Goal: Task Accomplishment & Management: Use online tool/utility

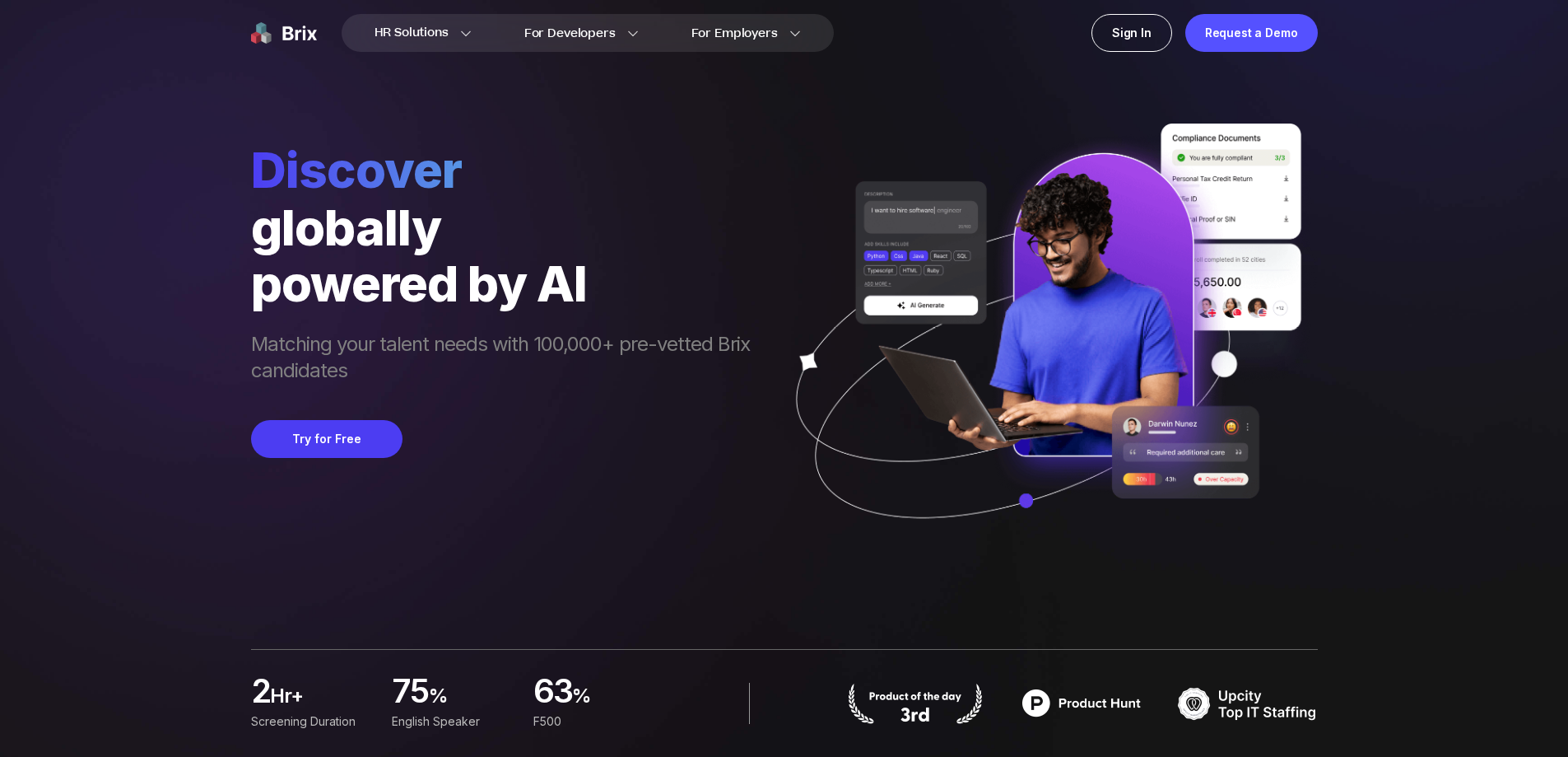
drag, startPoint x: 0, startPoint y: 0, endPoint x: 309, endPoint y: 116, distance: 330.1
click at [309, 116] on div "Discover globally powered by AI Matching your talent needs with 100,000+ pre-ve…" at bounding box center [784, 283] width 1067 height 567
click at [1171, 31] on div "Sign In" at bounding box center [1131, 32] width 81 height 38
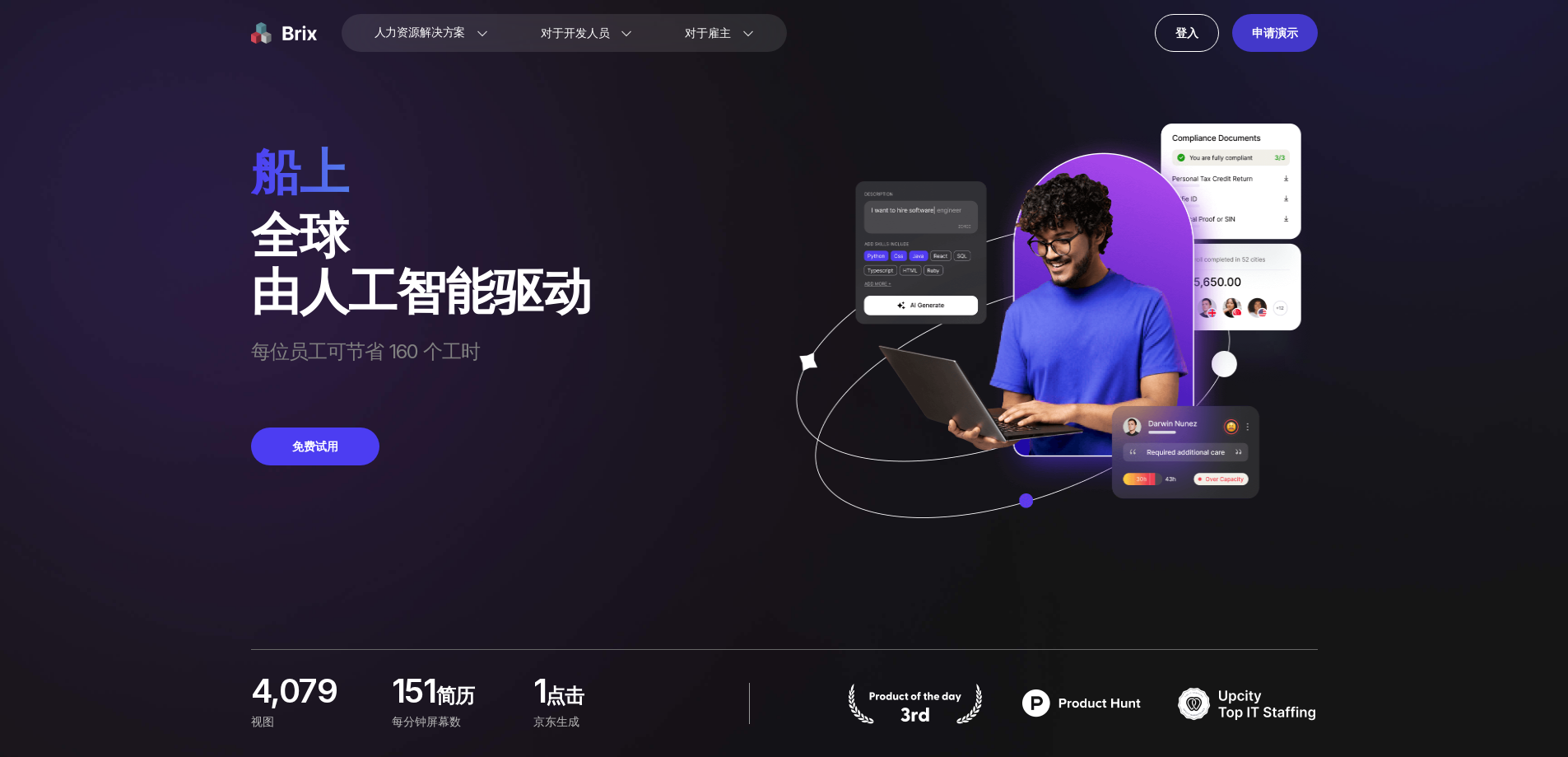
click at [1279, 34] on font "申请演示" at bounding box center [1274, 32] width 45 height 14
click at [303, 453] on font "免费试用" at bounding box center [315, 446] width 46 height 14
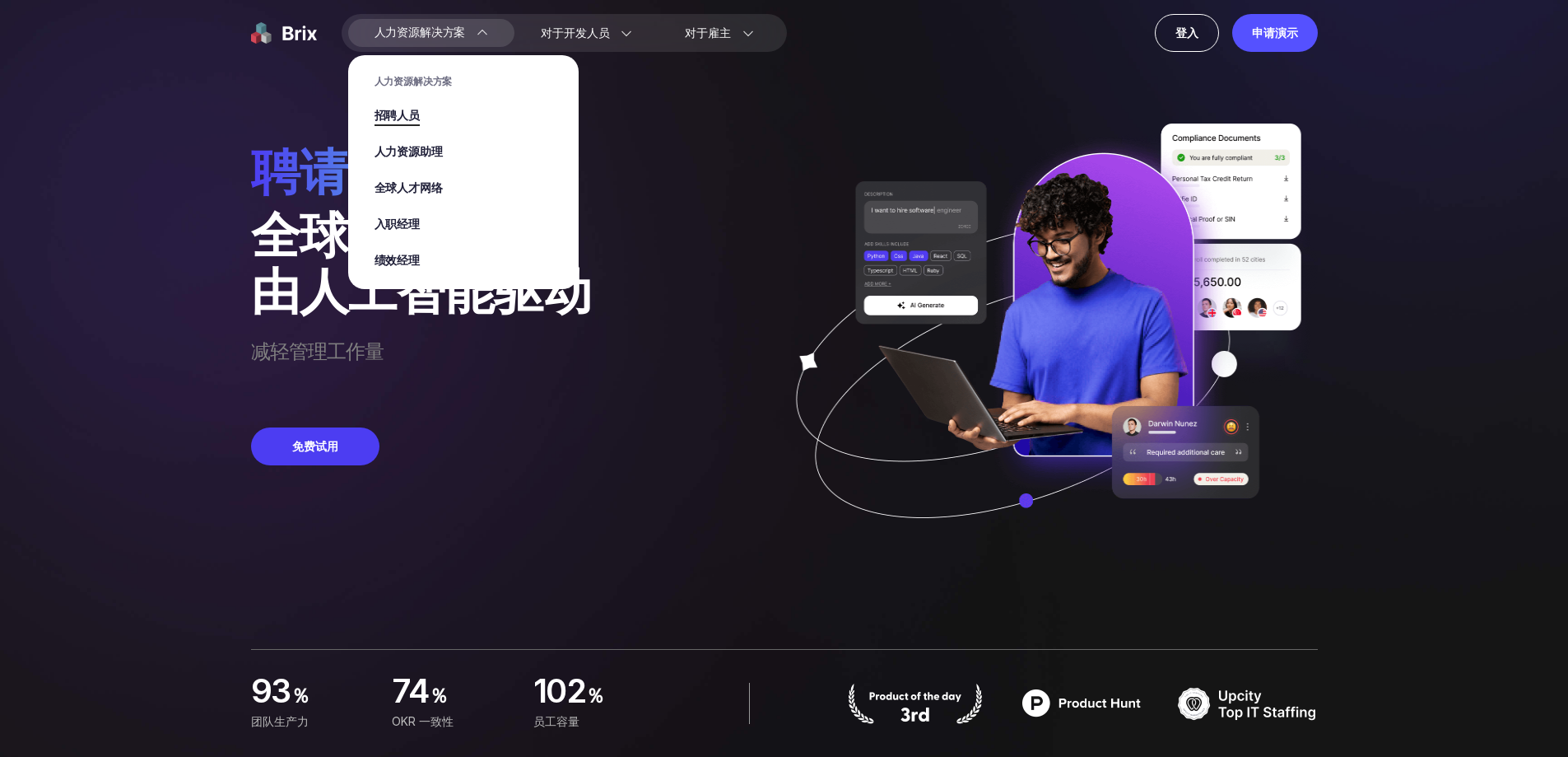
click at [404, 116] on font "招聘人员" at bounding box center [397, 116] width 45 height 18
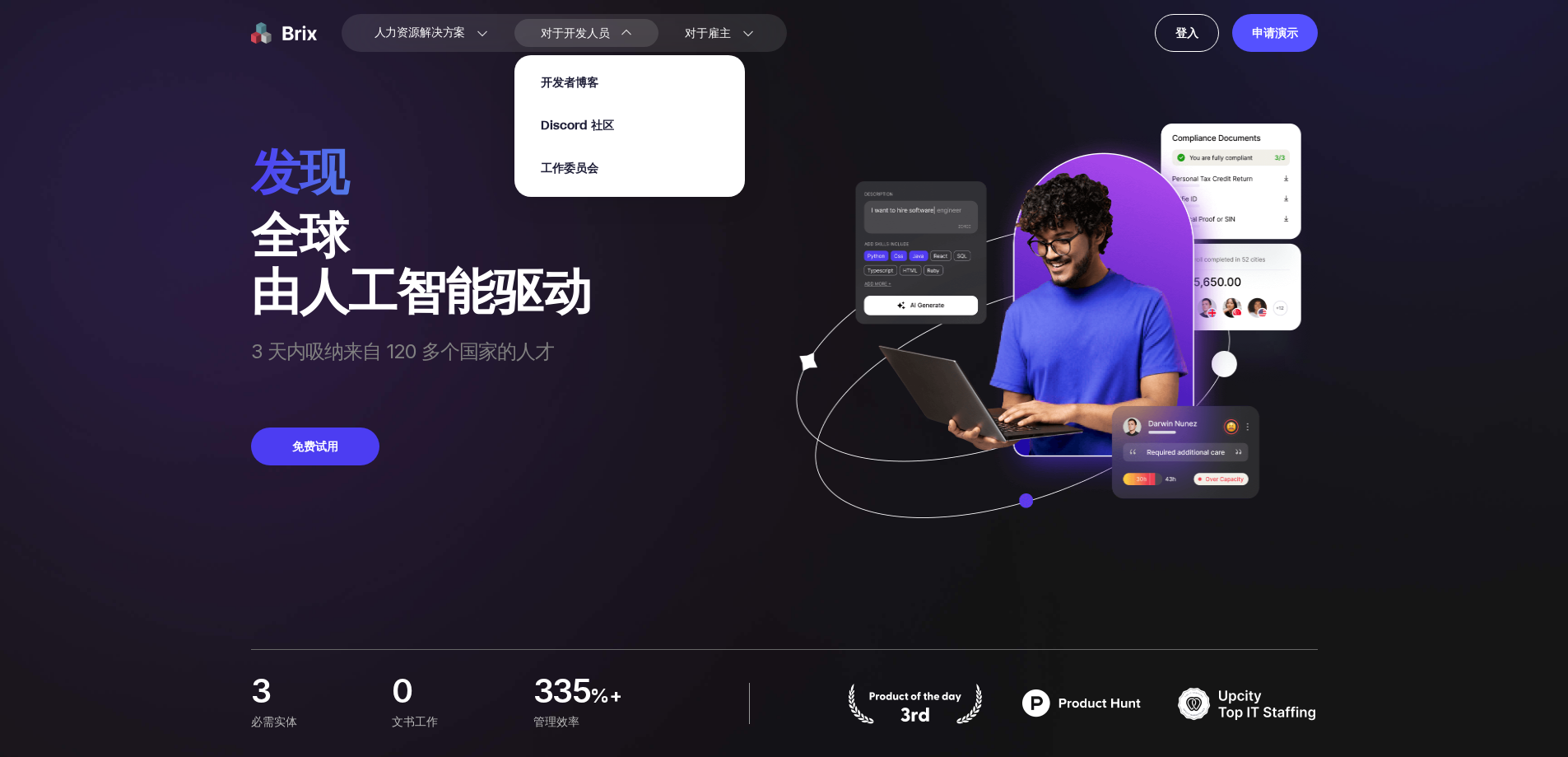
click at [595, 24] on font "对于开发人员" at bounding box center [575, 33] width 68 height 18
click at [598, 77] on font "开发者博客" at bounding box center [569, 83] width 57 height 18
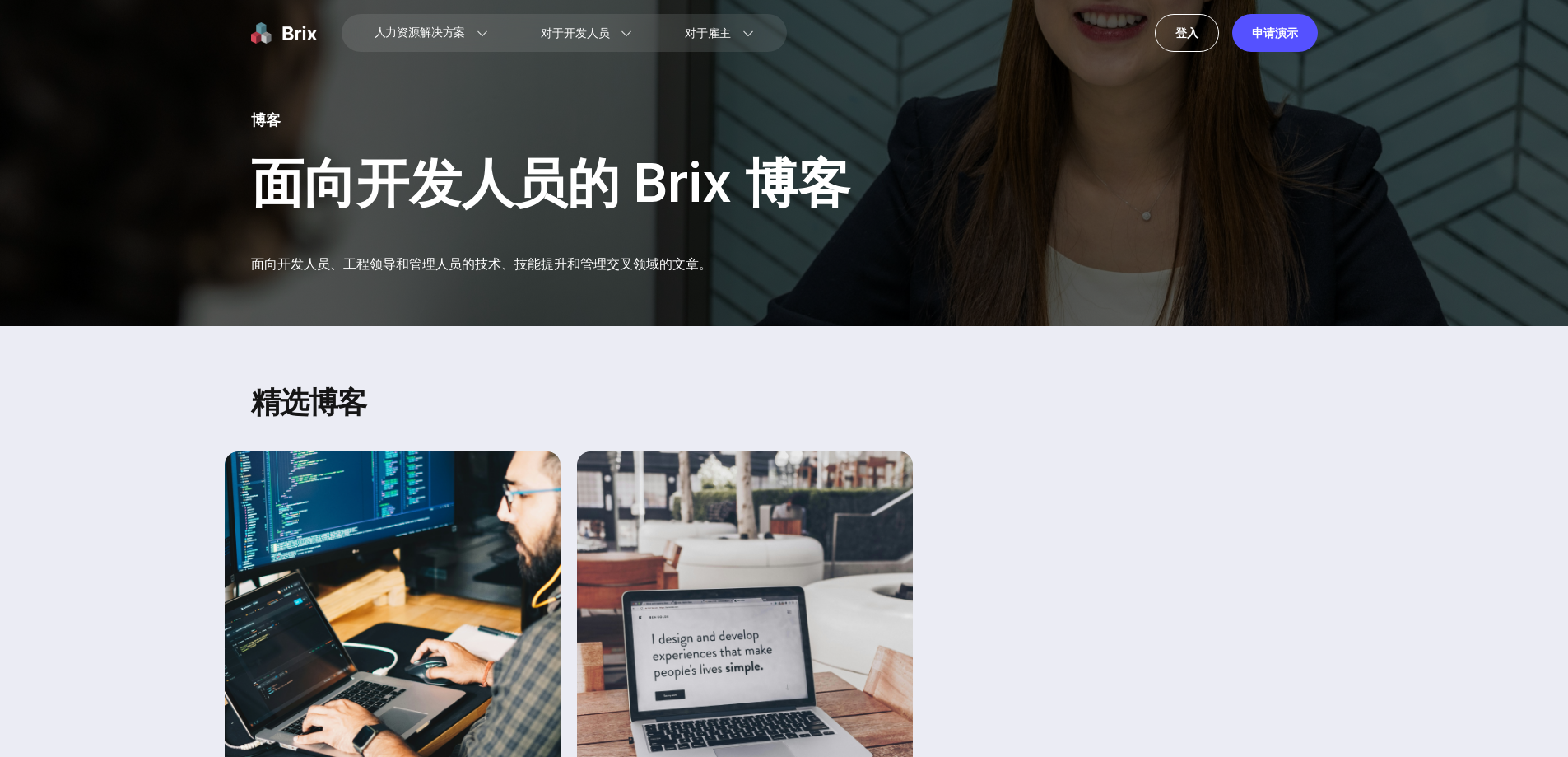
click at [283, 35] on img at bounding box center [284, 32] width 66 height 38
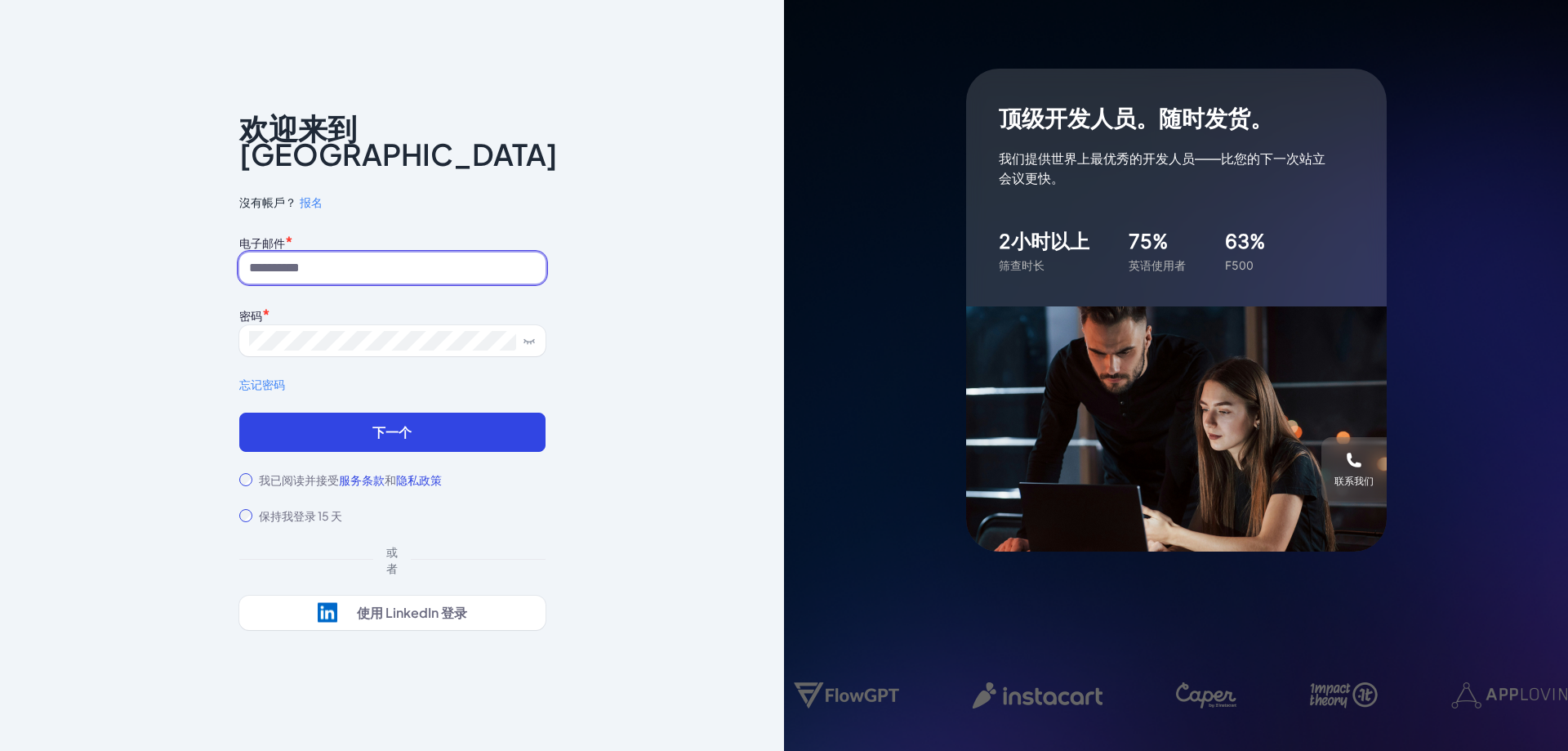
click at [424, 253] on input at bounding box center [392, 268] width 307 height 31
type input "**********"
click at [373, 423] on font "下一个" at bounding box center [392, 432] width 40 height 17
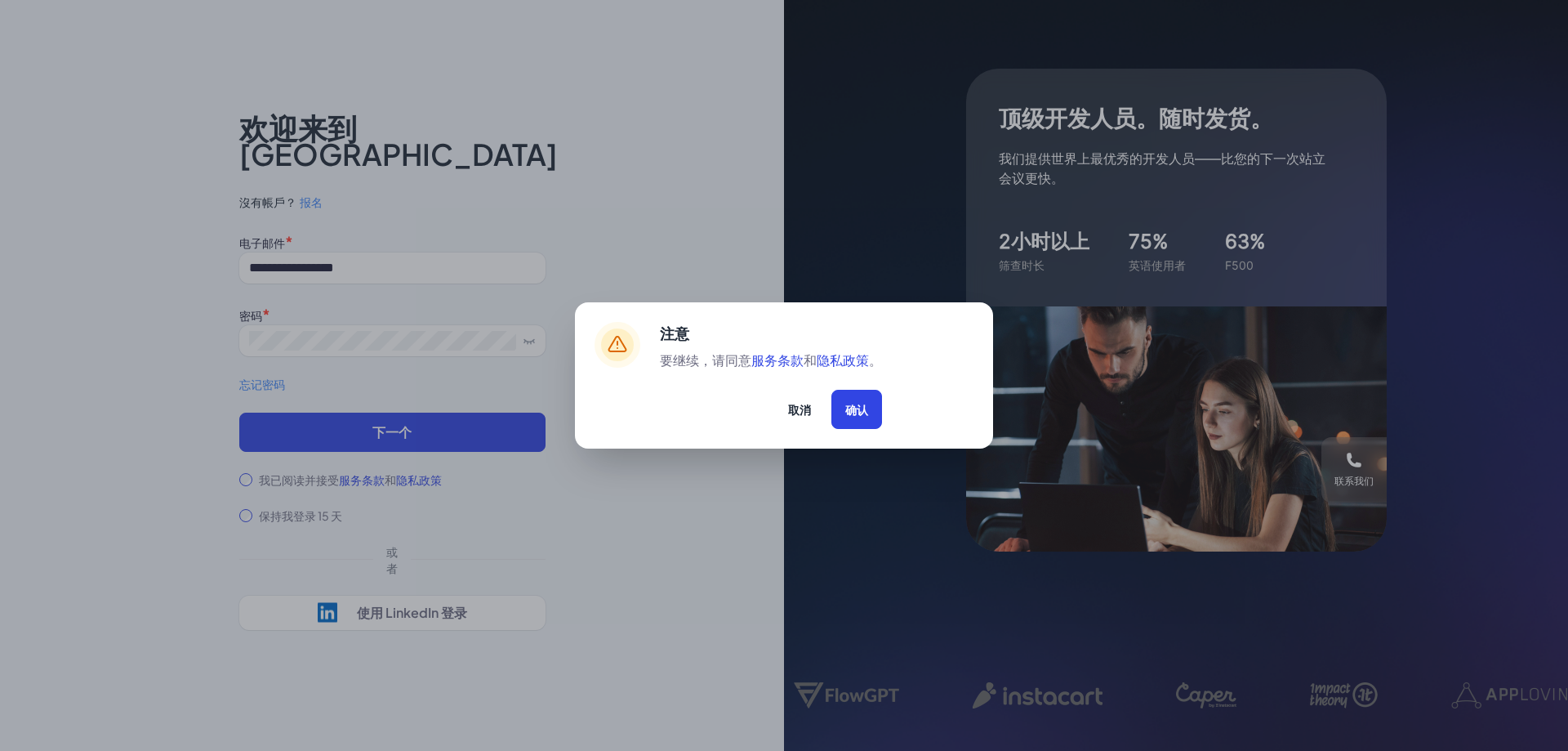
click at [855, 411] on font "确认" at bounding box center [857, 408] width 23 height 15
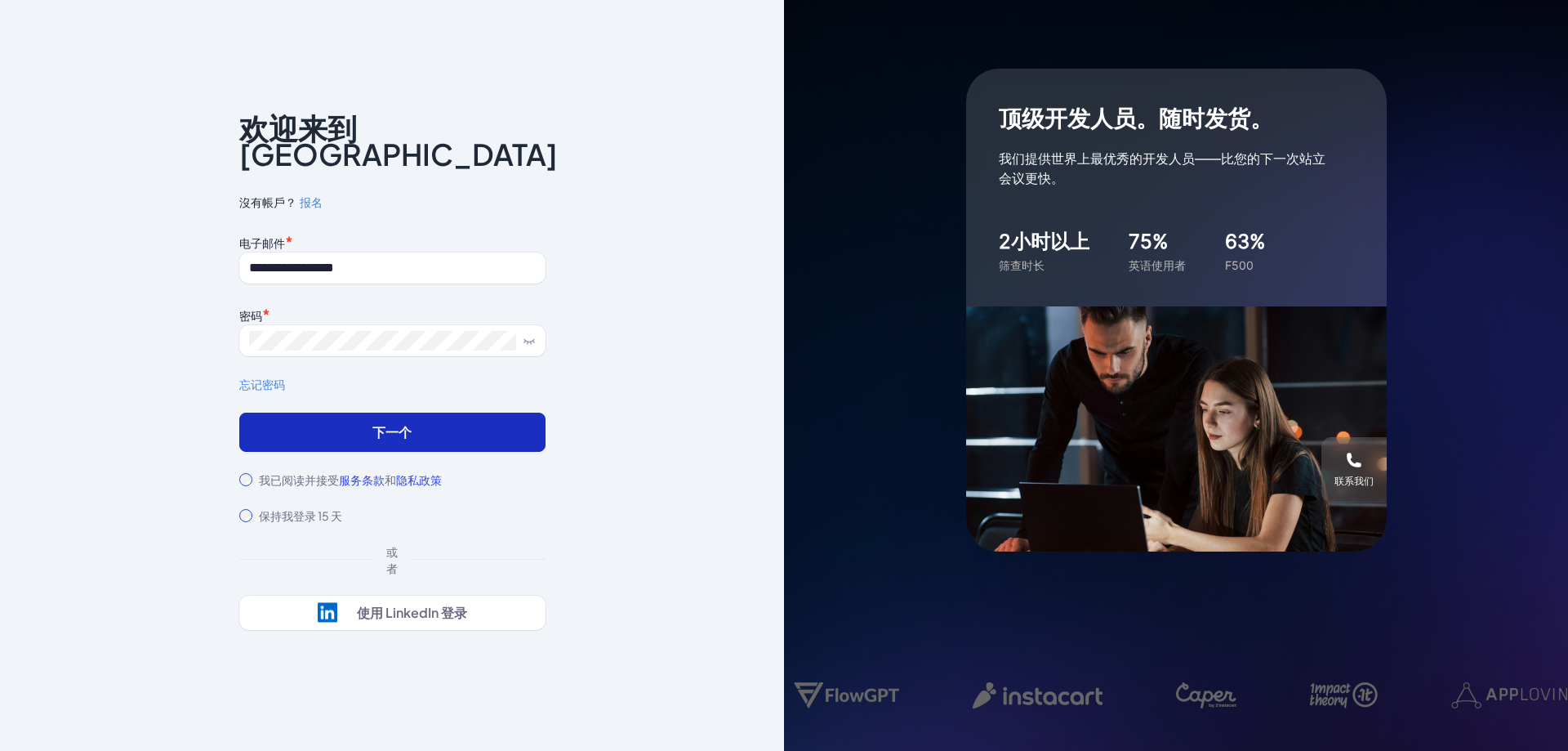
click at [503, 416] on button "下一个" at bounding box center [392, 432] width 307 height 40
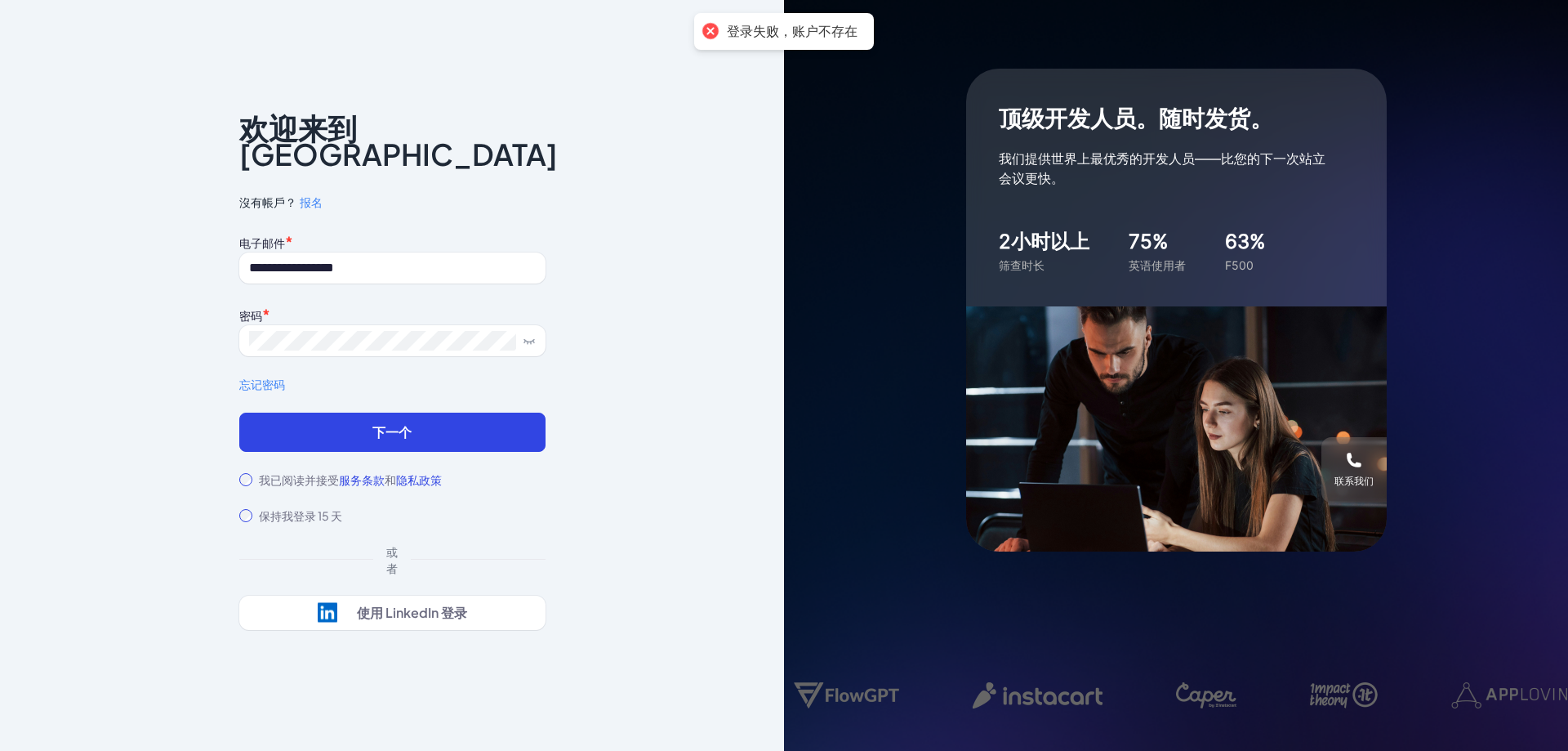
click at [723, 186] on div "**********" at bounding box center [392, 376] width 784 height 751
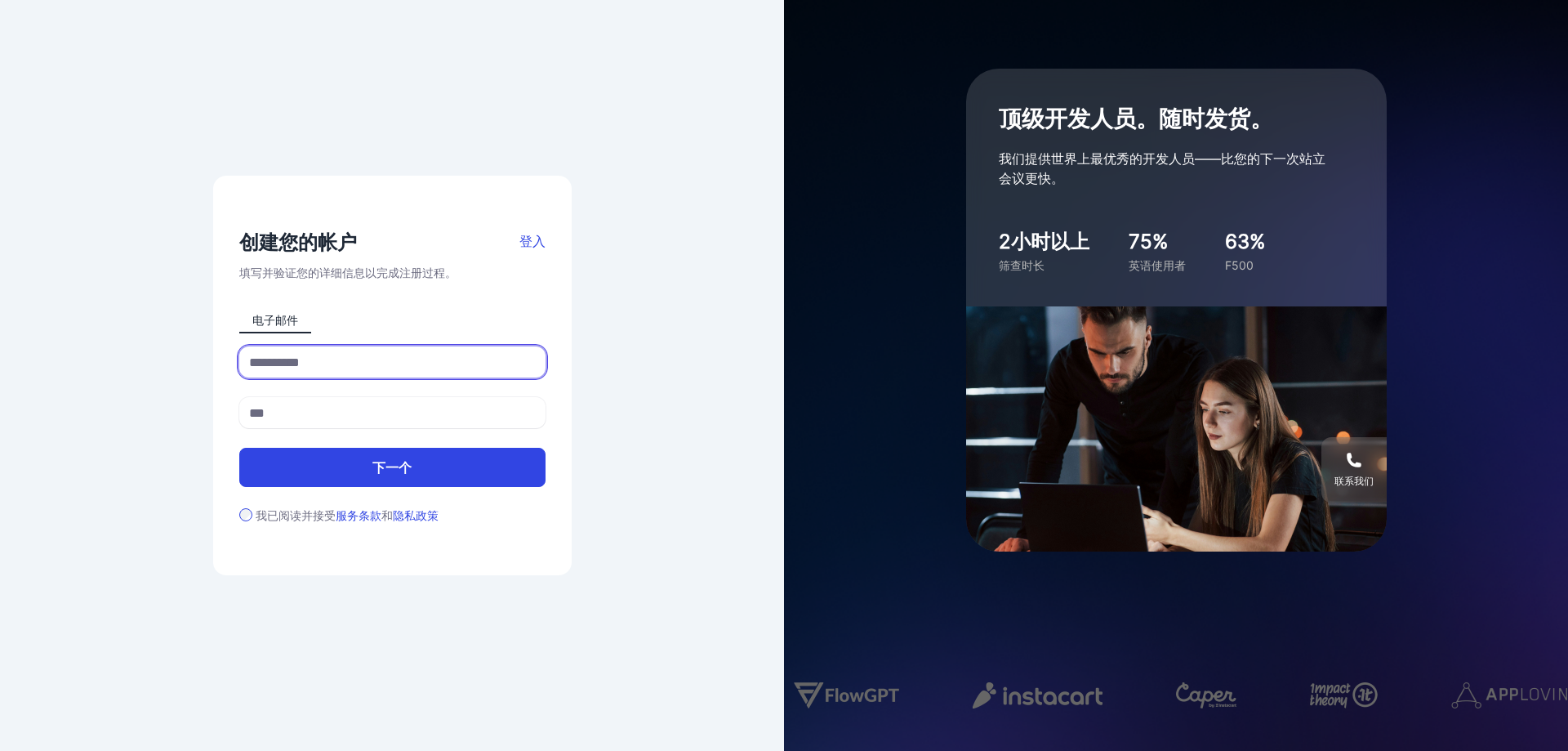
click at [419, 361] on input at bounding box center [392, 362] width 307 height 31
type input "**********"
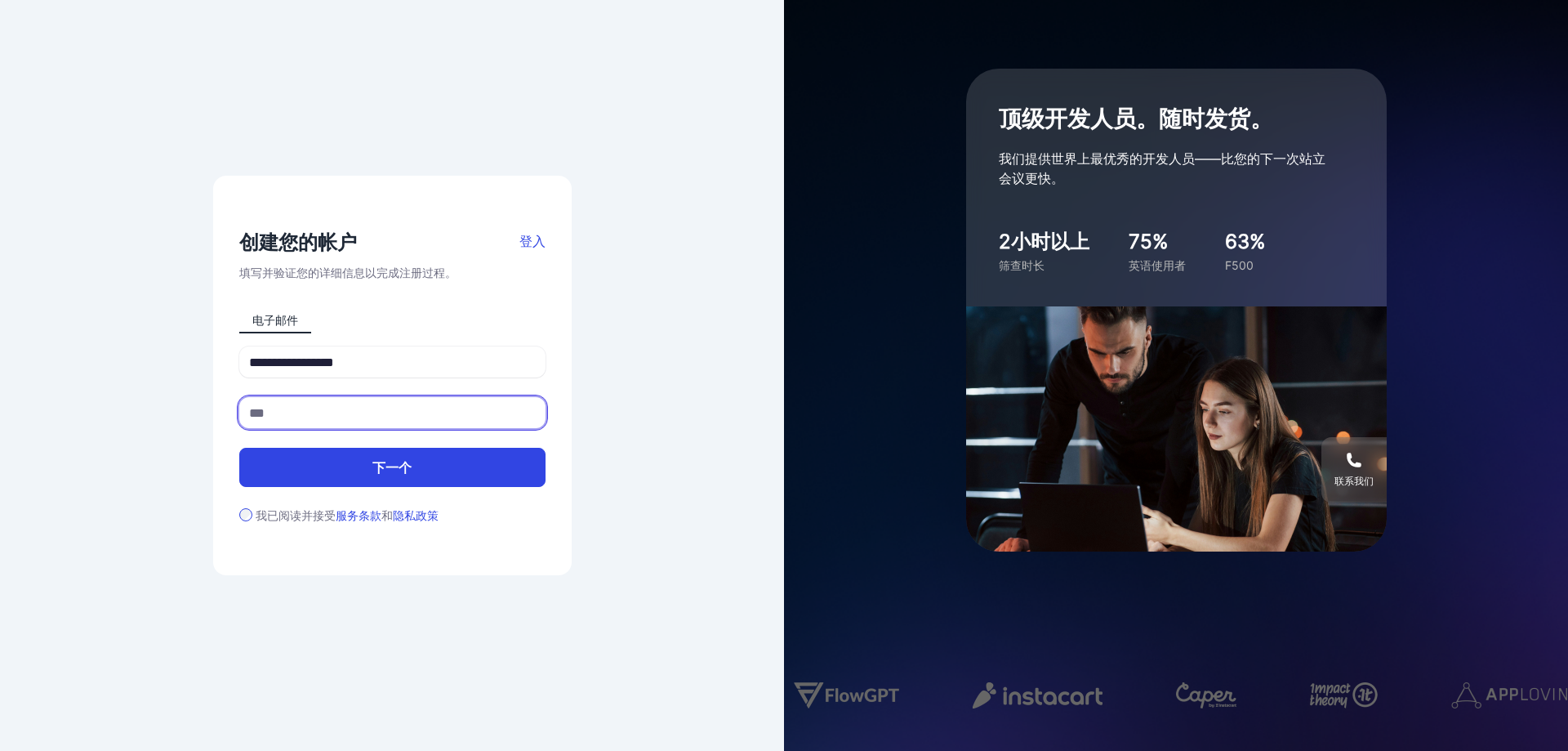
click at [406, 413] on input at bounding box center [392, 412] width 307 height 31
type input "*"
click at [540, 454] on form "**********" at bounding box center [392, 435] width 307 height 176
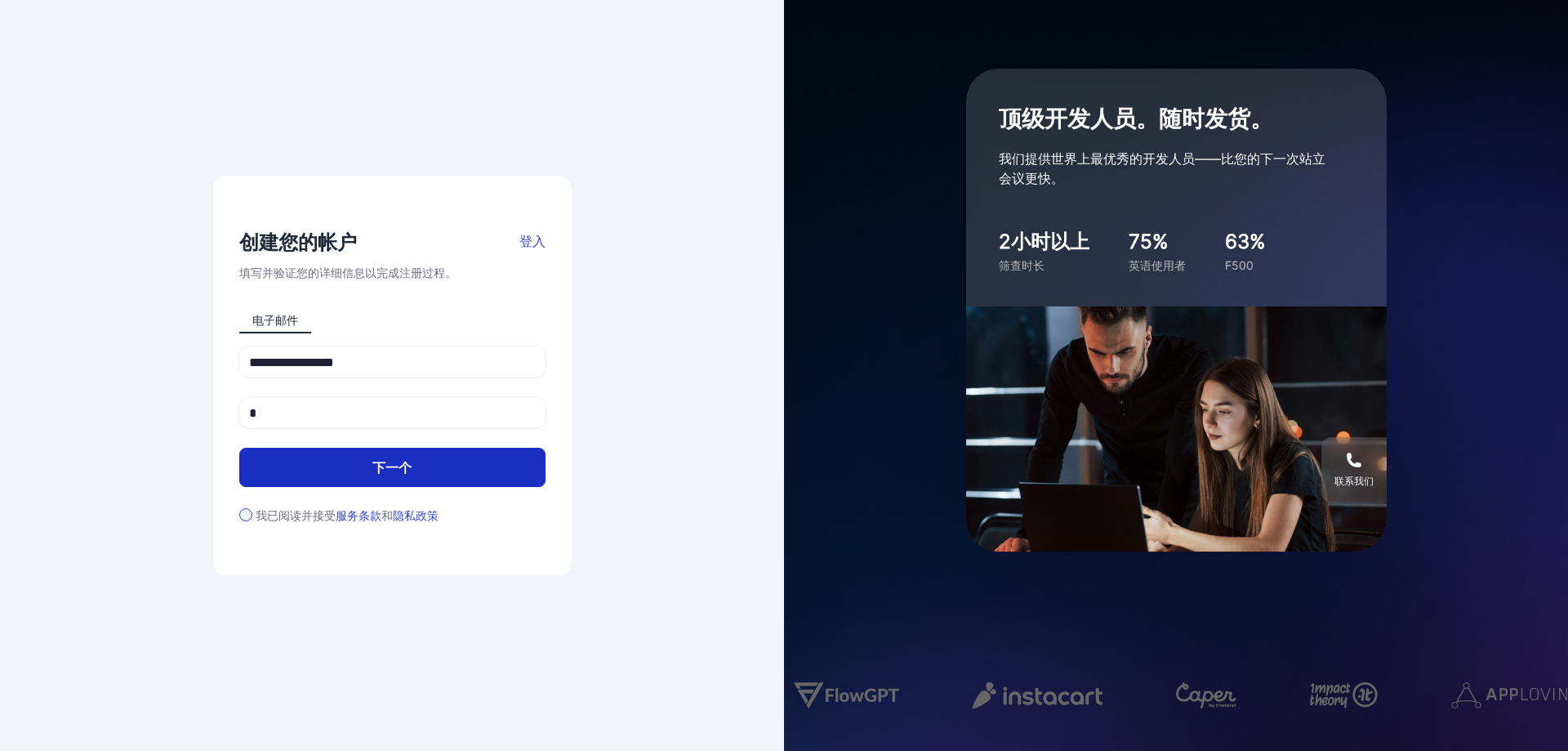
click at [359, 474] on button "下一个" at bounding box center [392, 467] width 307 height 40
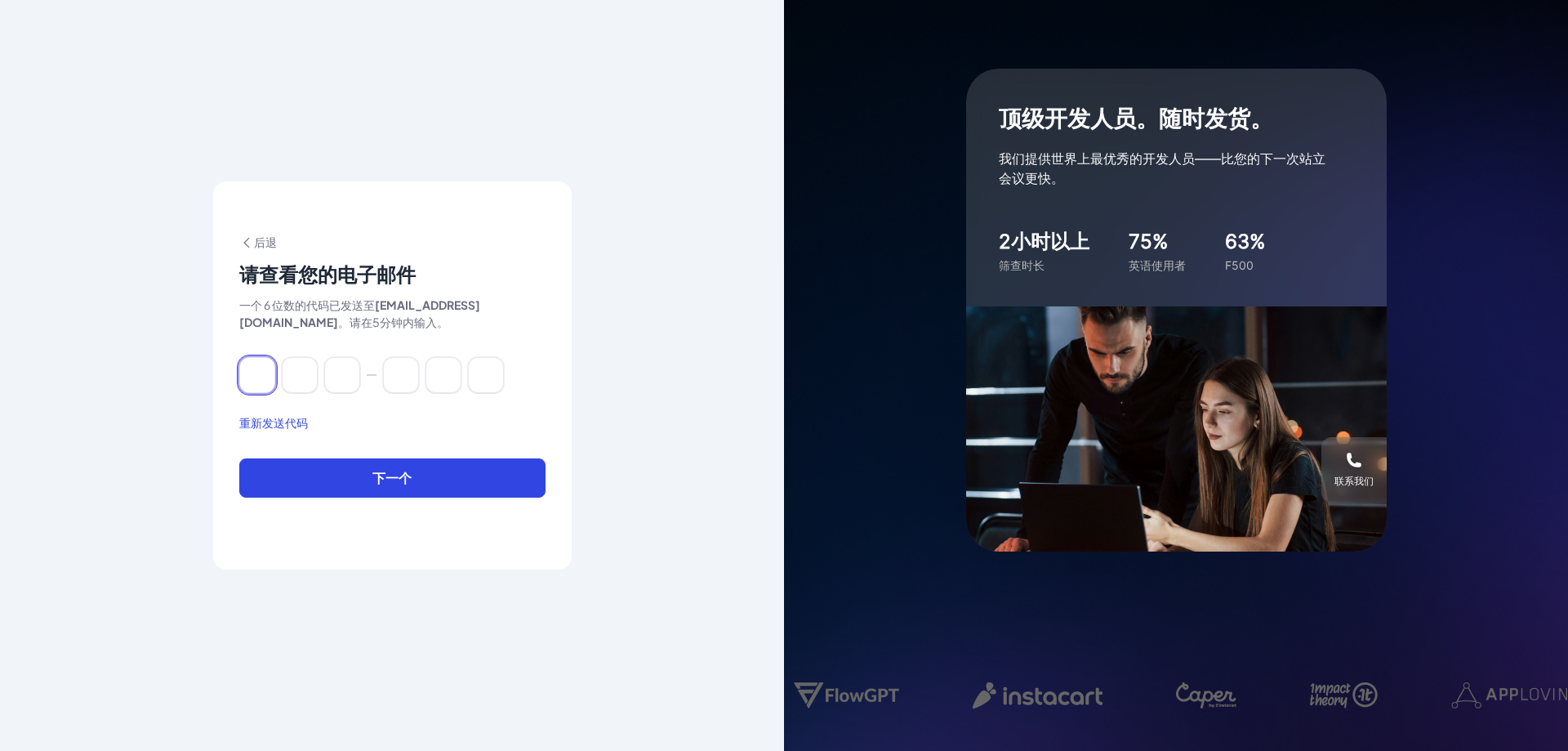
click at [268, 376] on input at bounding box center [256, 375] width 36 height 36
type input "*"
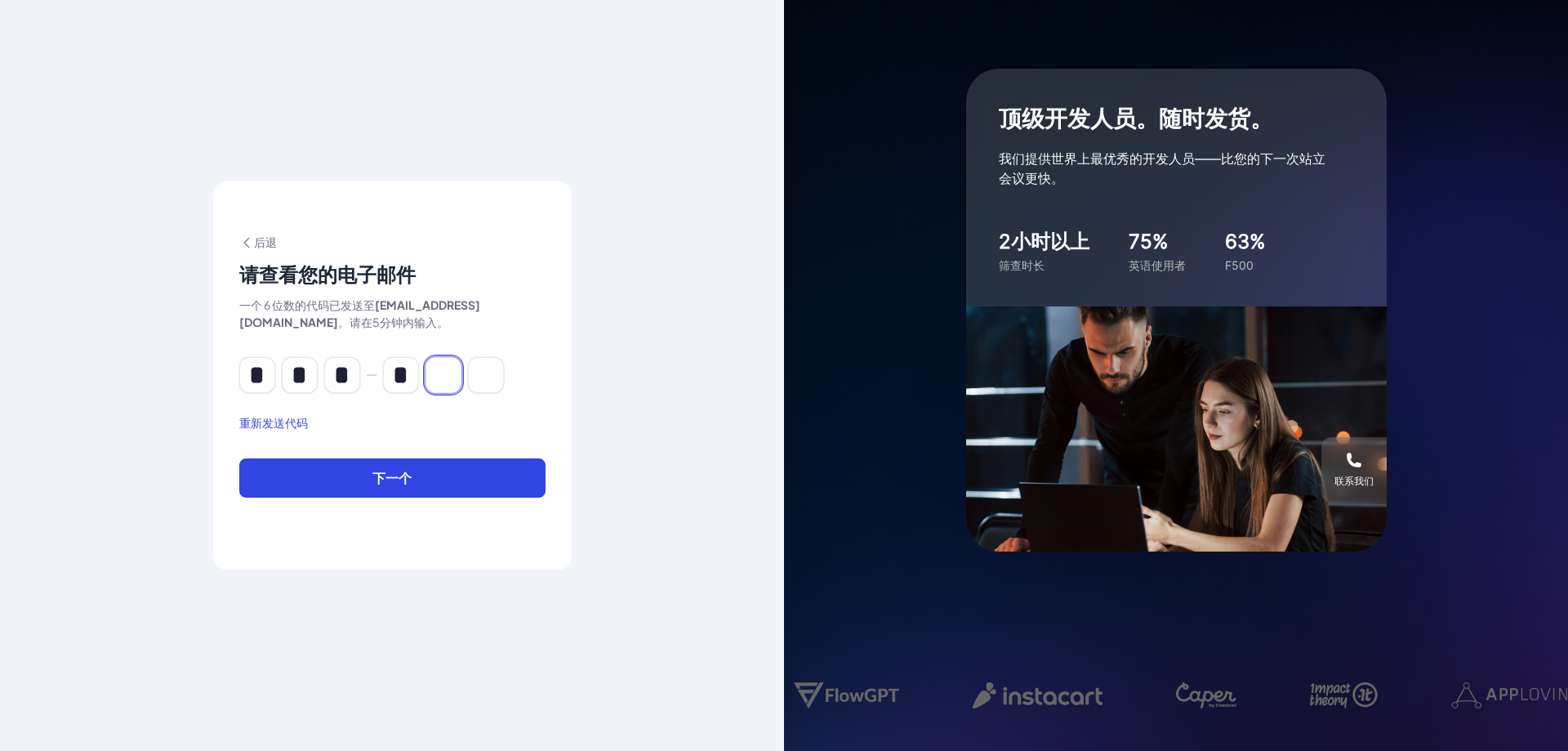
type input "*"
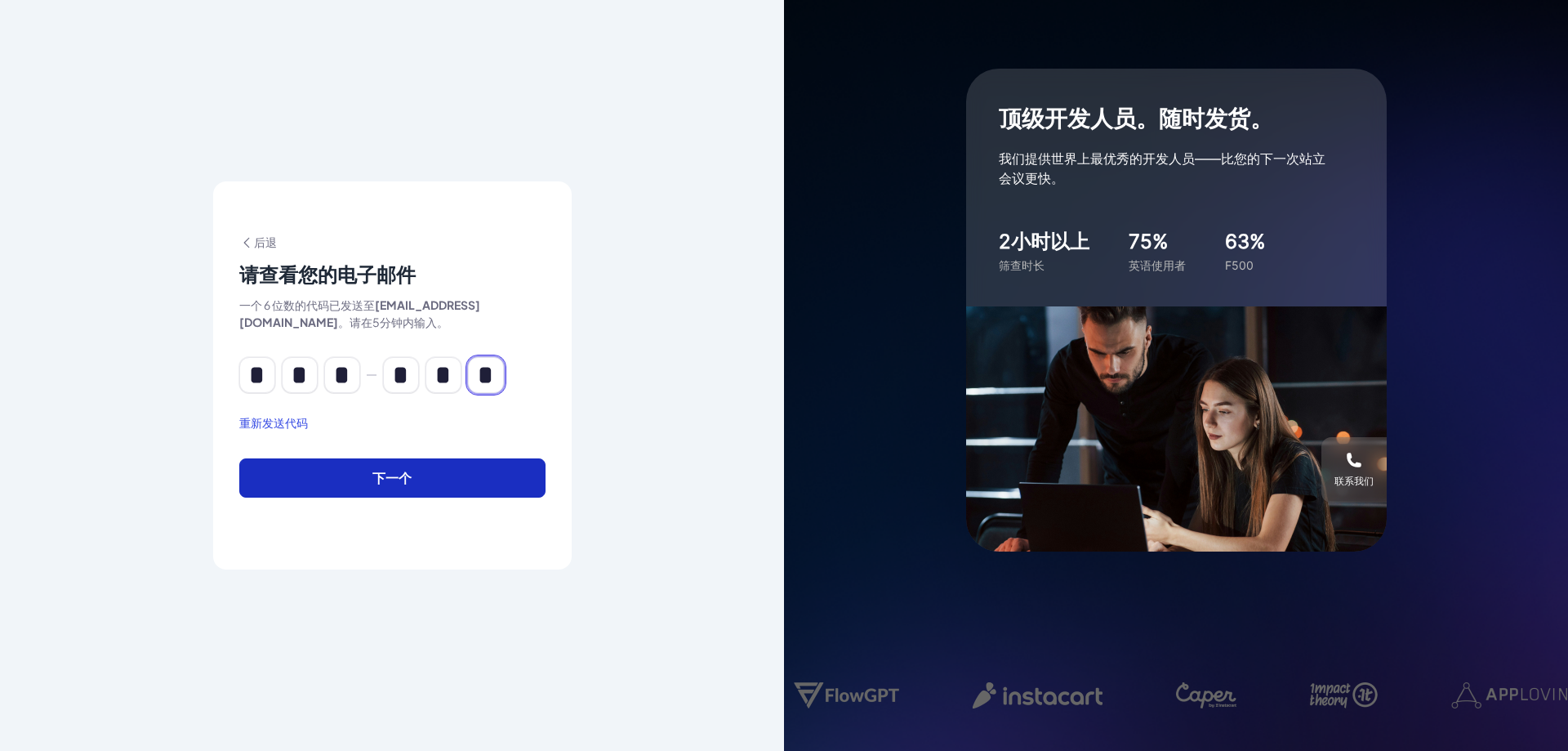
type input "*"
click at [458, 482] on button "下一个" at bounding box center [392, 478] width 307 height 40
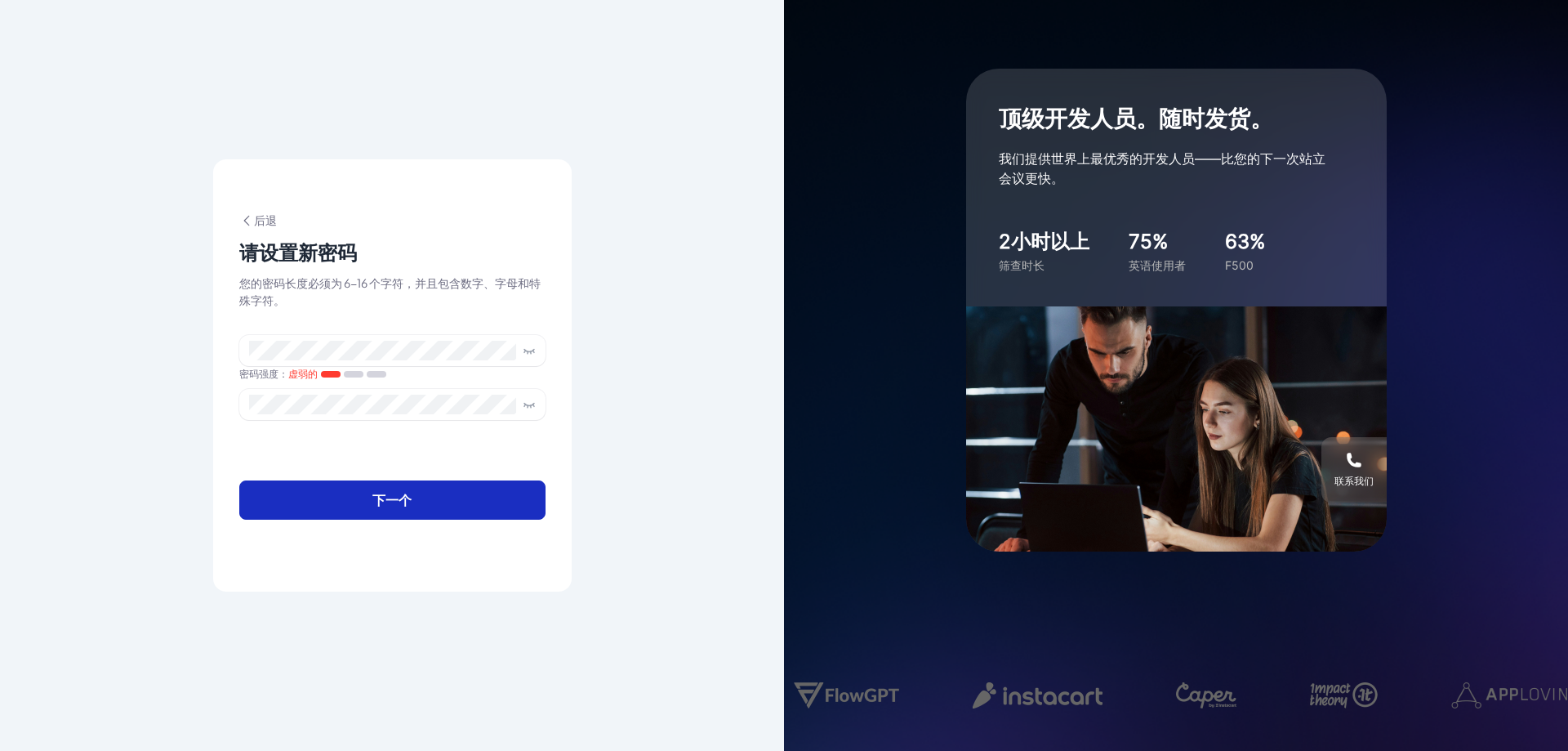
click at [421, 493] on button "下一个" at bounding box center [392, 499] width 307 height 40
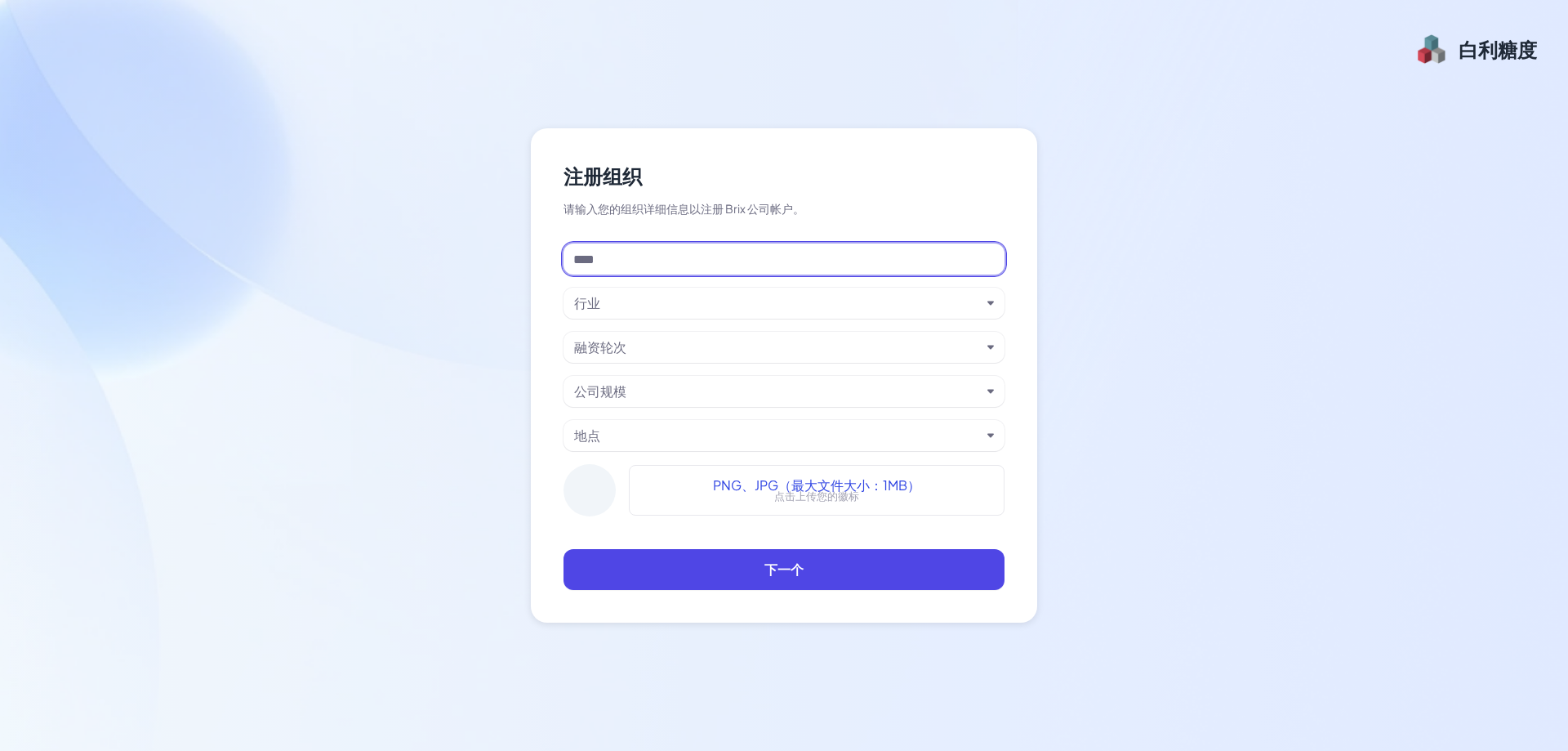
click at [771, 249] on input at bounding box center [784, 259] width 441 height 31
click at [767, 300] on div "行业" at bounding box center [777, 303] width 406 height 19
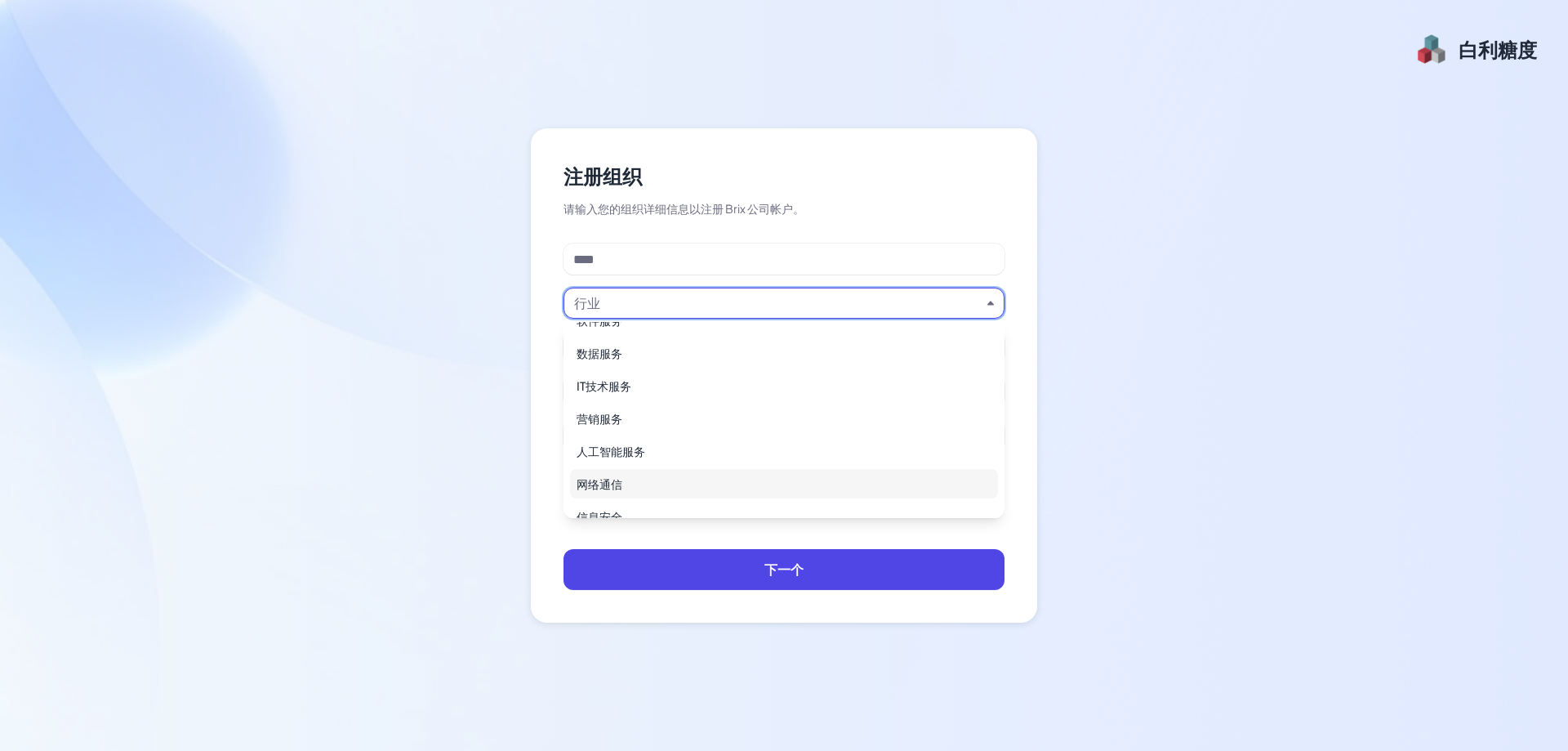
scroll to position [327, 0]
click at [668, 368] on div "IT技术服务" at bounding box center [784, 376] width 428 height 29
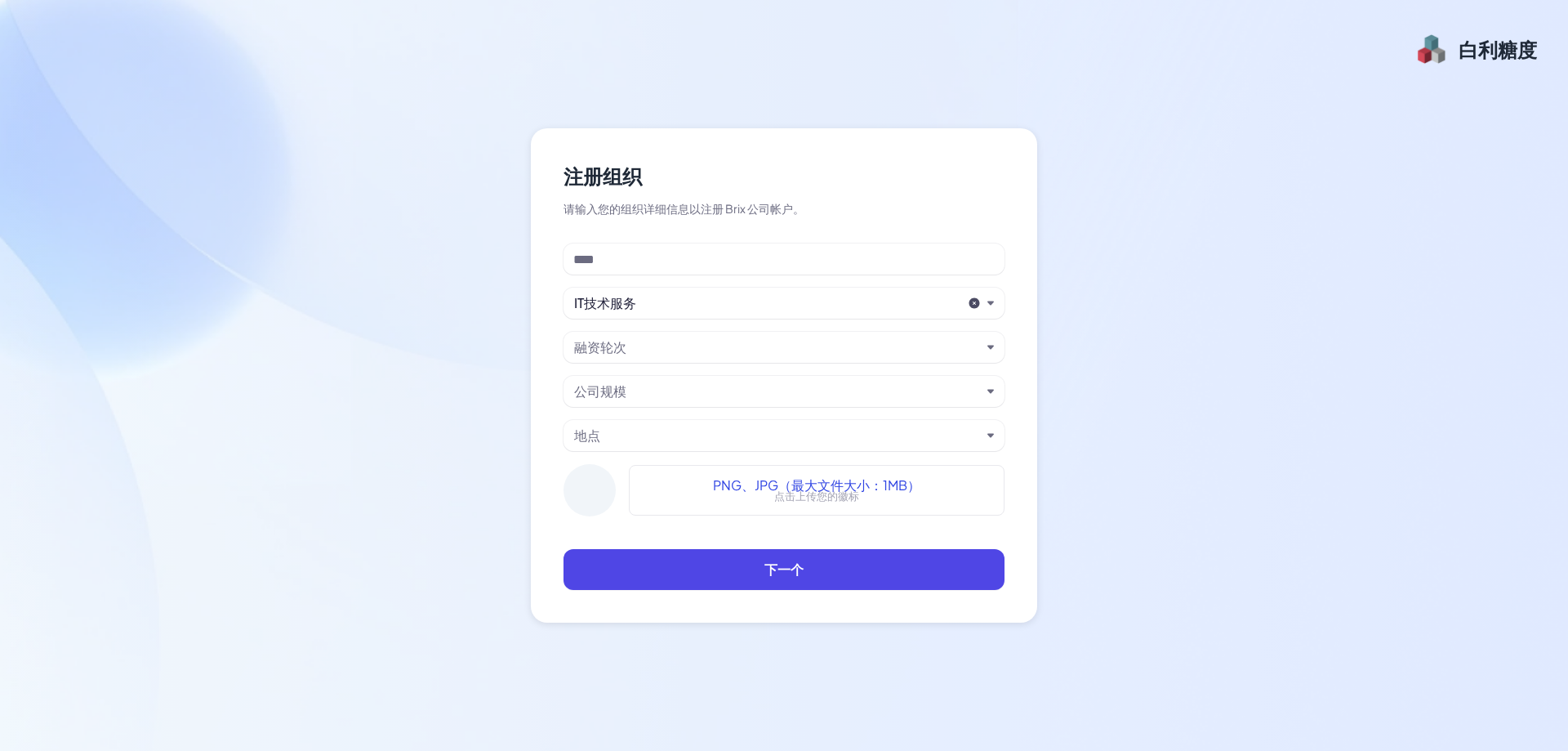
click at [719, 386] on div "公司规模" at bounding box center [777, 391] width 406 height 19
click at [561, 275] on div "注册组织 请输入您的组织详细信息以注册 Brix 公司帐户。 IT技术服务 融资轮次 公司规模 地点 PNG、JPG（最大文件大小：1MB） 点击上传您的徽标…" at bounding box center [784, 376] width 506 height 495
click at [987, 176] on div "注册组织" at bounding box center [784, 175] width 441 height 29
click at [731, 150] on div "注册组织 请输入您的组织详细信息以注册 Brix 公司帐户。 IT技术服务 融资轮次 公司规模 地点 PNG、JPG（最大文件大小：1MB） 点击上传您的徽标…" at bounding box center [784, 376] width 506 height 495
click at [609, 268] on input at bounding box center [784, 259] width 441 height 31
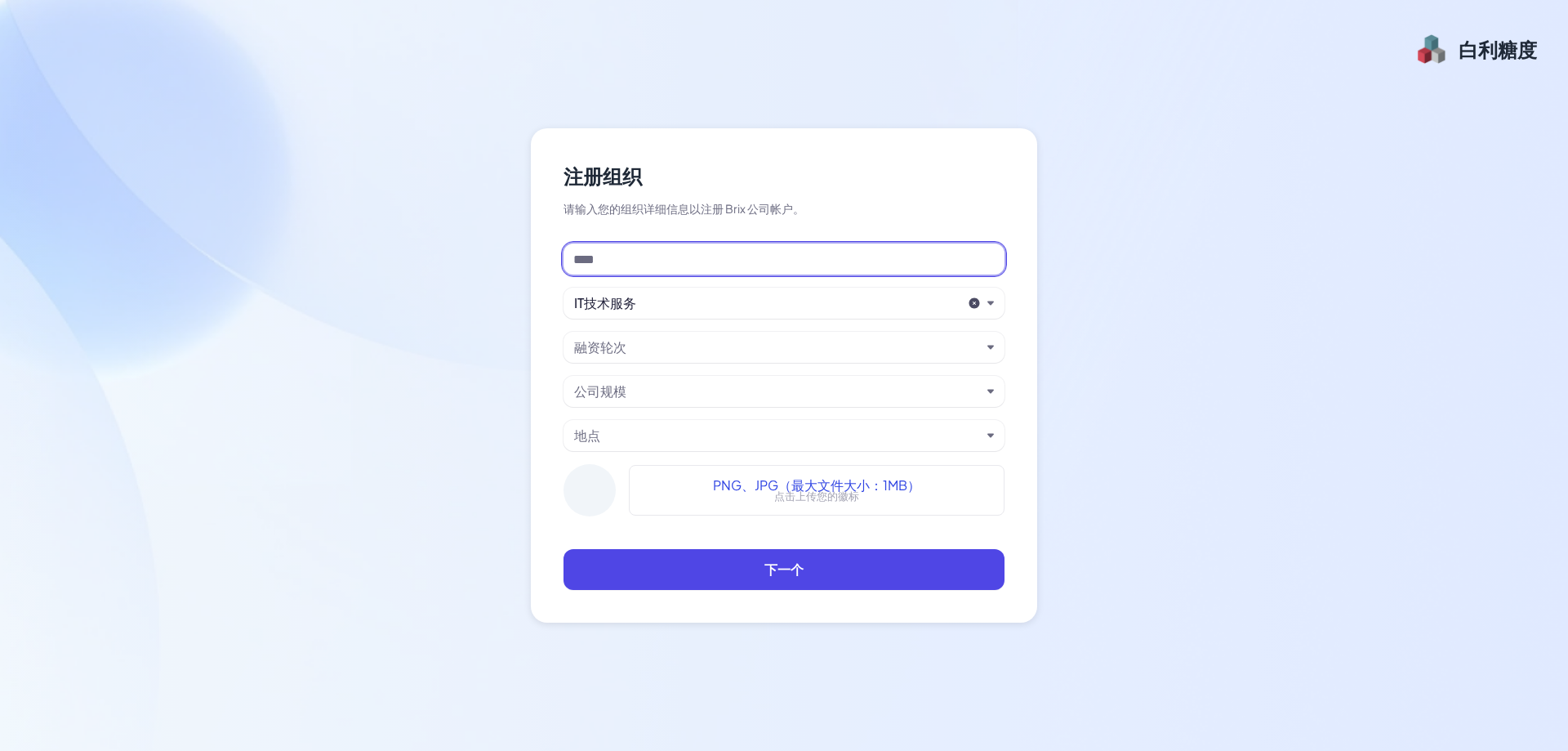
type input "*"
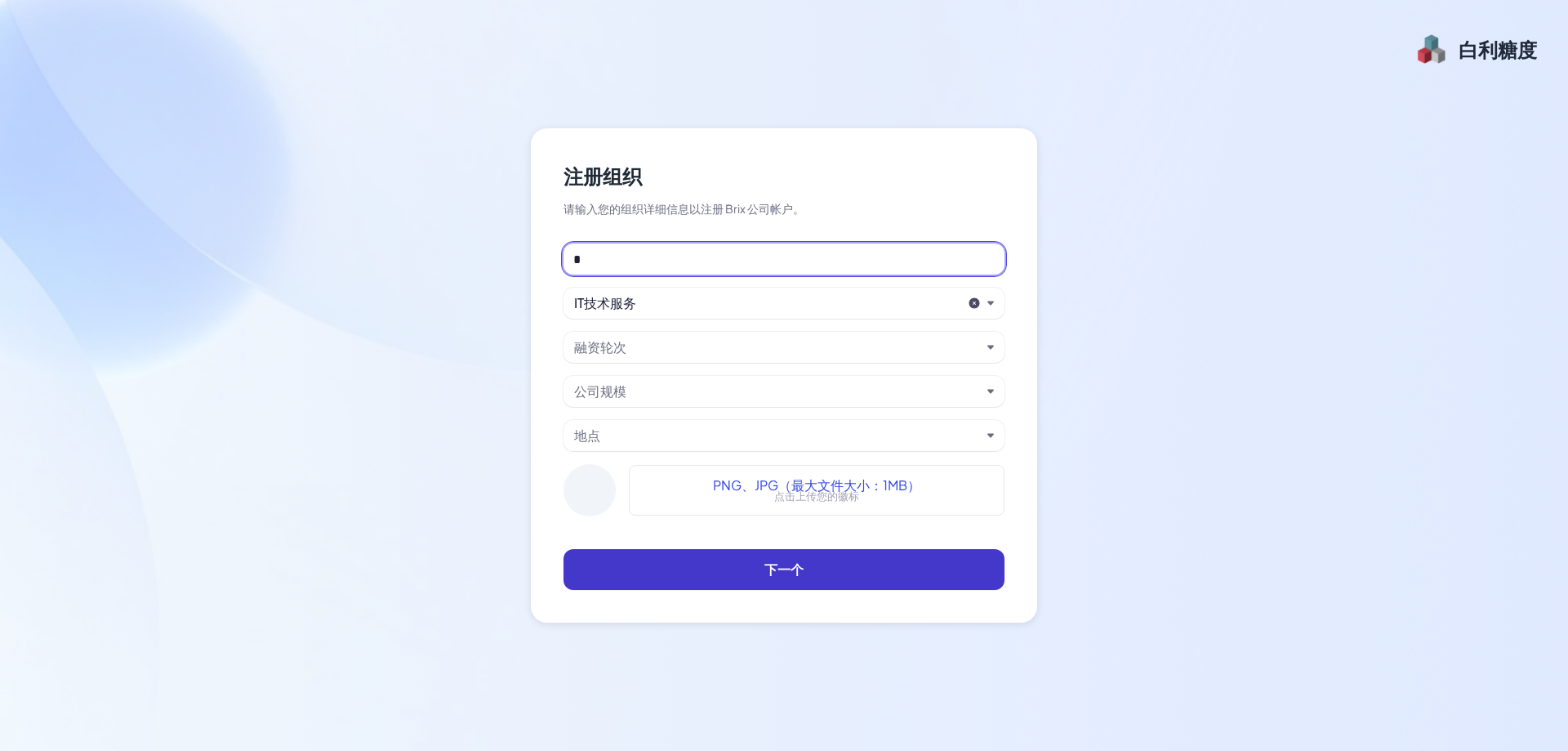
type input "*"
click at [844, 571] on button "下一个" at bounding box center [784, 569] width 441 height 41
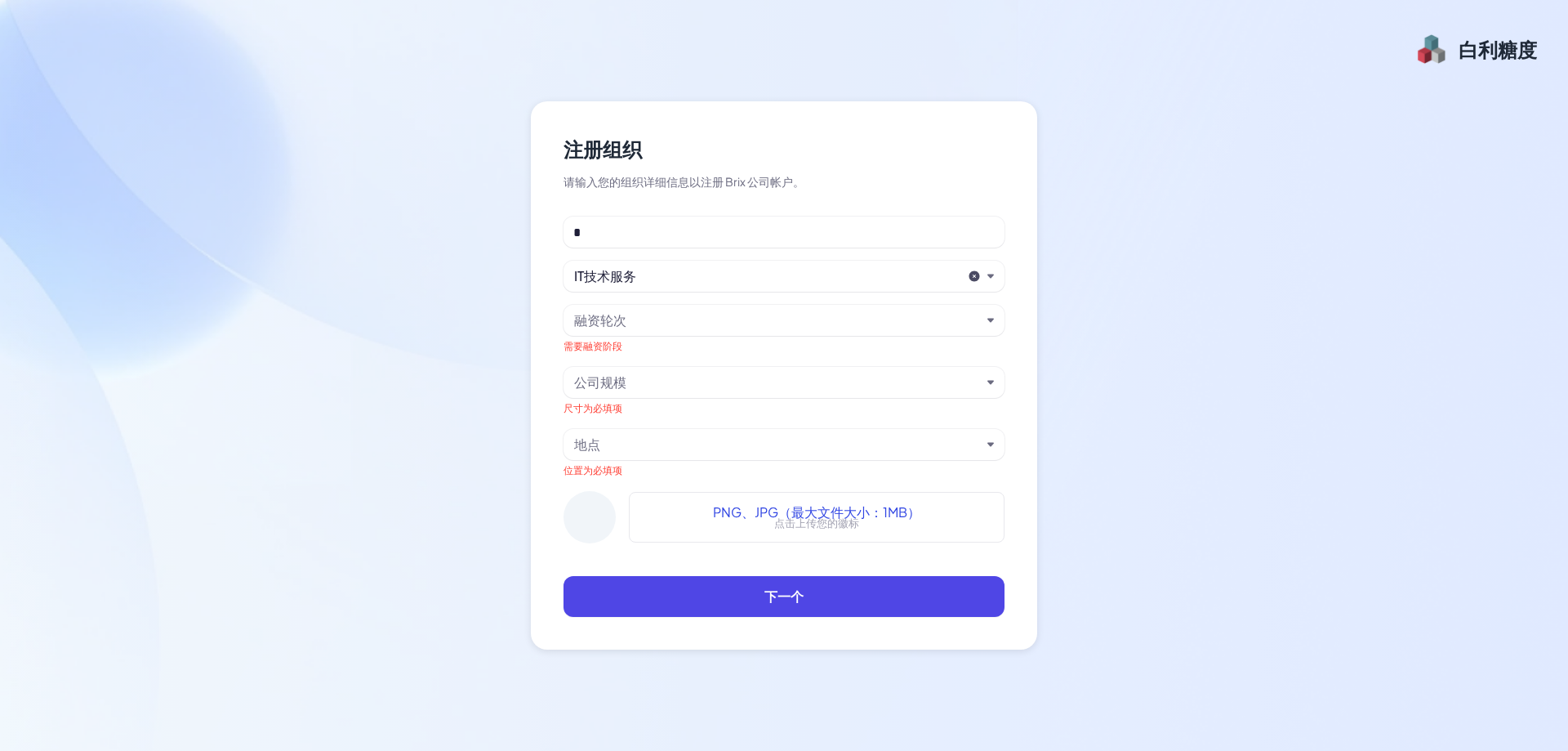
click at [721, 317] on div "融资轮次" at bounding box center [777, 320] width 406 height 19
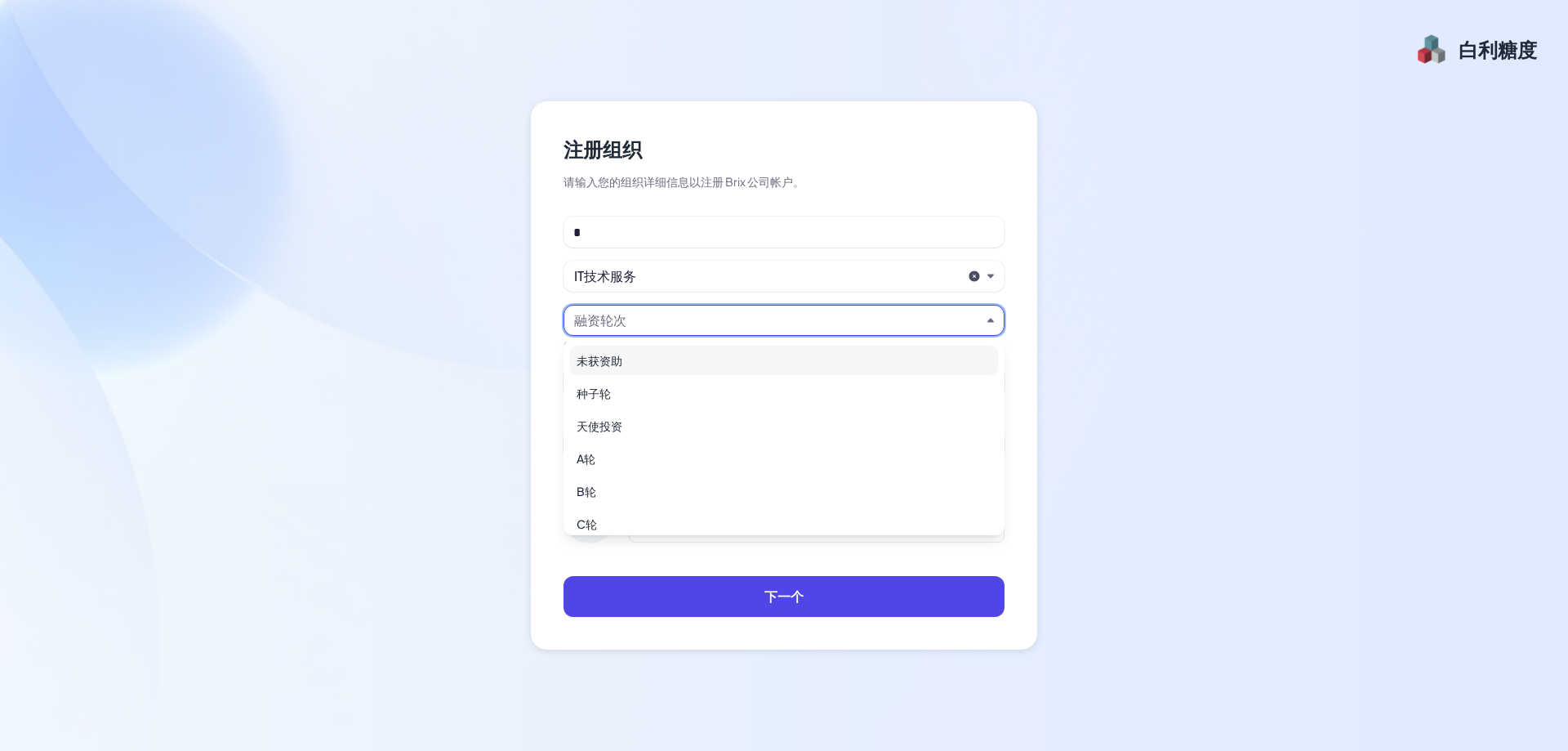
click at [694, 356] on div "未获资助" at bounding box center [784, 360] width 428 height 29
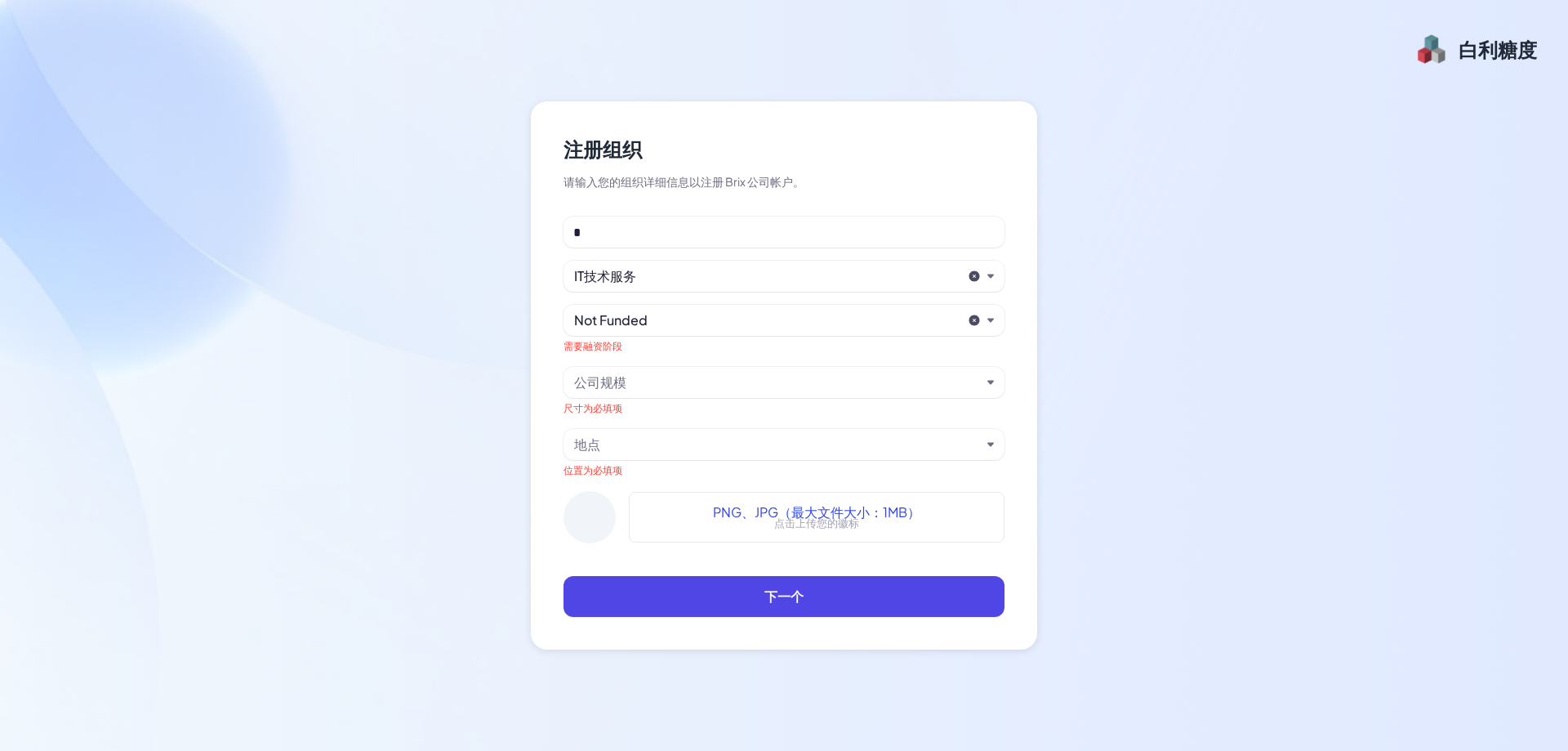
click at [690, 392] on div "公司规模" at bounding box center [784, 382] width 441 height 31
click at [690, 388] on div "公司规模" at bounding box center [777, 382] width 406 height 19
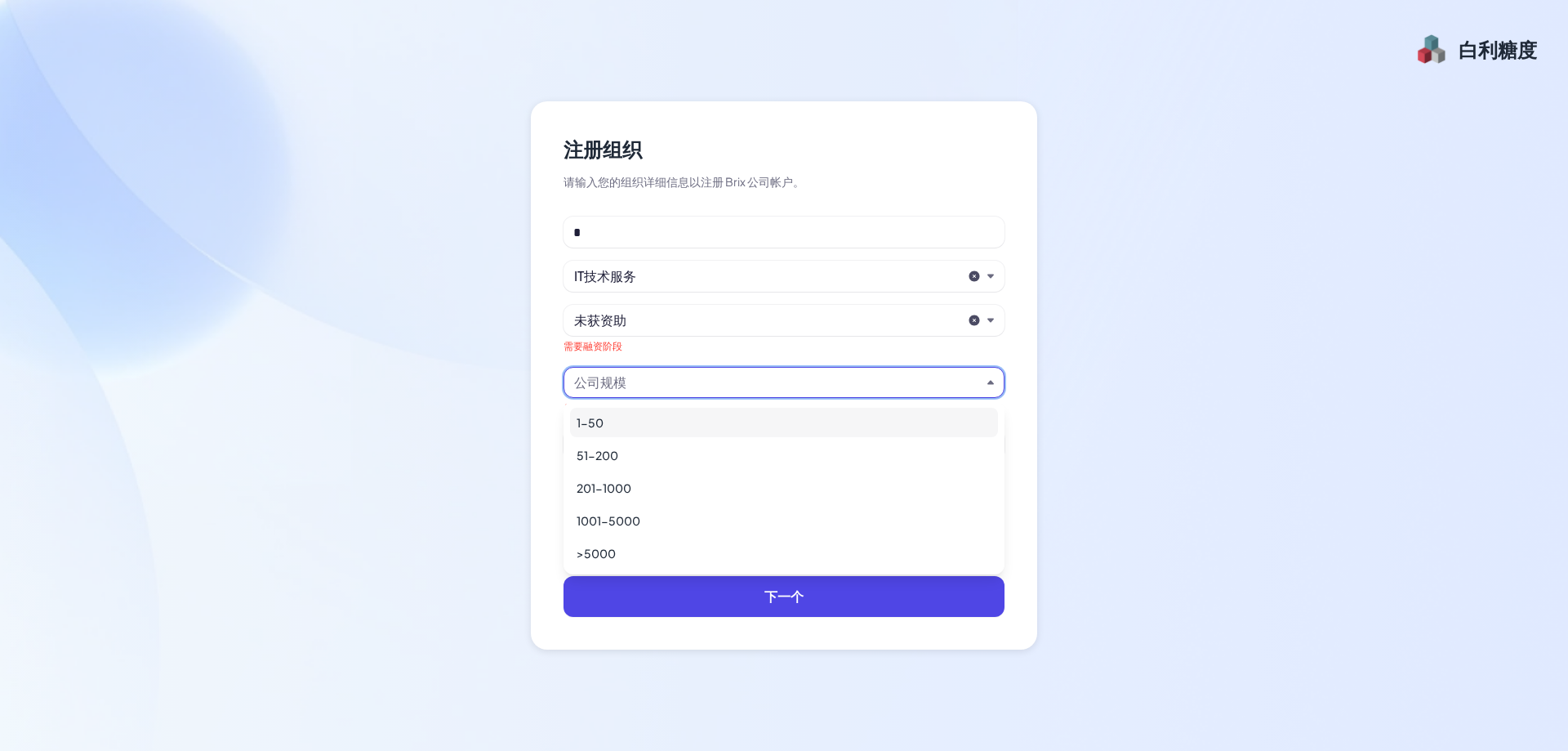
click at [684, 416] on div "1-50" at bounding box center [784, 422] width 428 height 29
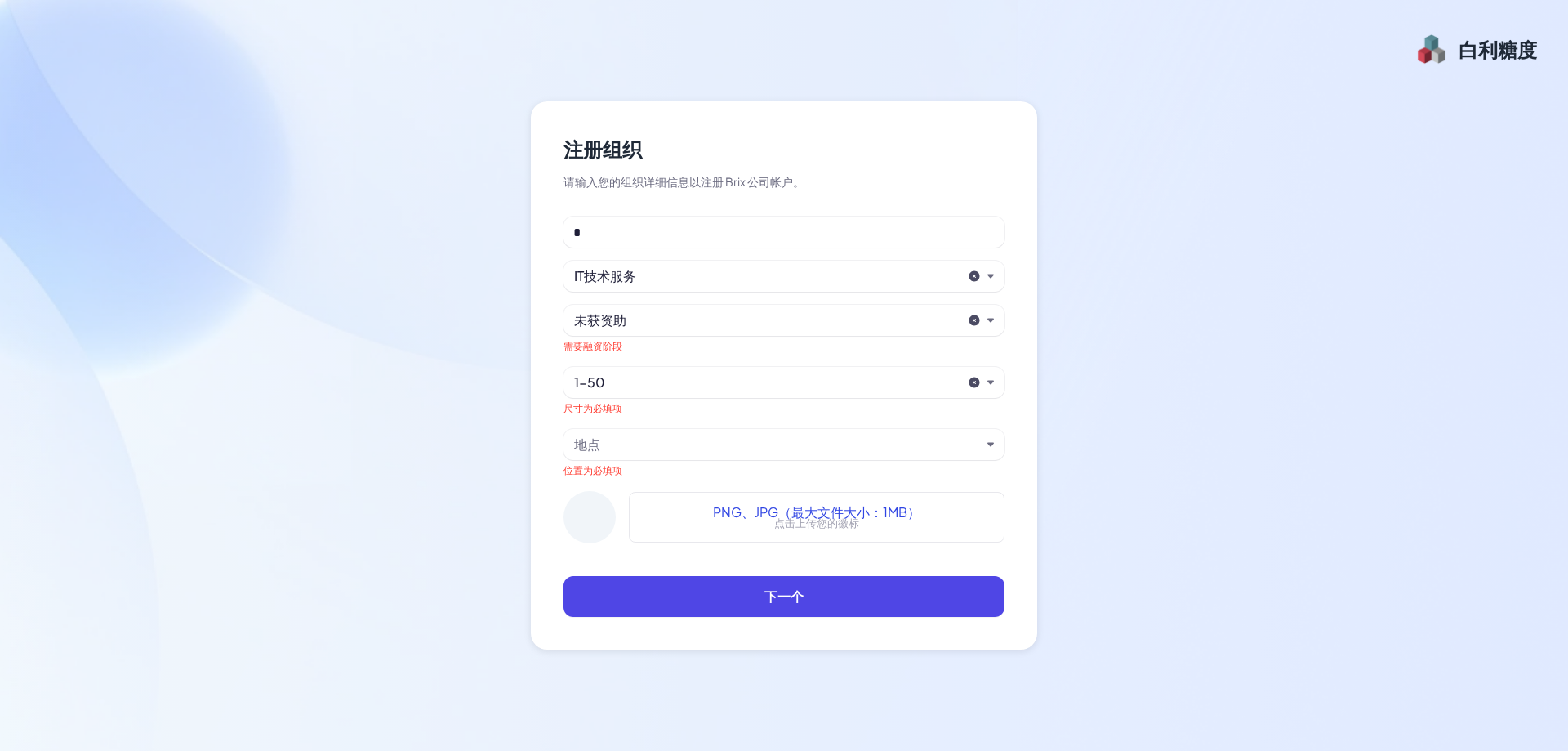
click at [689, 439] on div "地点" at bounding box center [777, 444] width 406 height 19
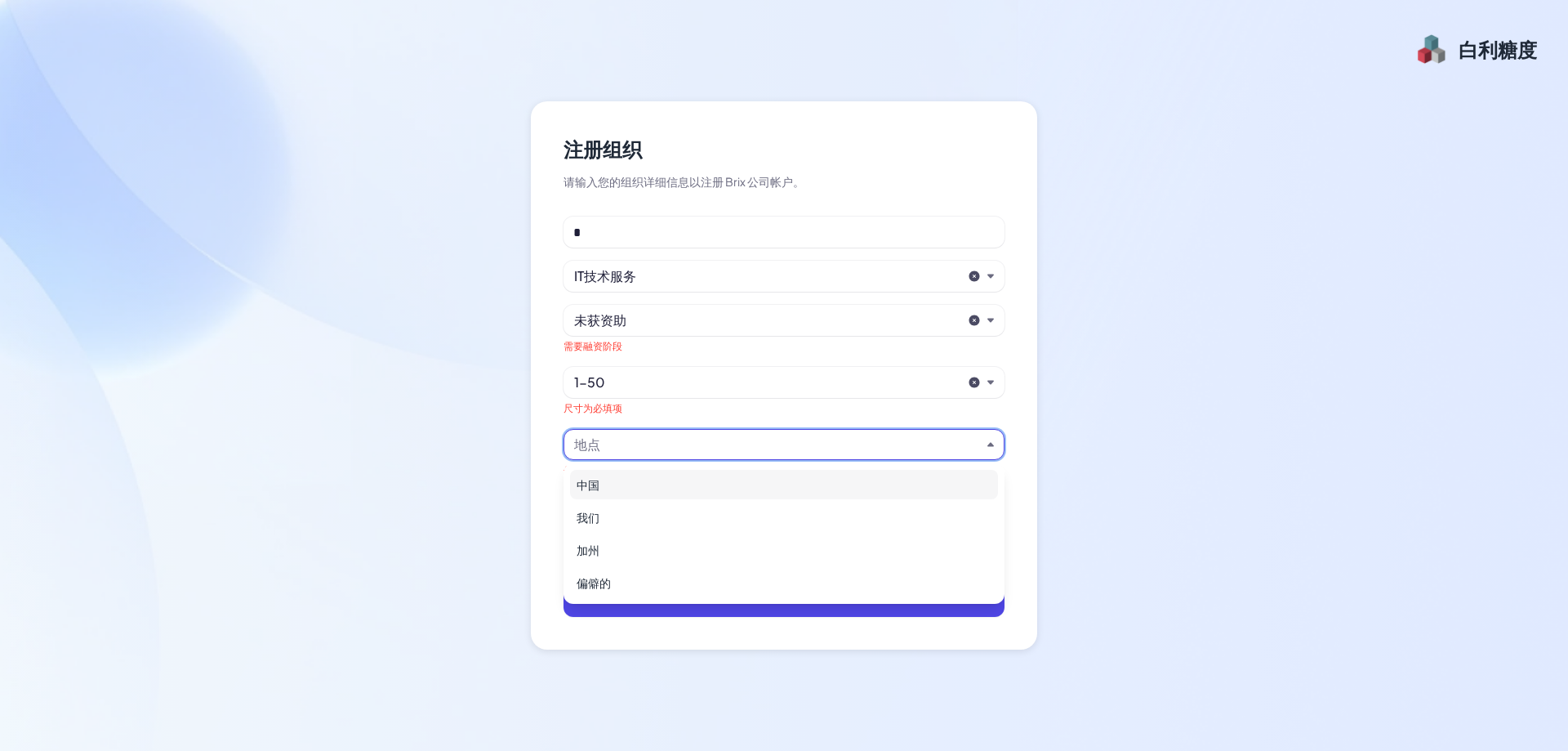
click at [681, 484] on div "中国" at bounding box center [784, 484] width 428 height 29
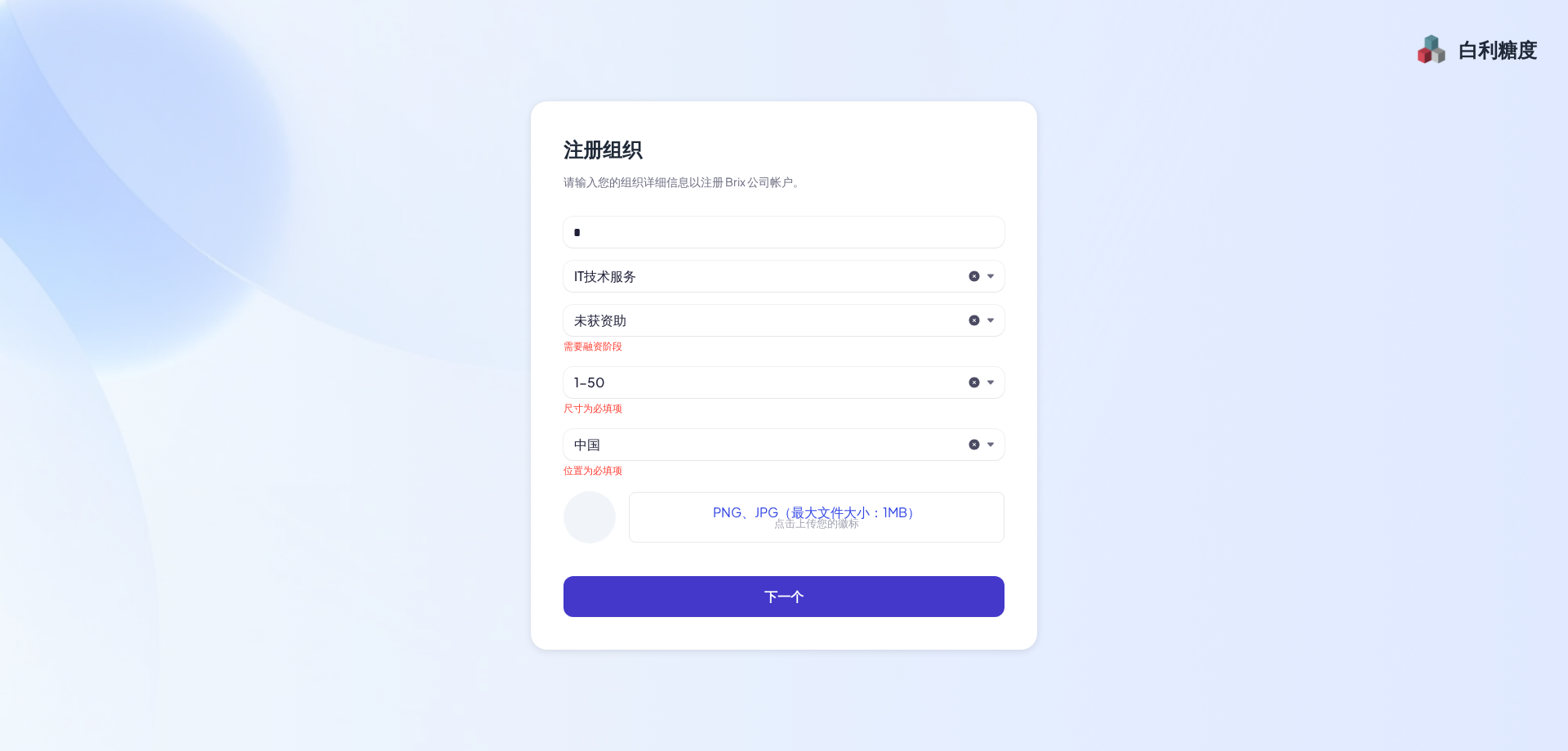
click at [705, 600] on button "下一个" at bounding box center [784, 596] width 441 height 41
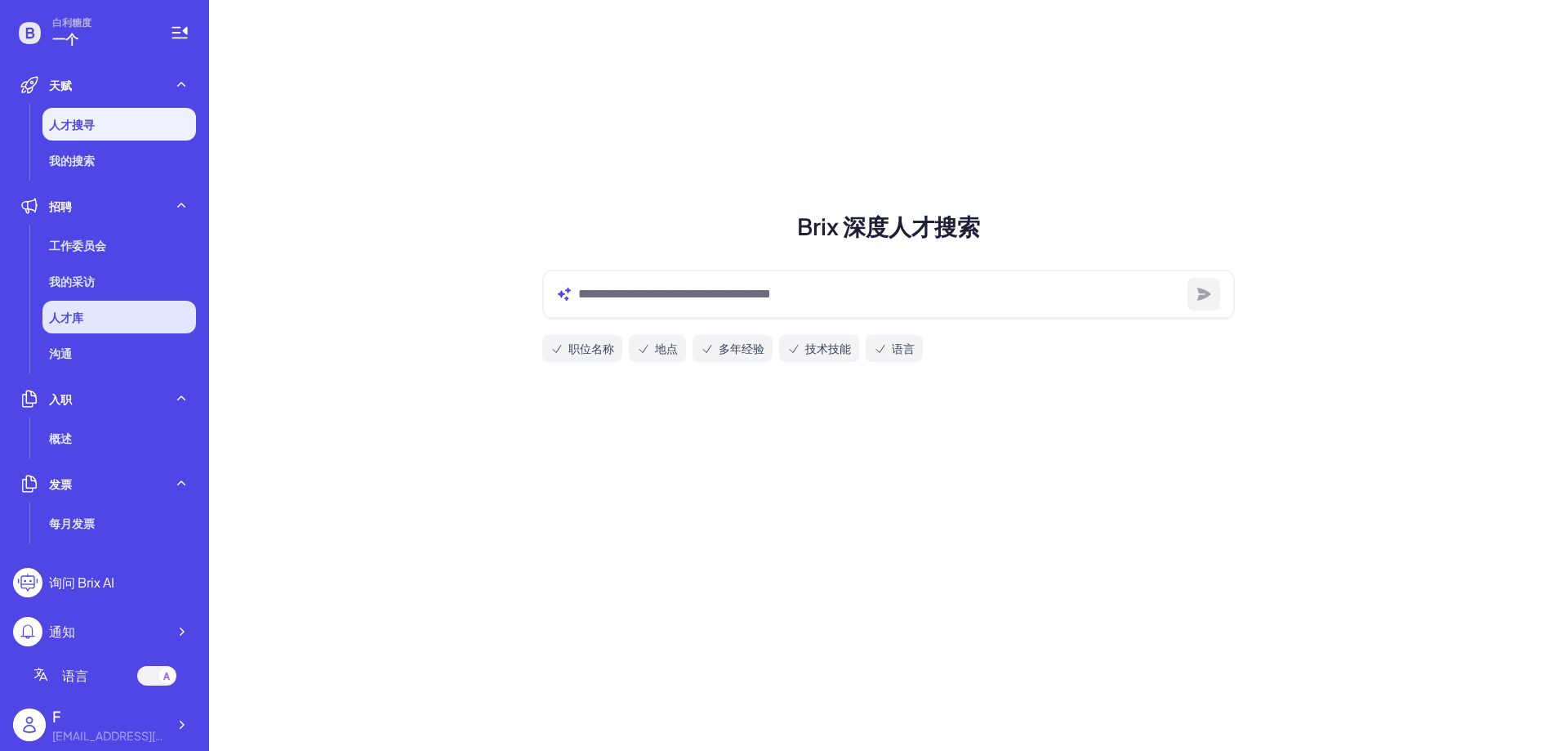
click at [91, 320] on li "人才库" at bounding box center [119, 317] width 154 height 33
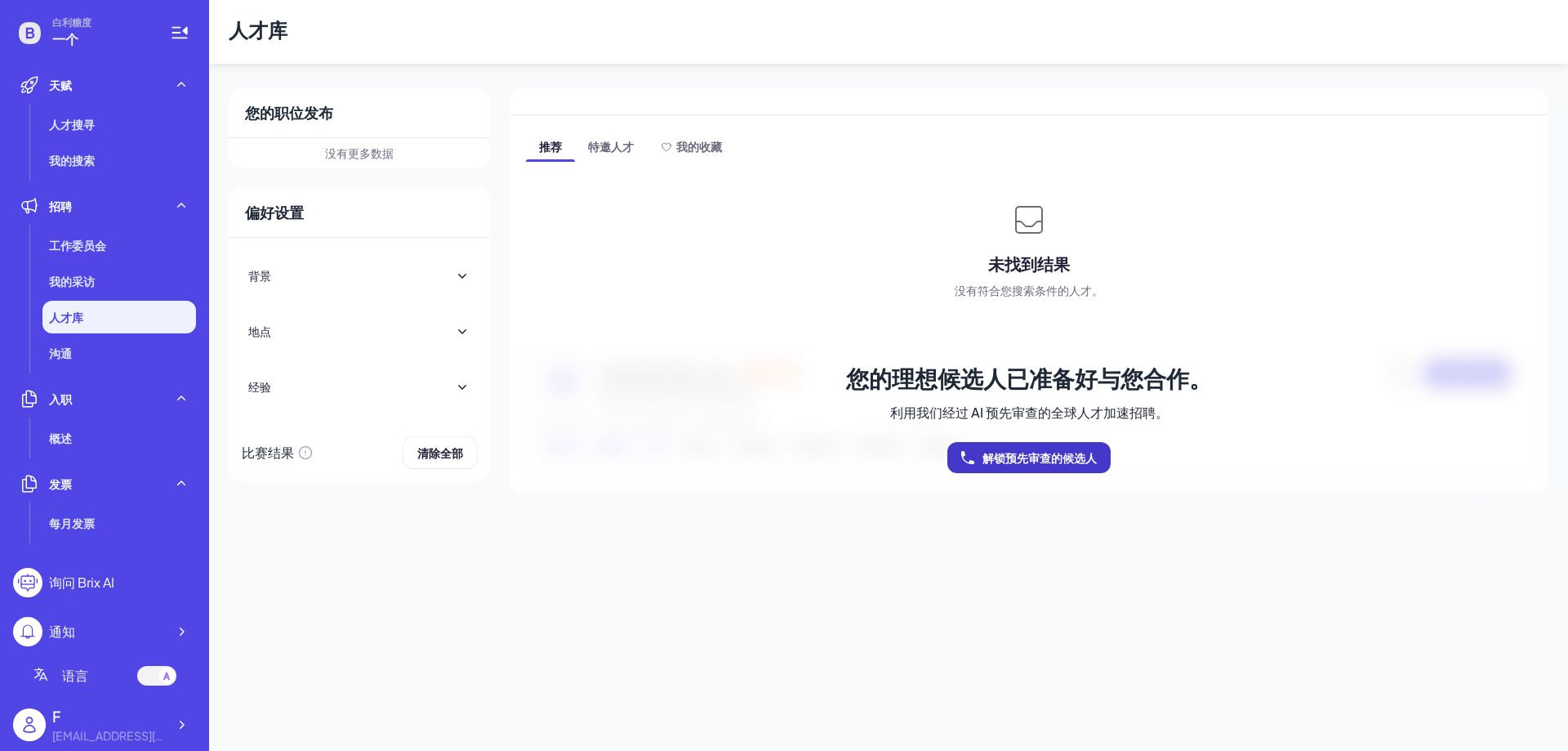
click at [1020, 461] on font "解锁预先审查的候选人" at bounding box center [1040, 457] width 114 height 15
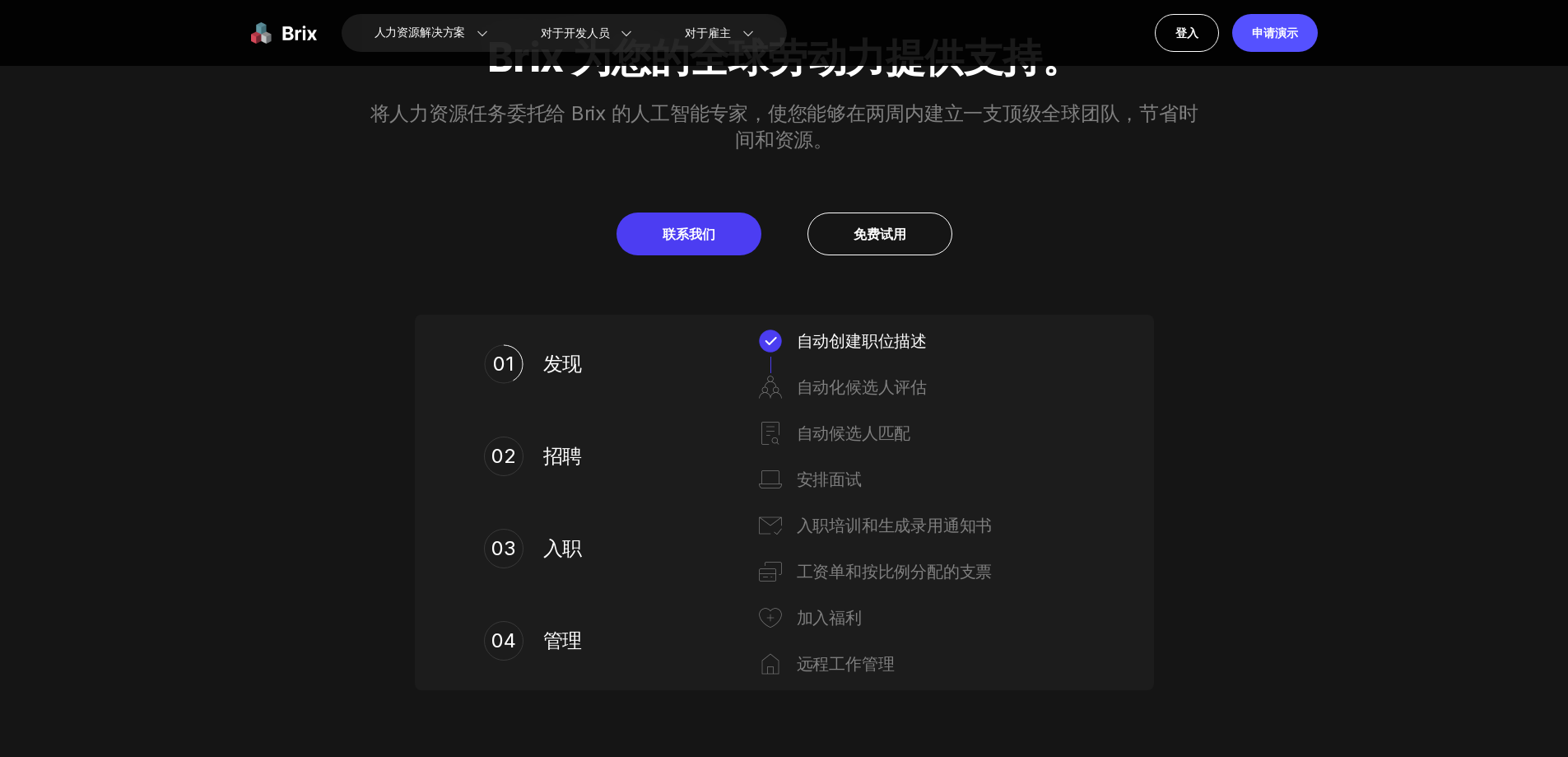
scroll to position [823, 0]
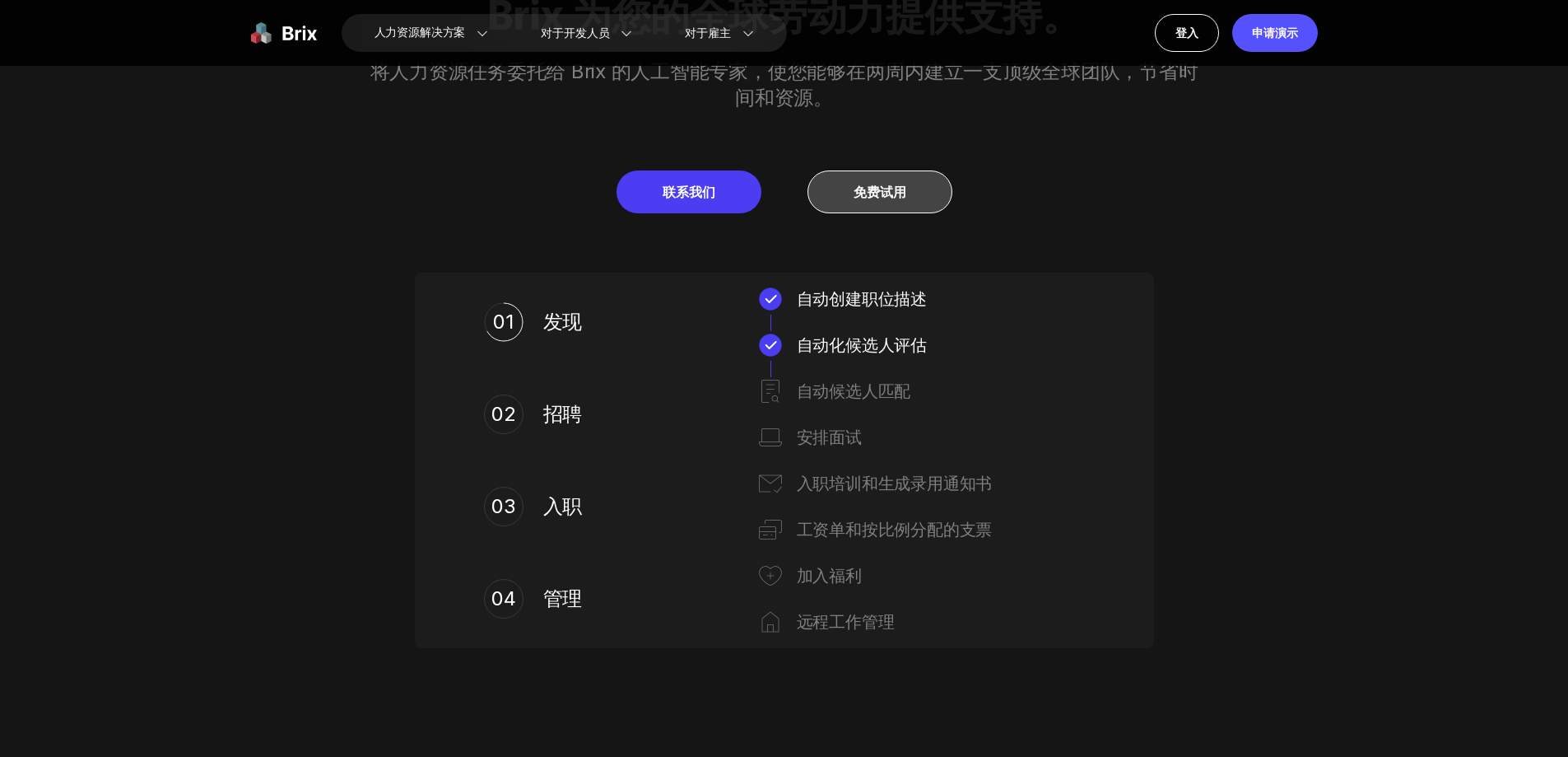
click at [871, 181] on link "免费试用" at bounding box center [880, 192] width 145 height 43
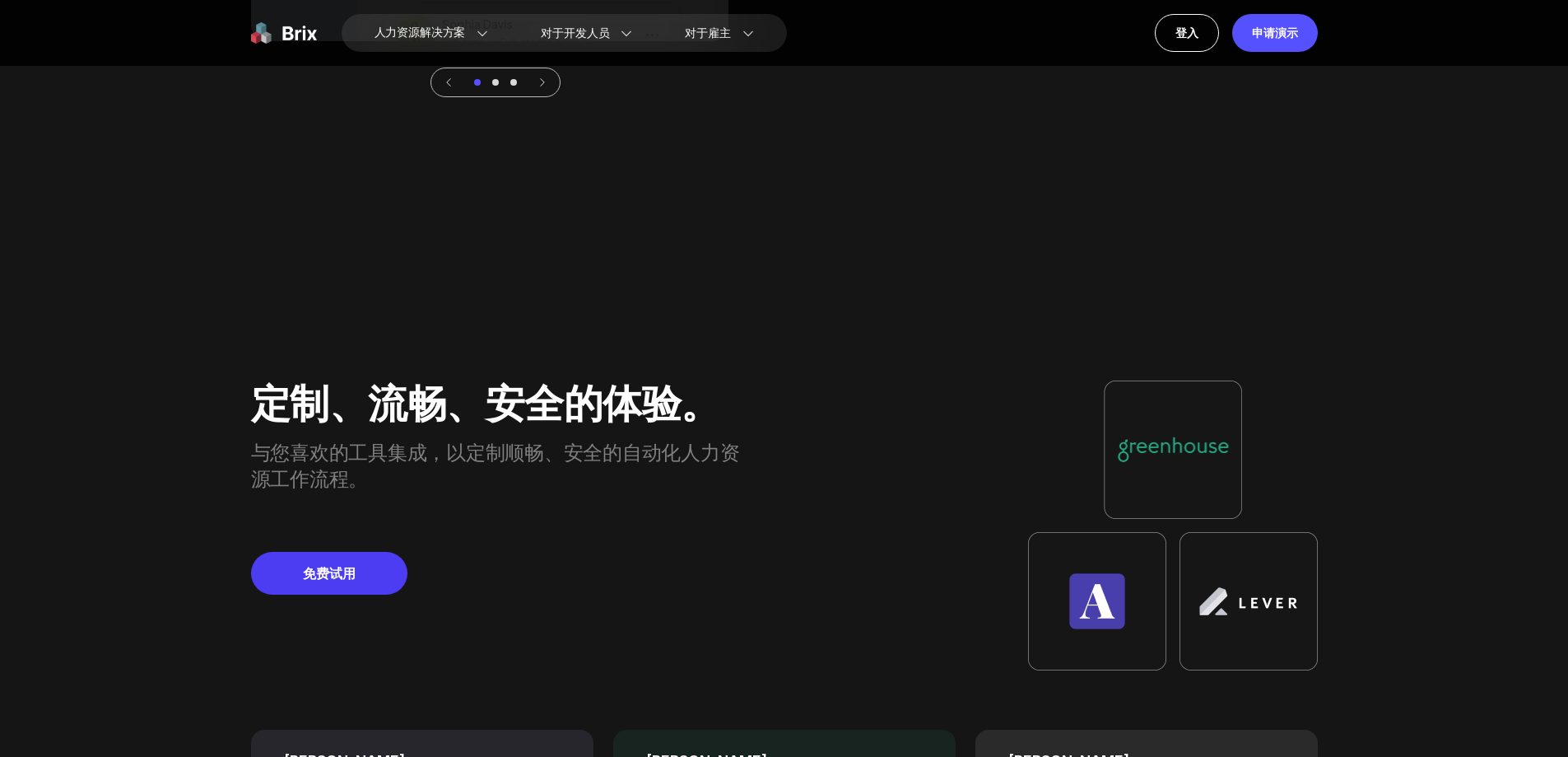
scroll to position [6259, 0]
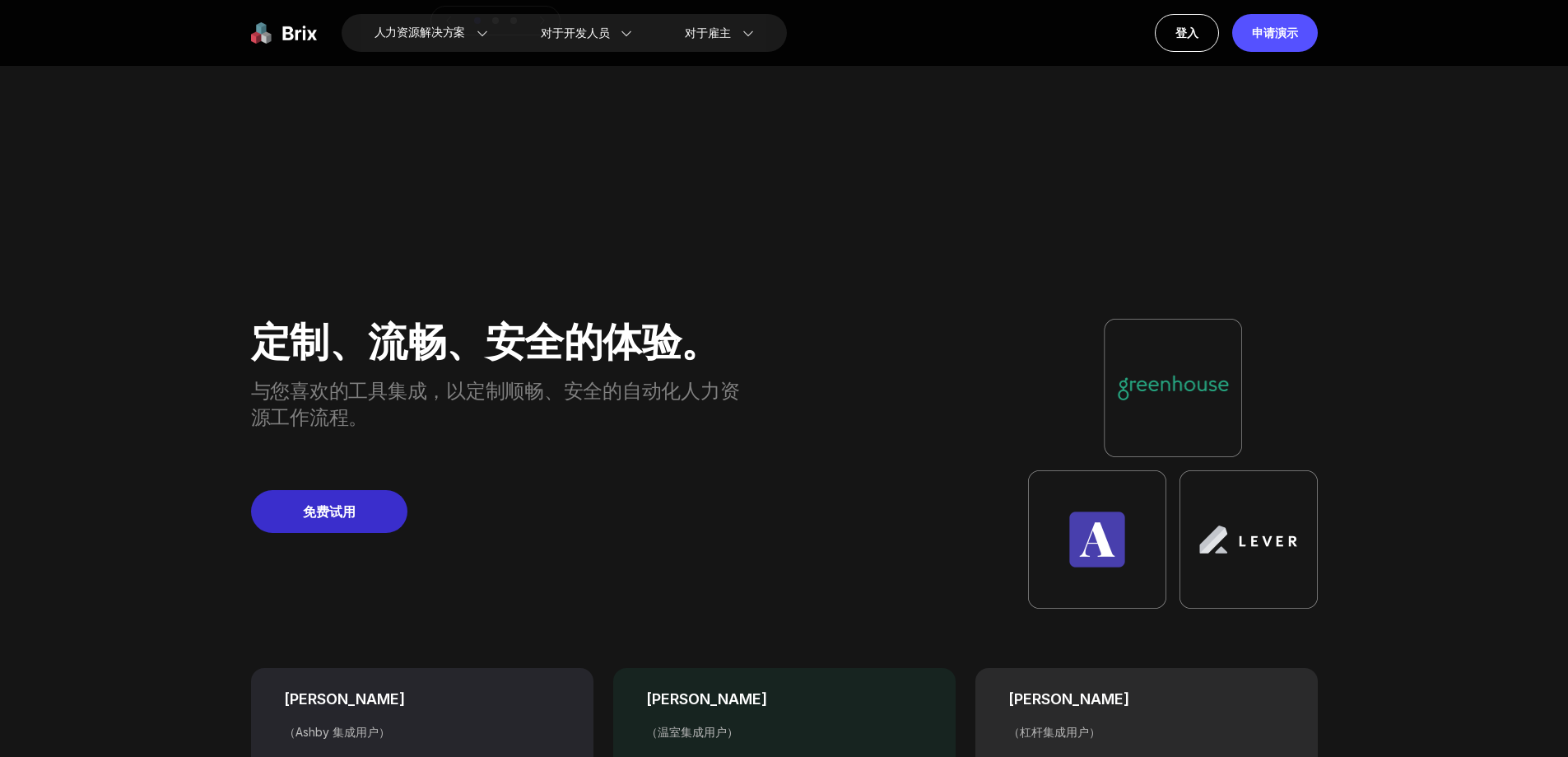
click at [347, 503] on font "免费试用" at bounding box center [330, 511] width 53 height 17
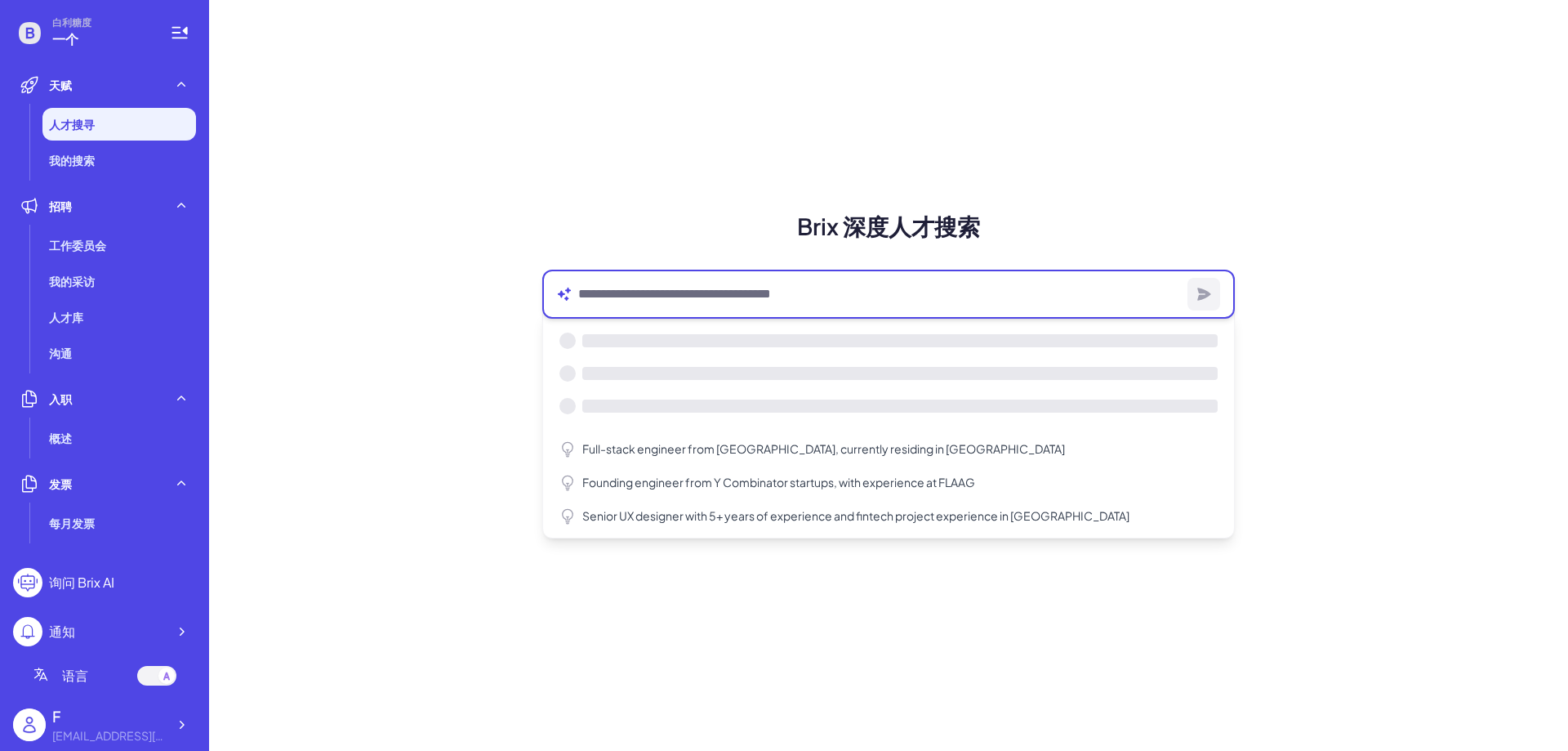
click at [906, 297] on textarea at bounding box center [879, 294] width 603 height 19
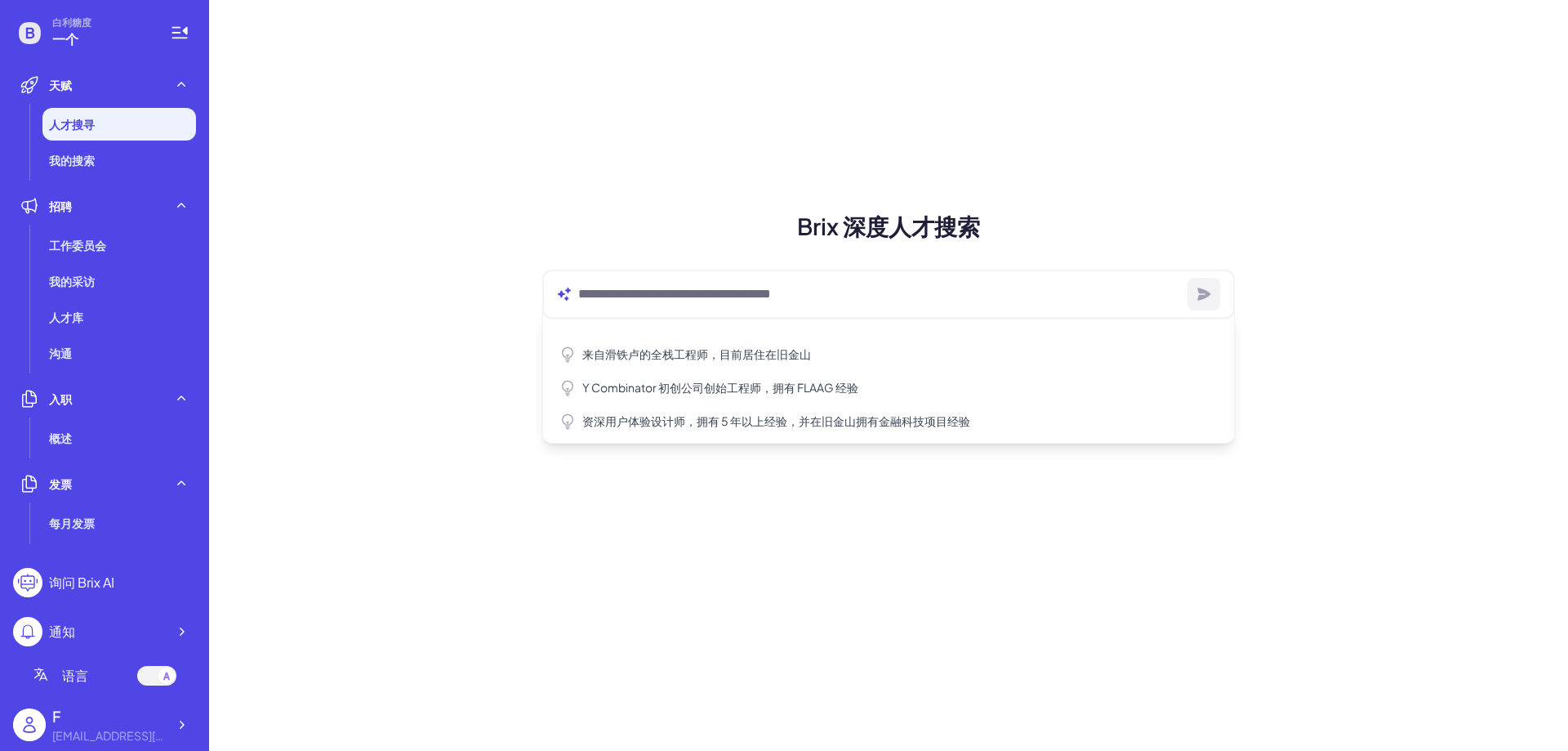
click at [766, 161] on div "Brix 深度人才搜索 来自滑铁卢的全栈工程师，目前居住在旧金山 Y Combinator 初创公司创始工程师，拥有 FLAAG 经验 资深用户体验设计师，拥…" at bounding box center [888, 376] width 1359 height 751
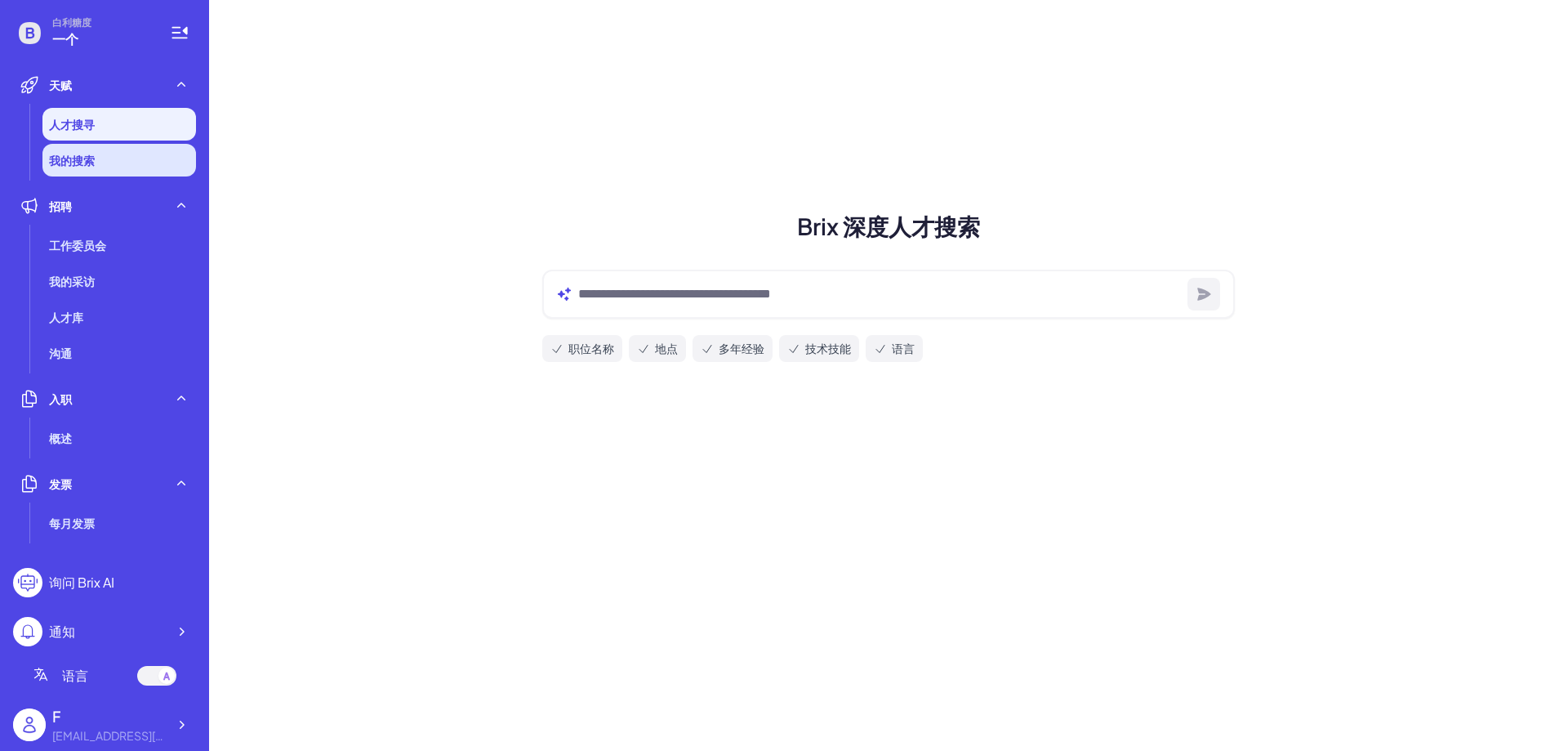
click at [111, 165] on li "我的搜索" at bounding box center [119, 161] width 154 height 33
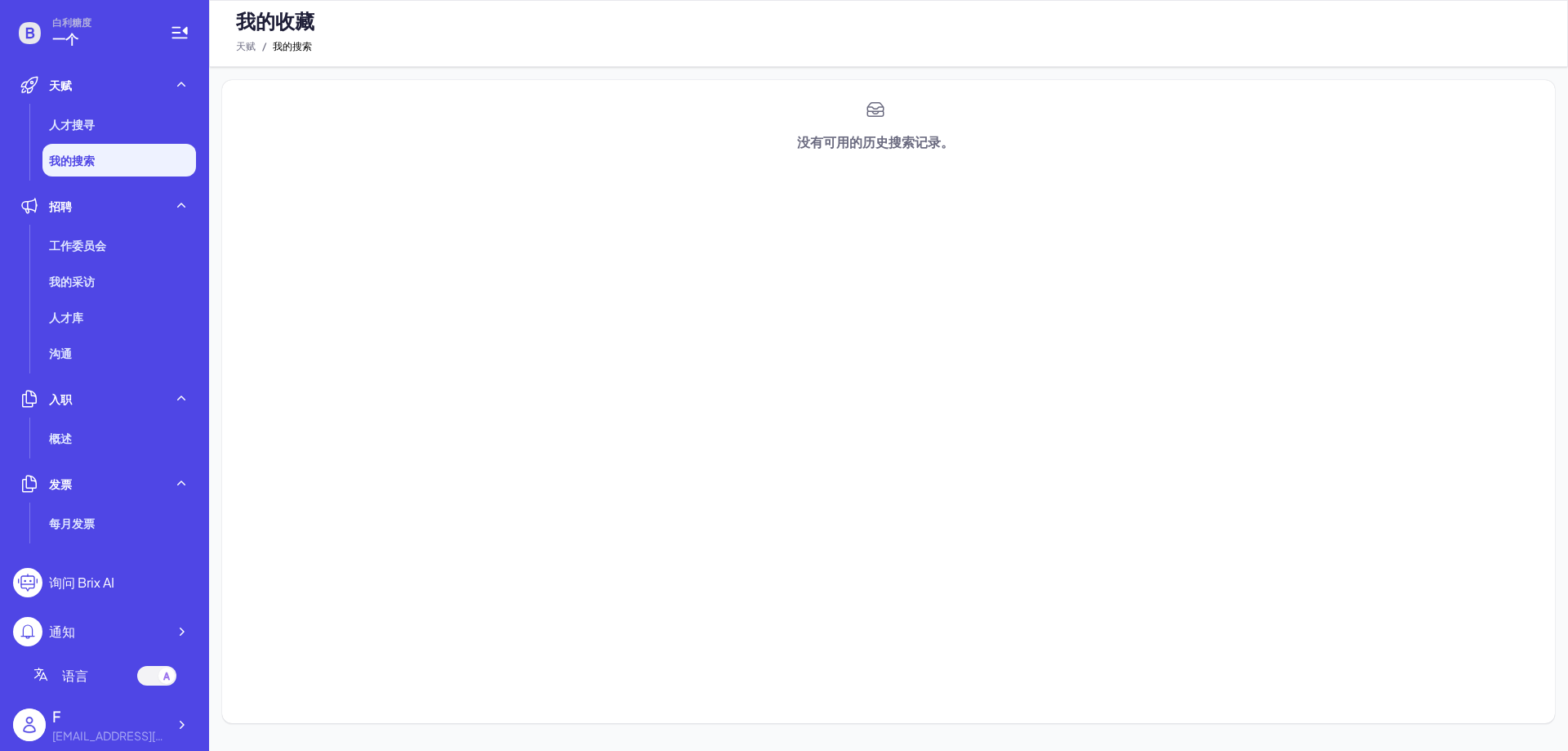
click at [610, 158] on div "没有可用的历史搜索记录。" at bounding box center [889, 402] width 1333 height 643
click at [97, 119] on li "人才搜寻" at bounding box center [119, 124] width 154 height 33
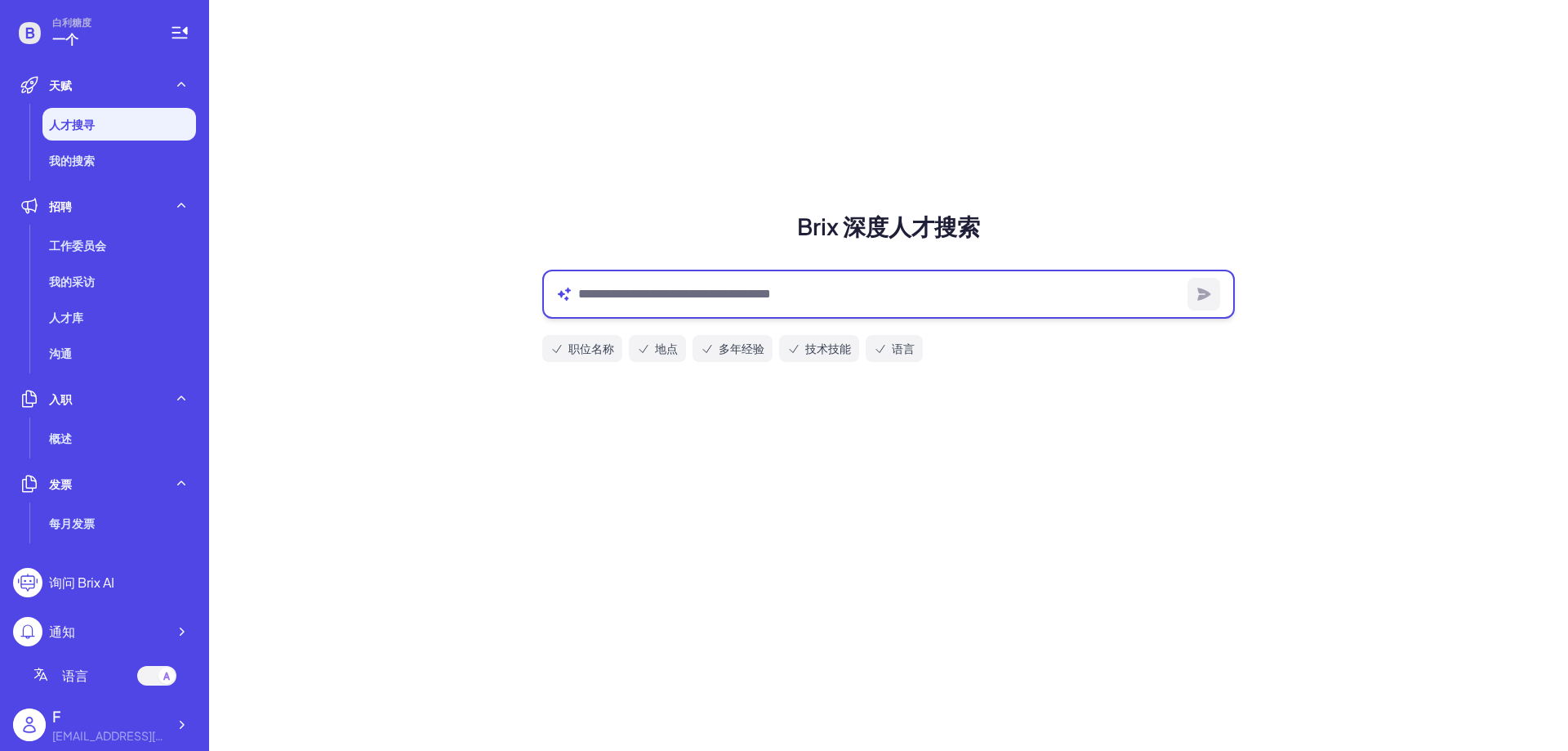
click at [784, 286] on textarea at bounding box center [879, 294] width 603 height 19
type textarea "*"
click at [924, 295] on textarea "******" at bounding box center [879, 294] width 603 height 19
type textarea "****"
drag, startPoint x: 1203, startPoint y: 283, endPoint x: 1129, endPoint y: 295, distance: 75.0
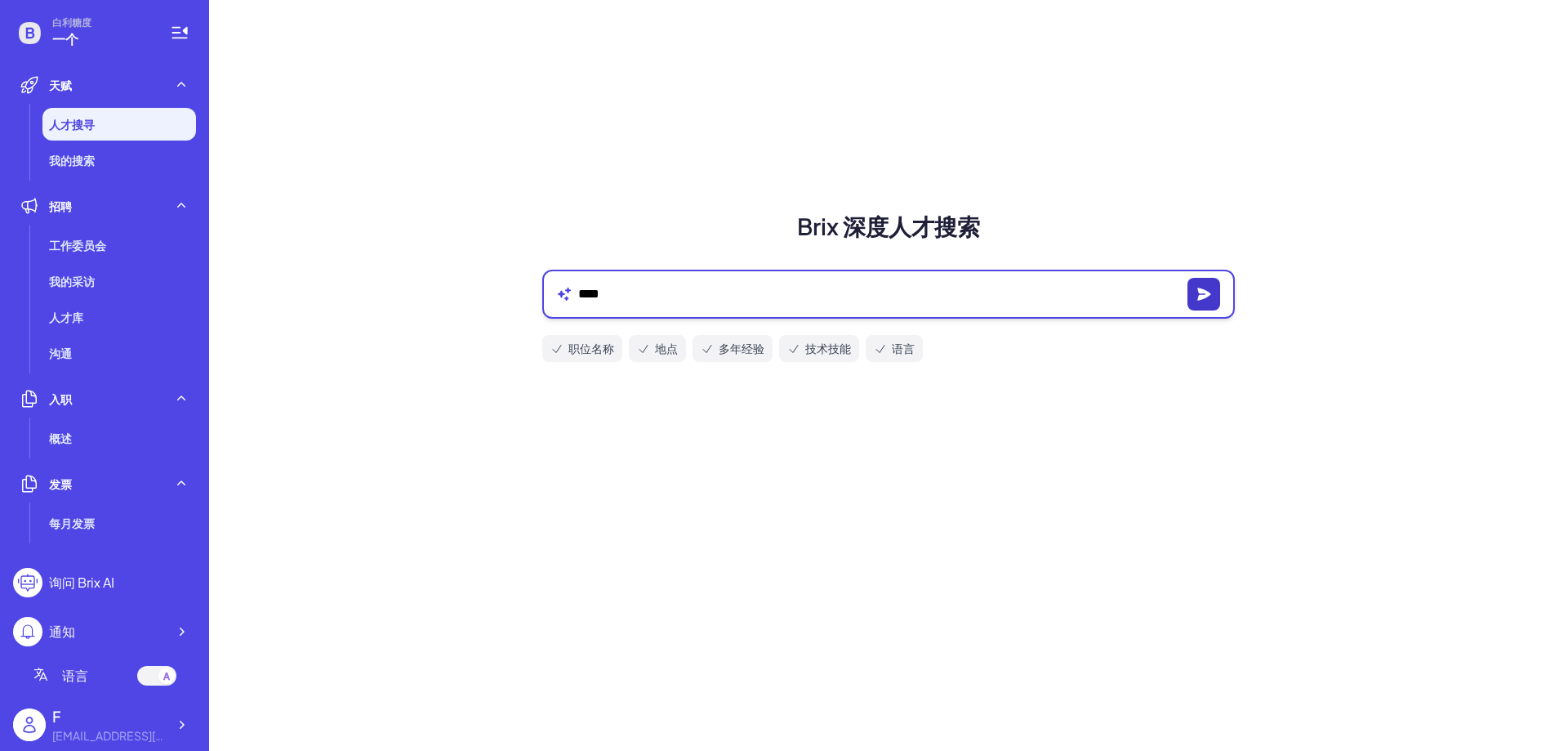
click at [1203, 281] on button "button" at bounding box center [1203, 294] width 33 height 33
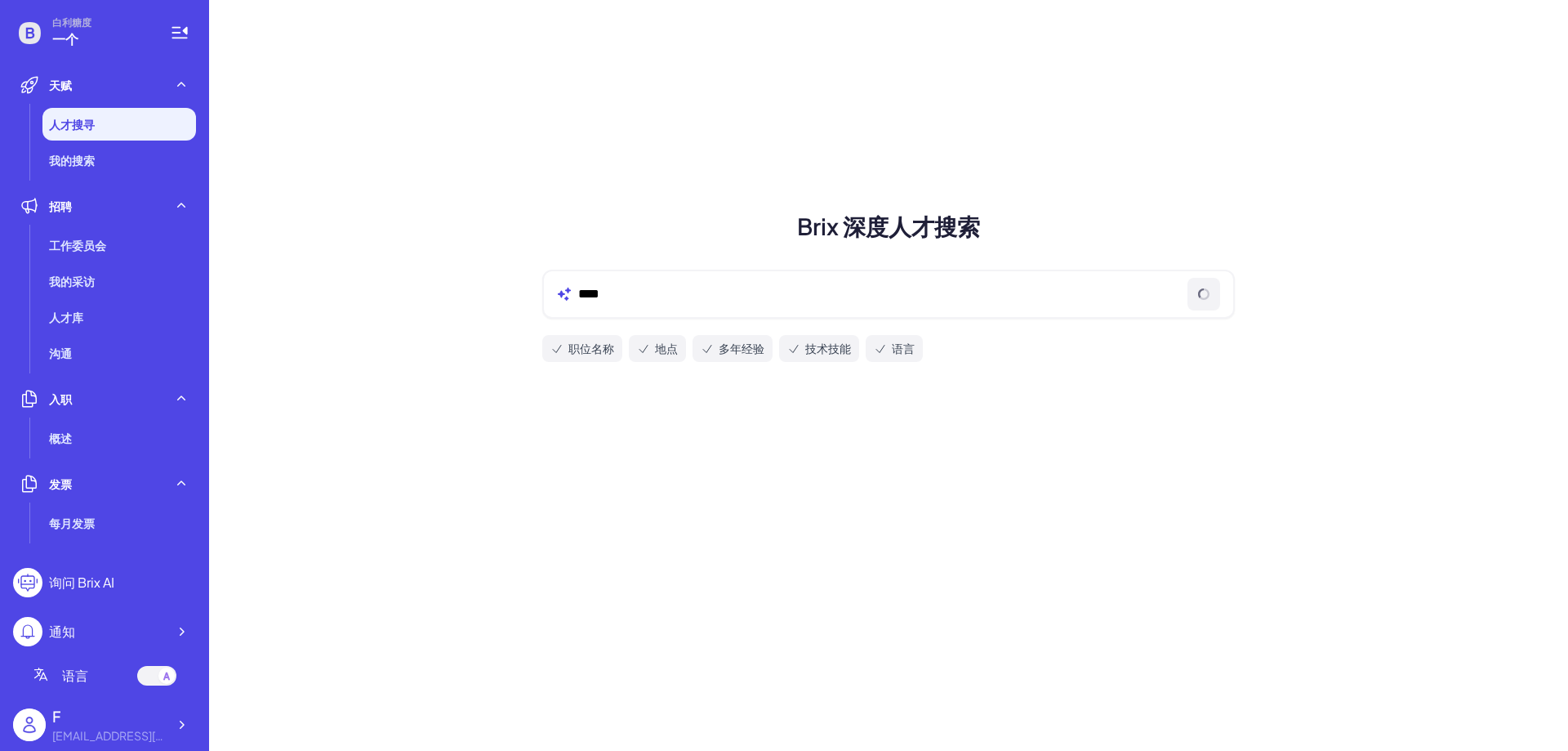
click at [595, 348] on font "职位名称" at bounding box center [591, 347] width 45 height 15
click at [598, 322] on div "**** 职位名称 地点 多年经验 技术技能 语言" at bounding box center [888, 315] width 731 height 118
click at [94, 310] on li "人才库" at bounding box center [119, 317] width 154 height 33
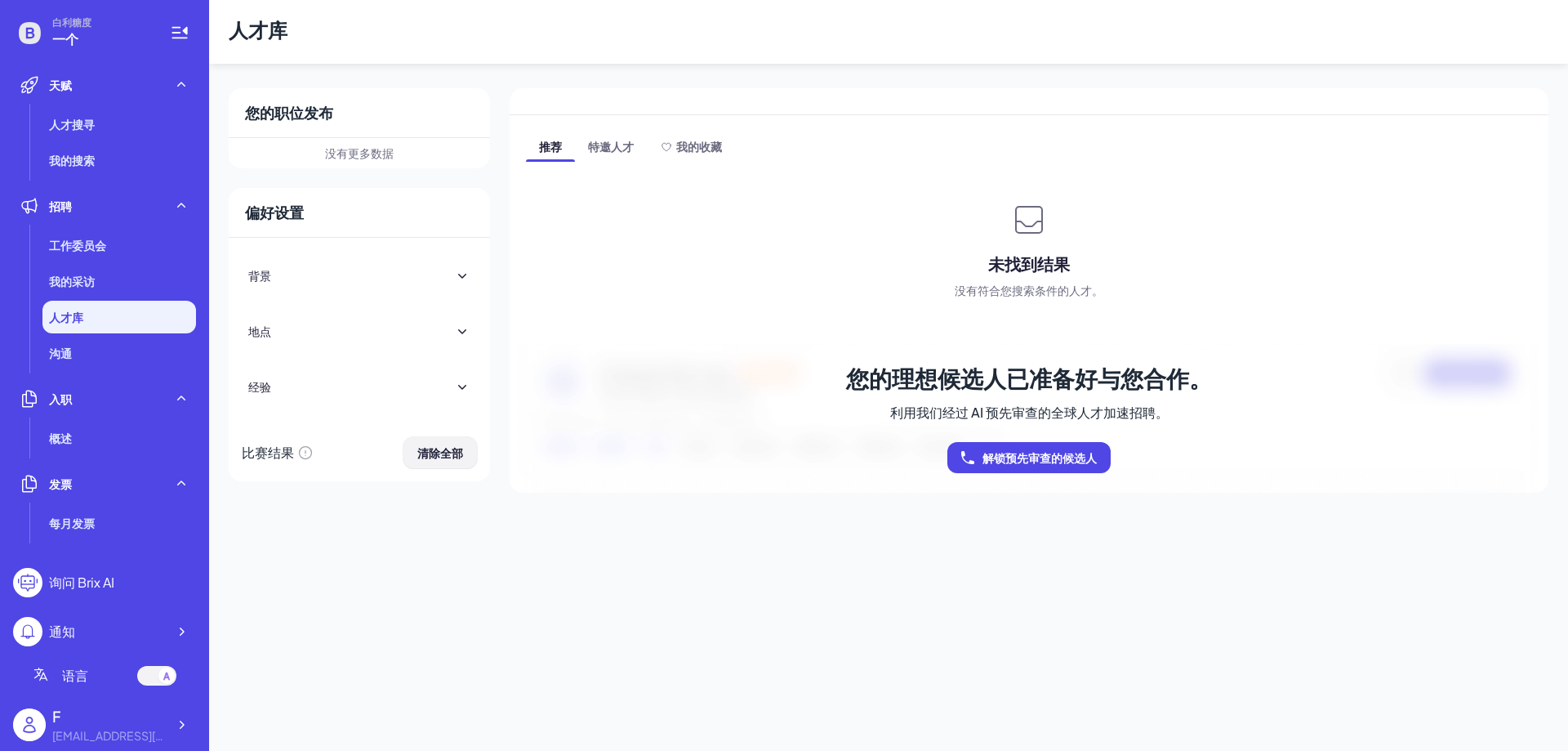
click at [439, 456] on font "清除全部" at bounding box center [439, 452] width 45 height 15
click at [898, 382] on font "您的理想候选人已准备好与您合作。" at bounding box center [1029, 378] width 366 height 29
click at [897, 381] on font "您的理想候选人已准备好与您合作。" at bounding box center [1029, 378] width 366 height 29
click at [890, 401] on div "您的理想候选人已准备好与您合作。 利用我们经过 AI 预先审查的全球人才加速招聘。 解锁预先审查的候选人" at bounding box center [1029, 418] width 366 height 149
click at [191, 28] on div at bounding box center [180, 33] width 33 height 33
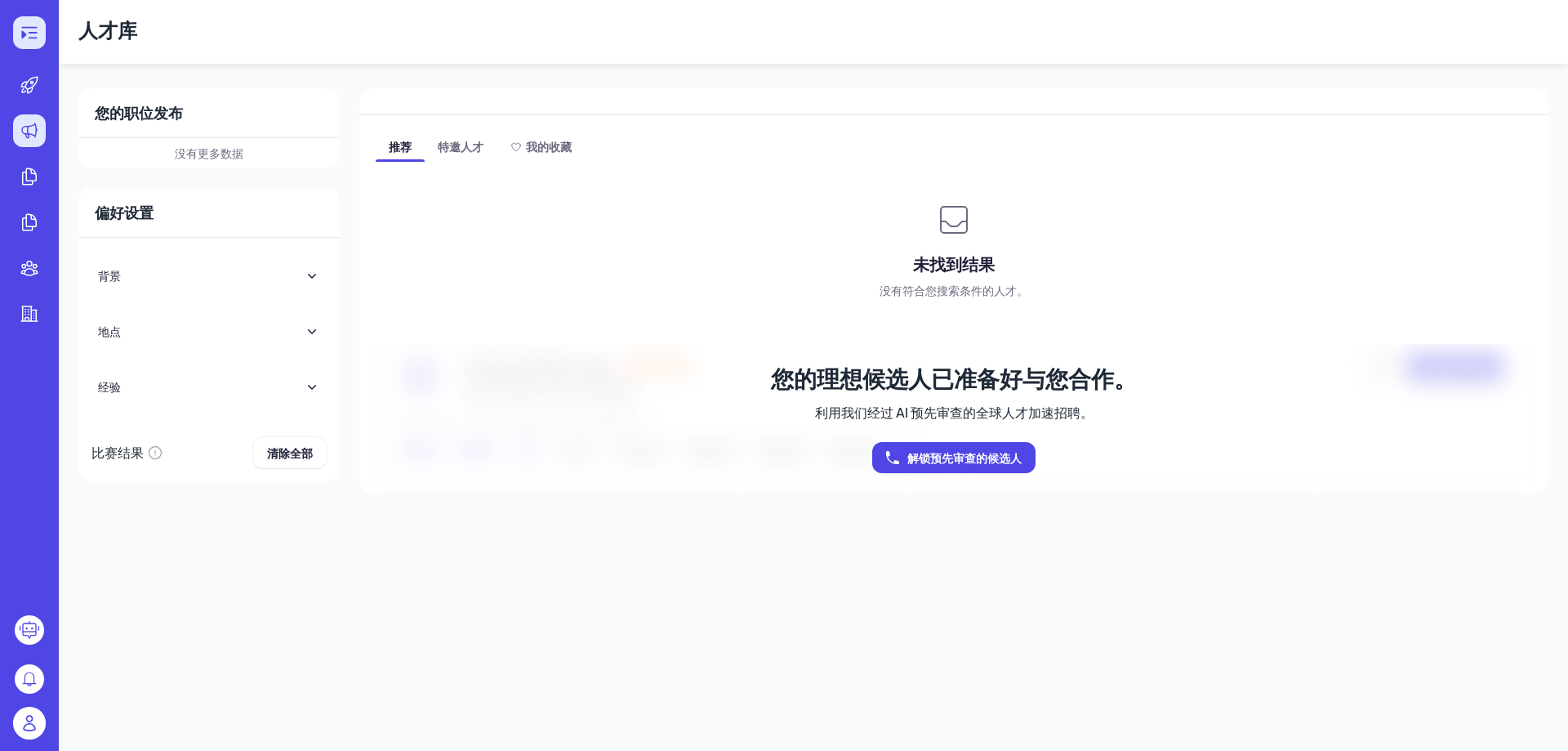
click at [31, 31] on icon at bounding box center [29, 33] width 19 height 19
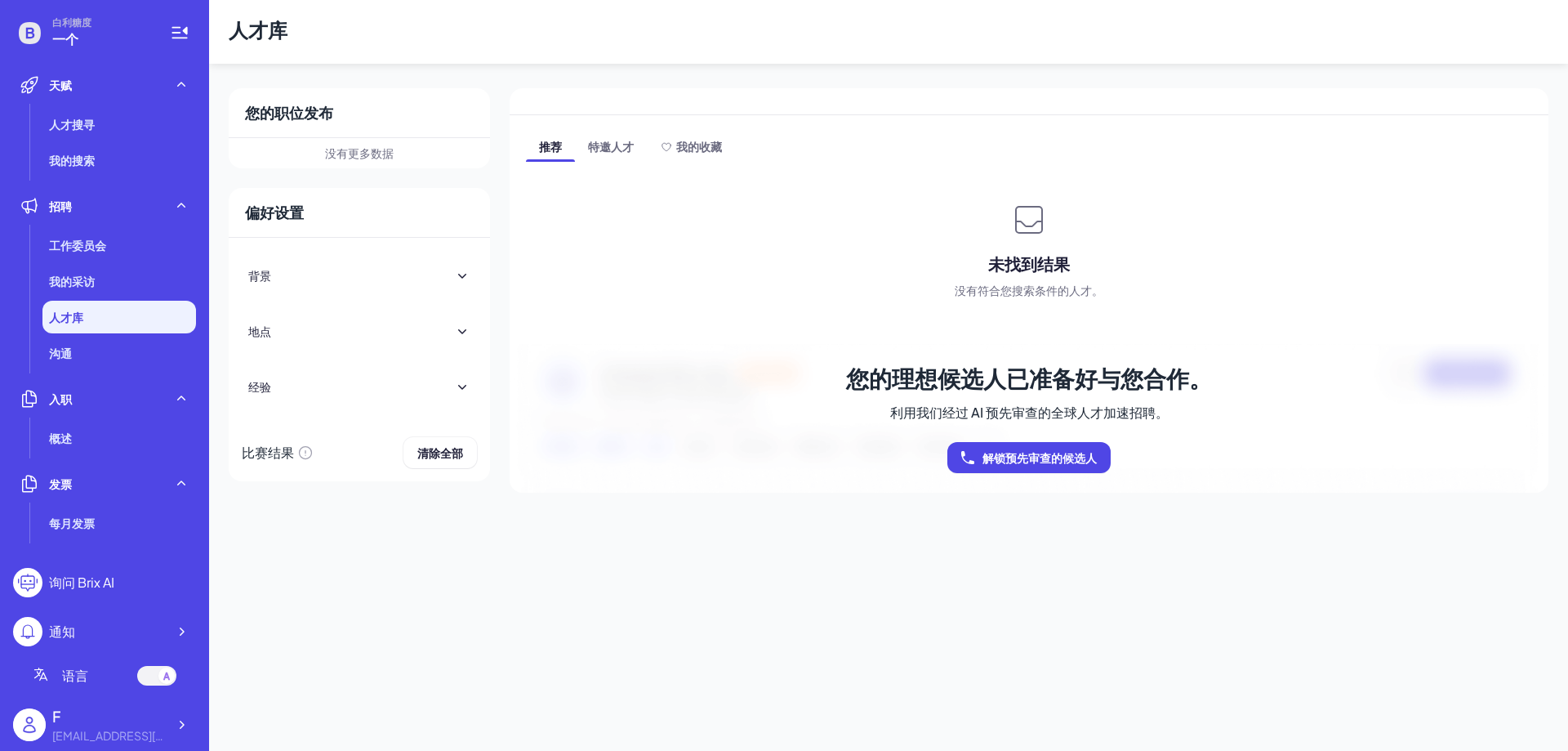
click at [29, 34] on icon at bounding box center [30, 33] width 33 height 33
click at [71, 23] on font "白利糖度" at bounding box center [72, 22] width 40 height 13
click at [66, 40] on font "一个" at bounding box center [65, 39] width 26 height 17
drag, startPoint x: 1309, startPoint y: 36, endPoint x: 1315, endPoint y: 25, distance: 12.5
click at [1313, 34] on header "人才库" at bounding box center [888, 32] width 1359 height 64
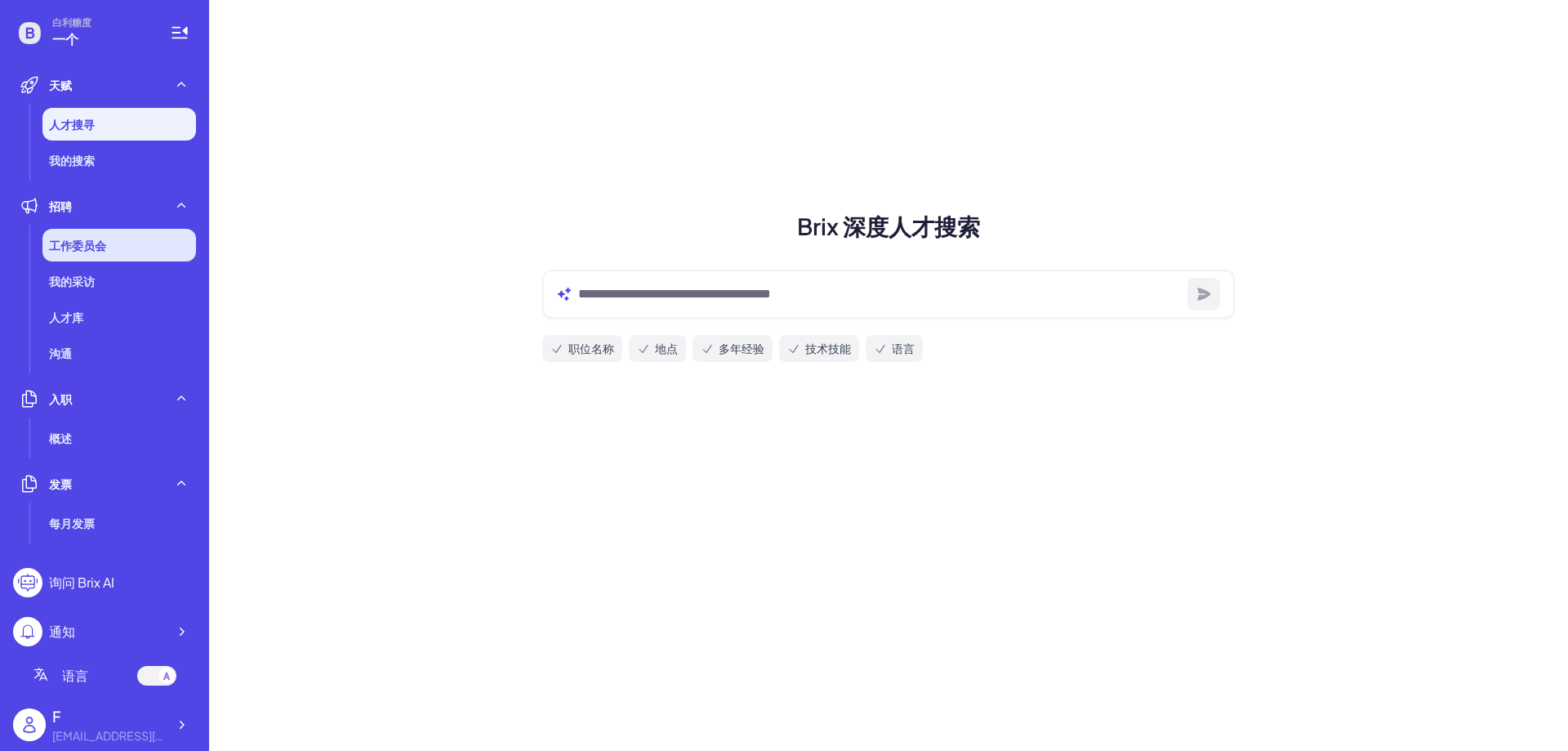
click at [105, 242] on font "工作委员会" at bounding box center [77, 245] width 57 height 15
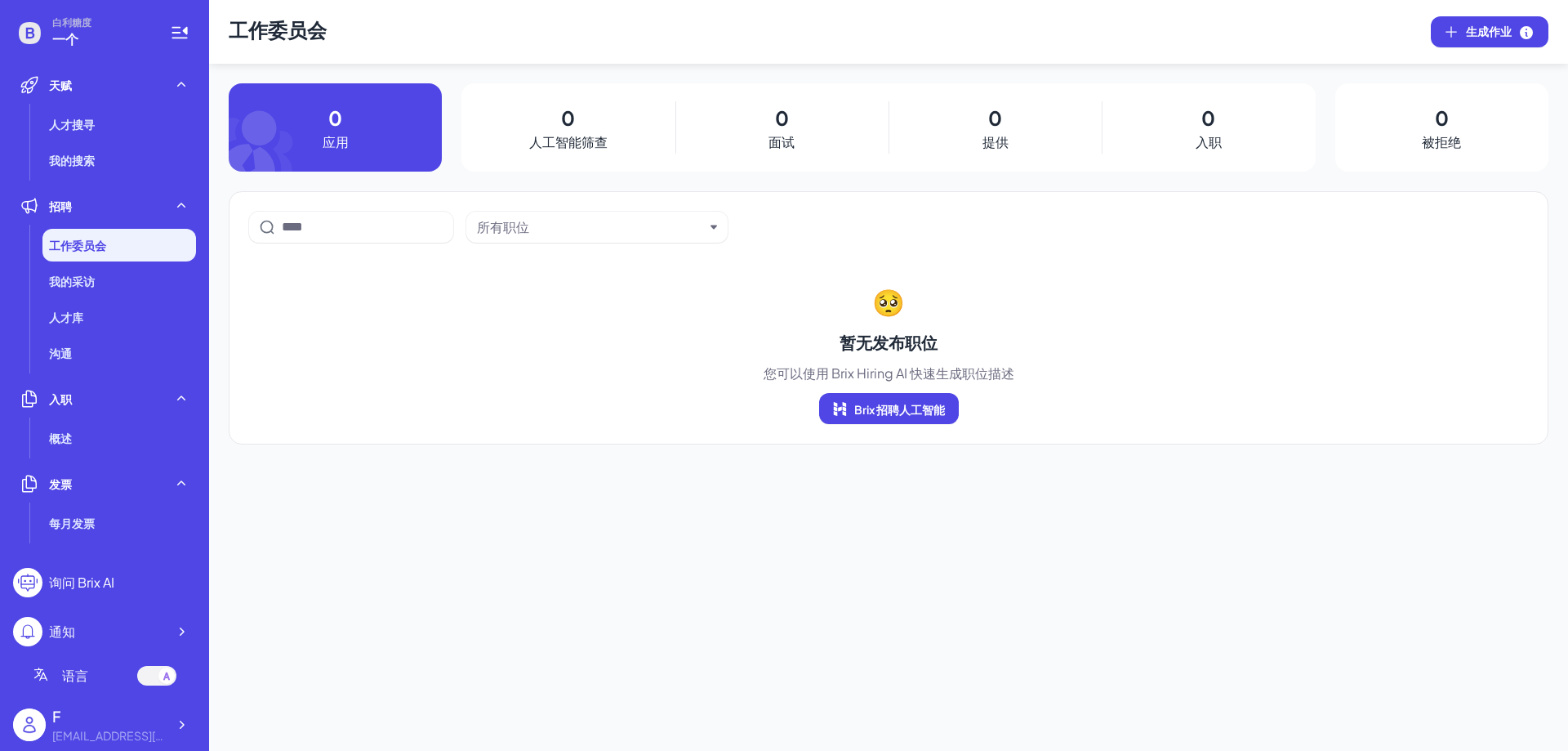
click at [642, 238] on div "所有职位" at bounding box center [597, 227] width 261 height 31
click at [673, 228] on div "所有职位" at bounding box center [590, 227] width 227 height 19
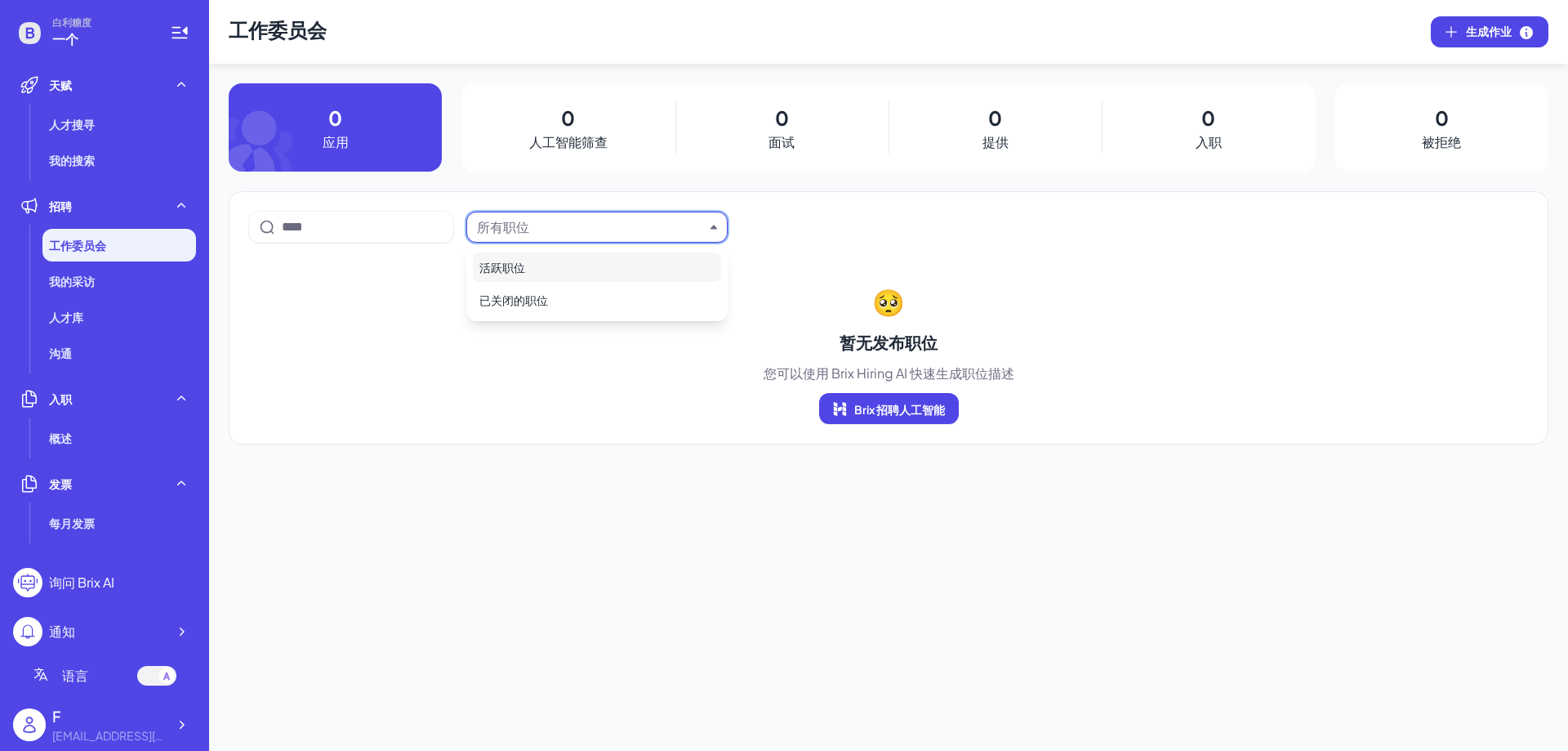
click at [595, 264] on div "活跃职位" at bounding box center [597, 267] width 249 height 29
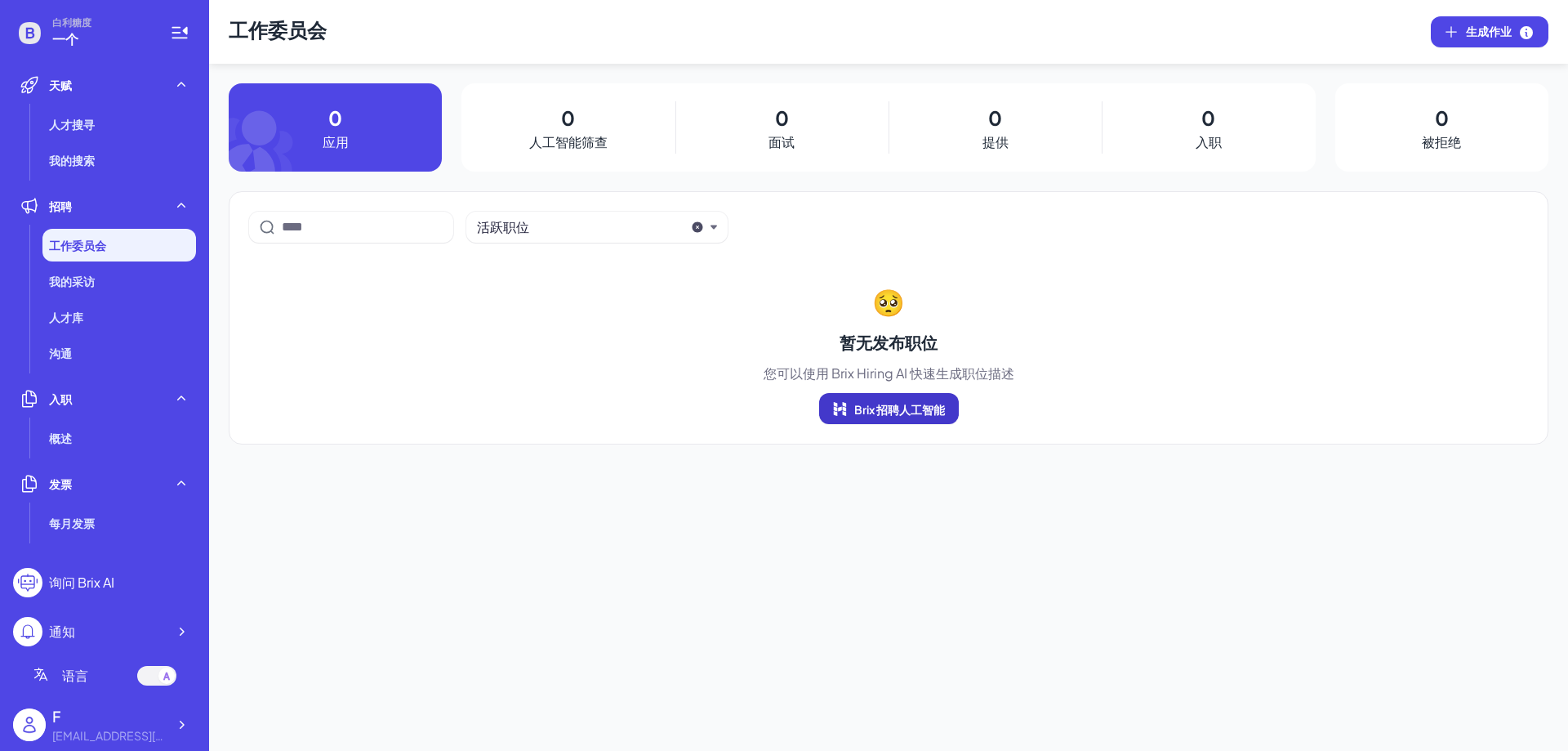
click at [896, 396] on button "Brix 招聘人工智能" at bounding box center [889, 408] width 139 height 31
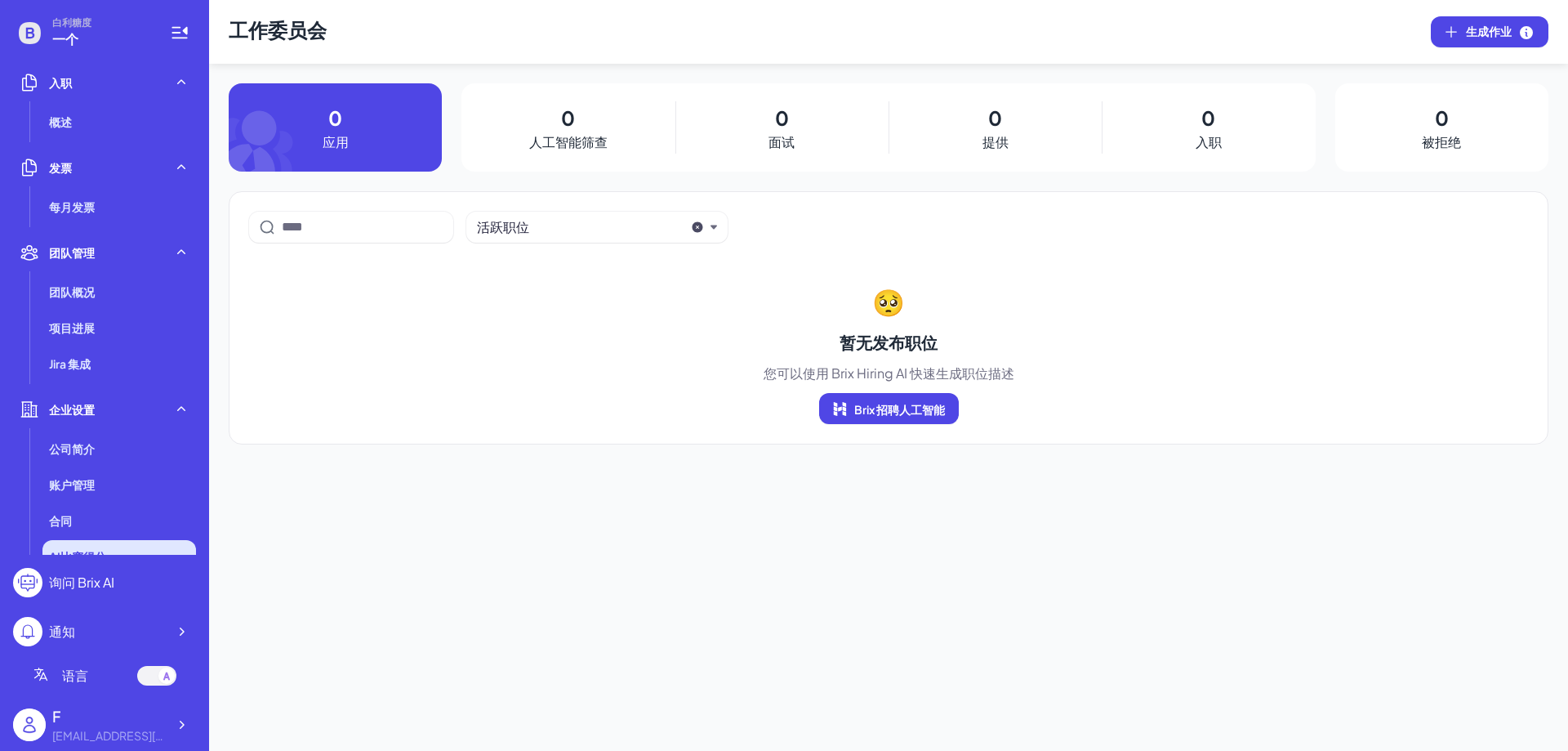
scroll to position [375, 0]
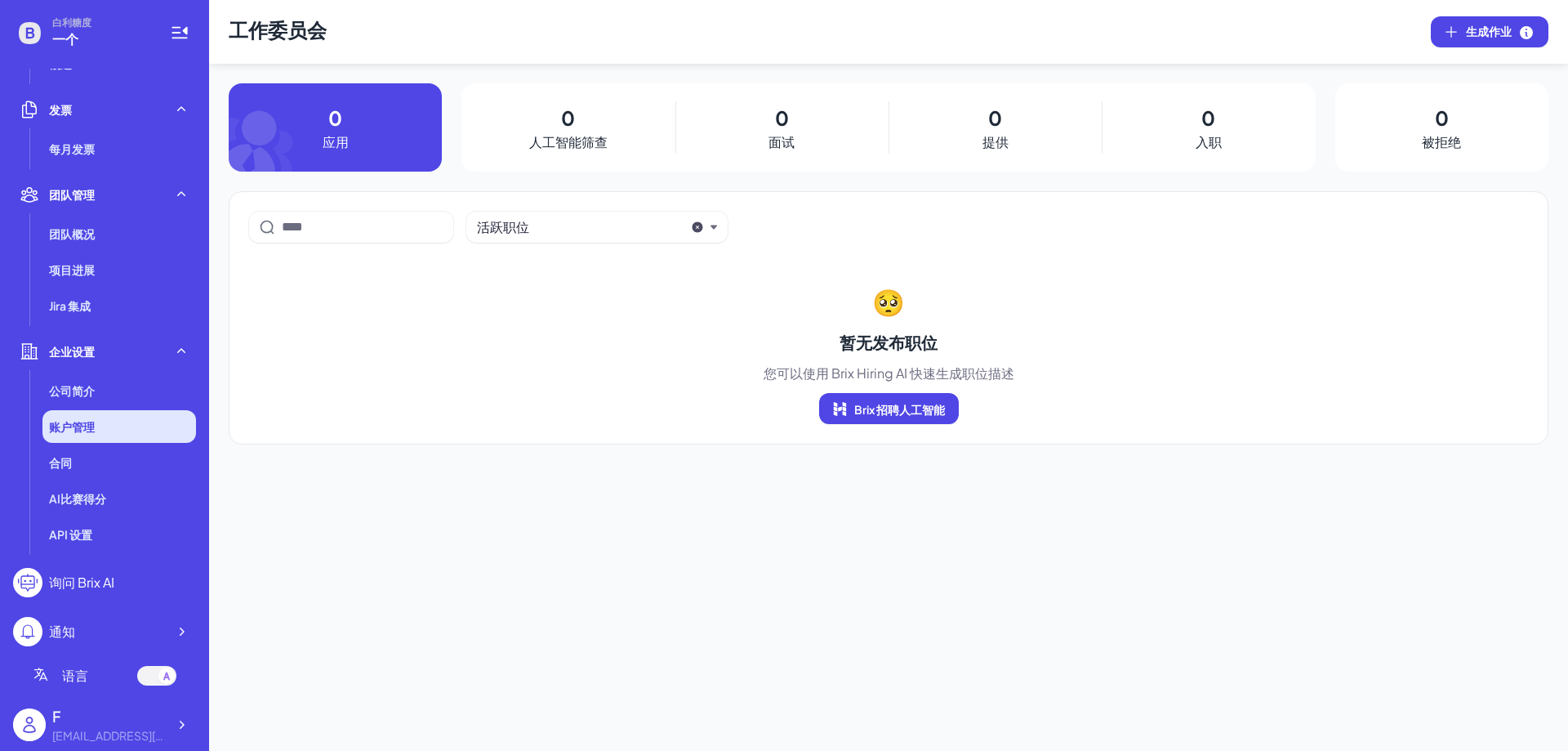
click at [118, 423] on li "账户管理" at bounding box center [119, 427] width 154 height 33
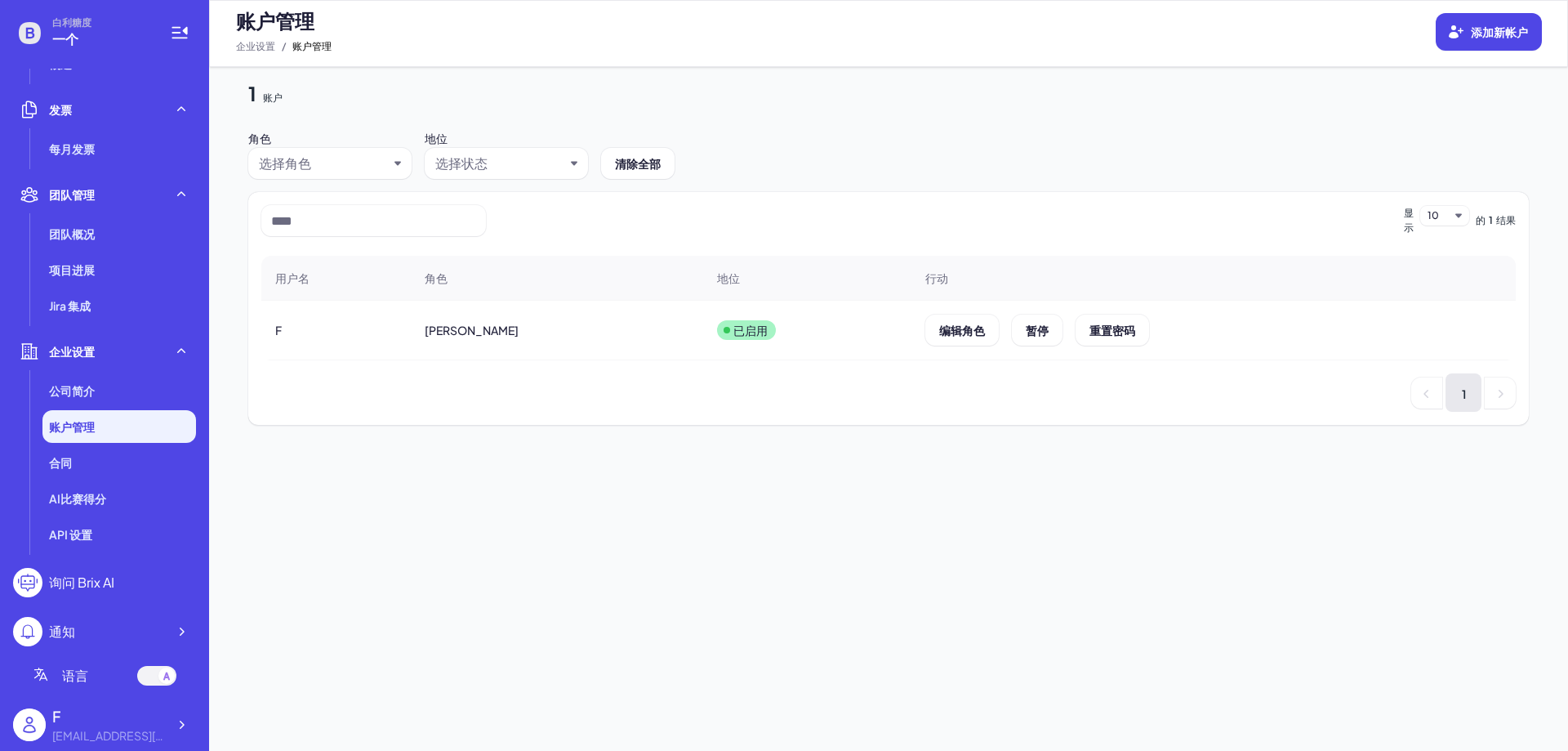
click at [93, 735] on font "1340670063@qq.com" at bounding box center [148, 735] width 192 height 15
click at [185, 723] on icon at bounding box center [181, 724] width 16 height 16
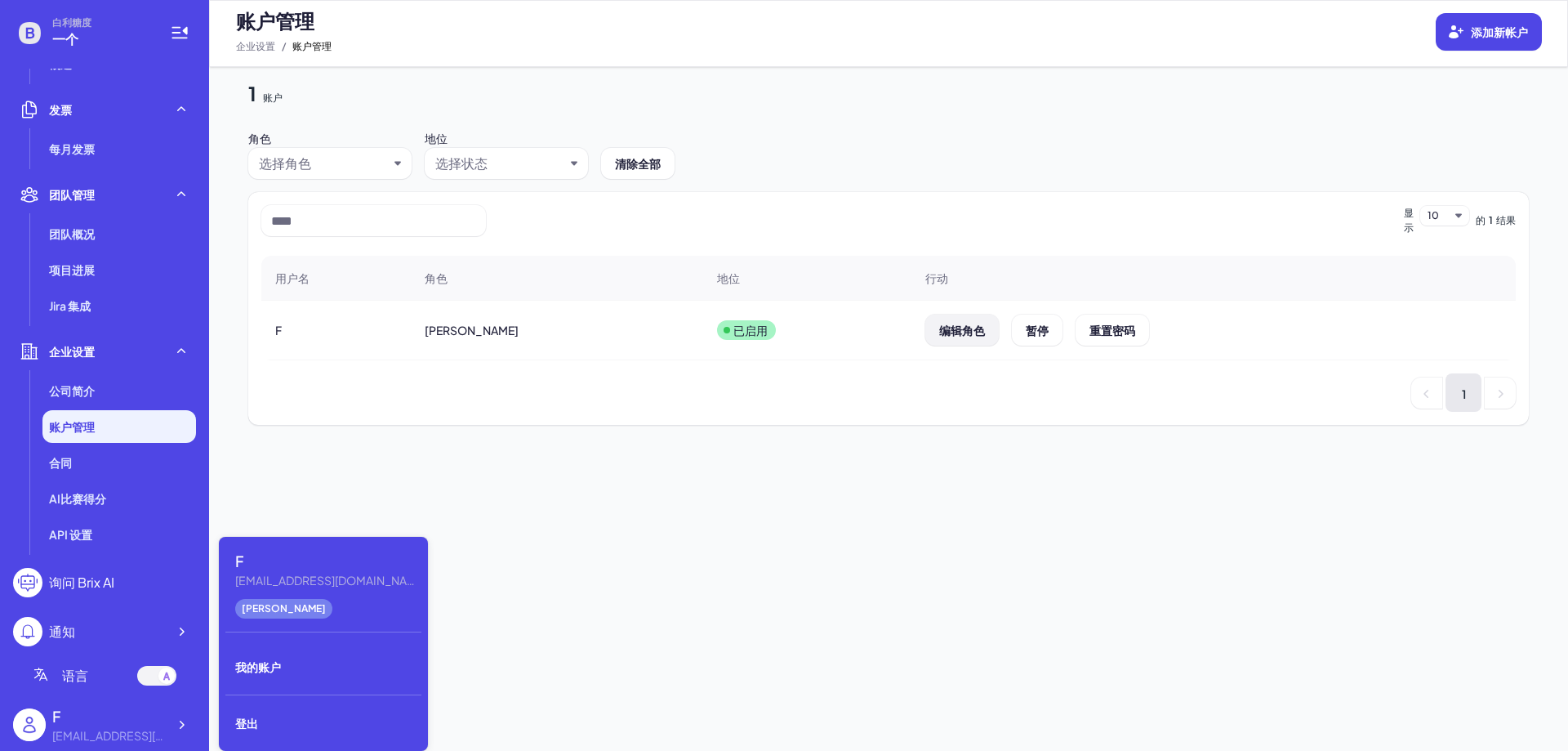
click at [939, 328] on font "编辑角色" at bounding box center [962, 329] width 45 height 15
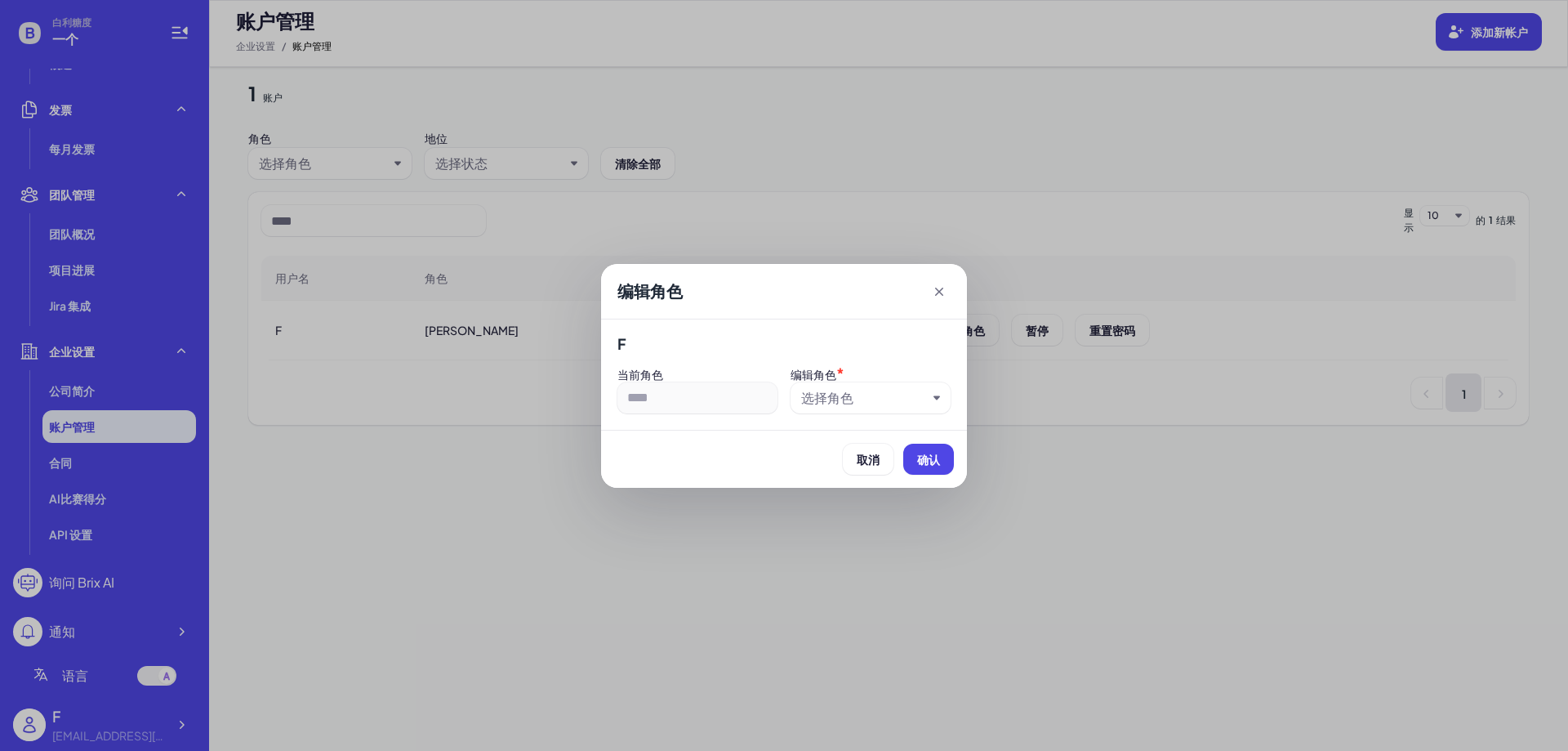
click at [823, 404] on font "选择角色" at bounding box center [827, 398] width 52 height 17
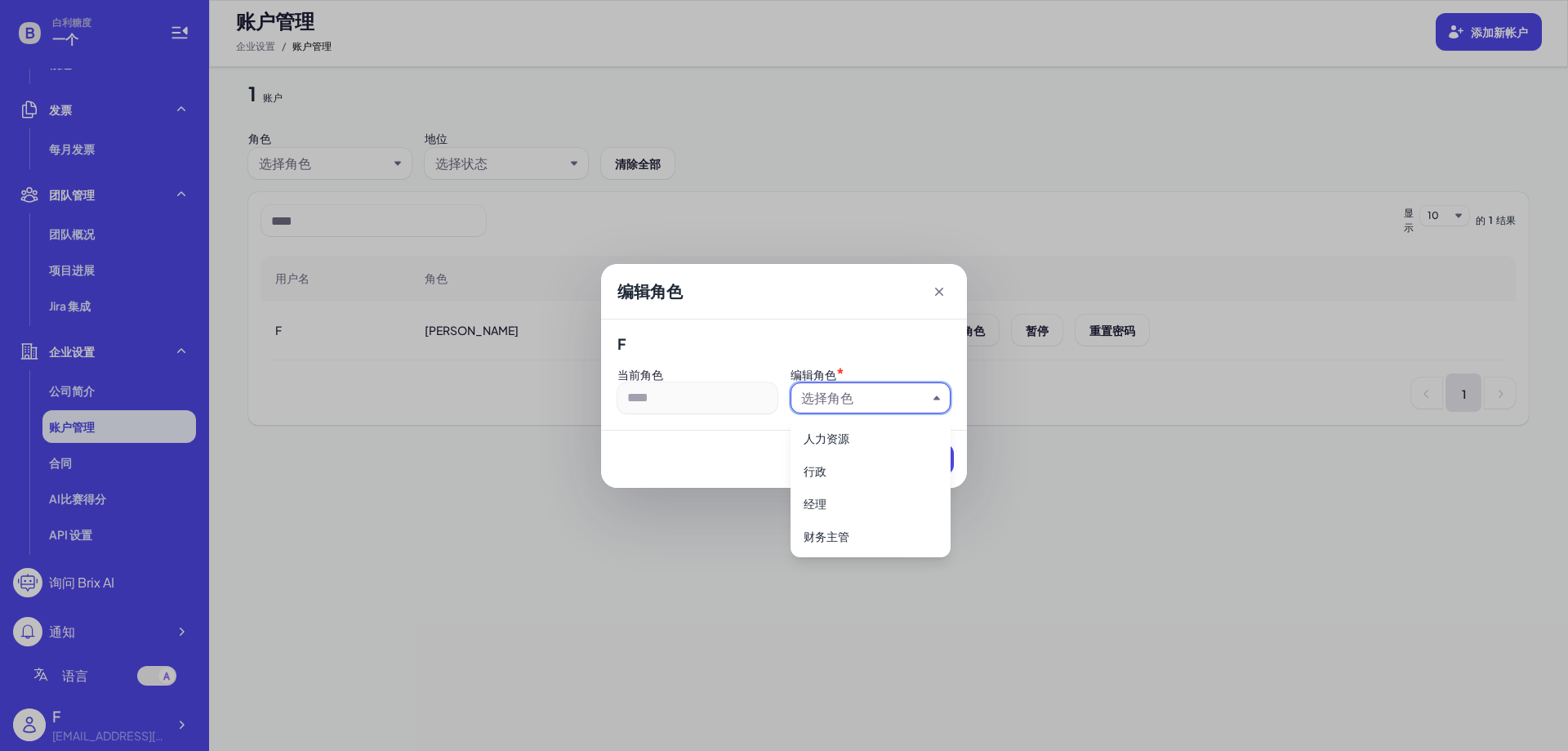
drag, startPoint x: 725, startPoint y: 429, endPoint x: 723, endPoint y: 411, distance: 18.1
click at [724, 430] on div "取消 确认" at bounding box center [784, 459] width 366 height 58
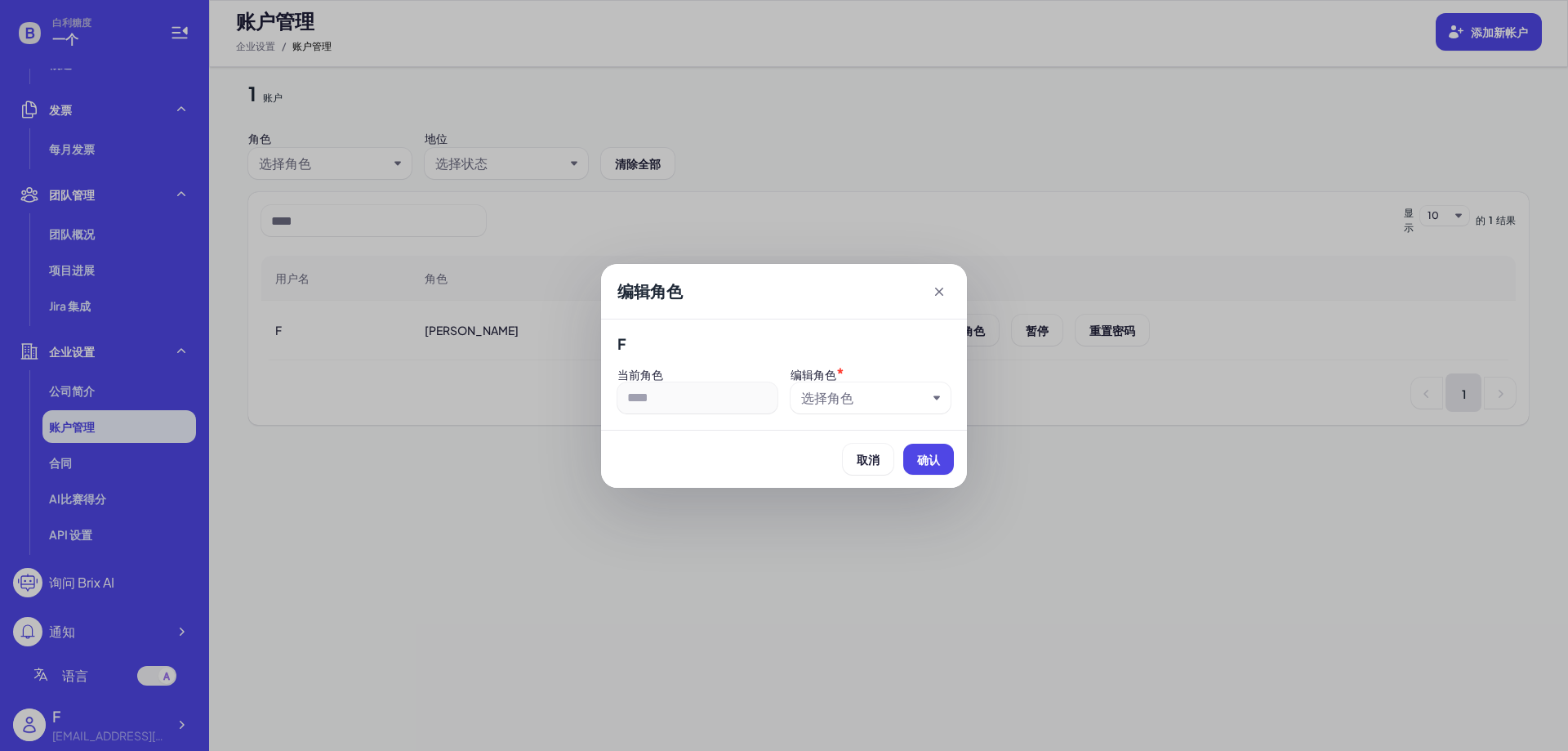
click at [935, 287] on icon at bounding box center [938, 291] width 16 height 16
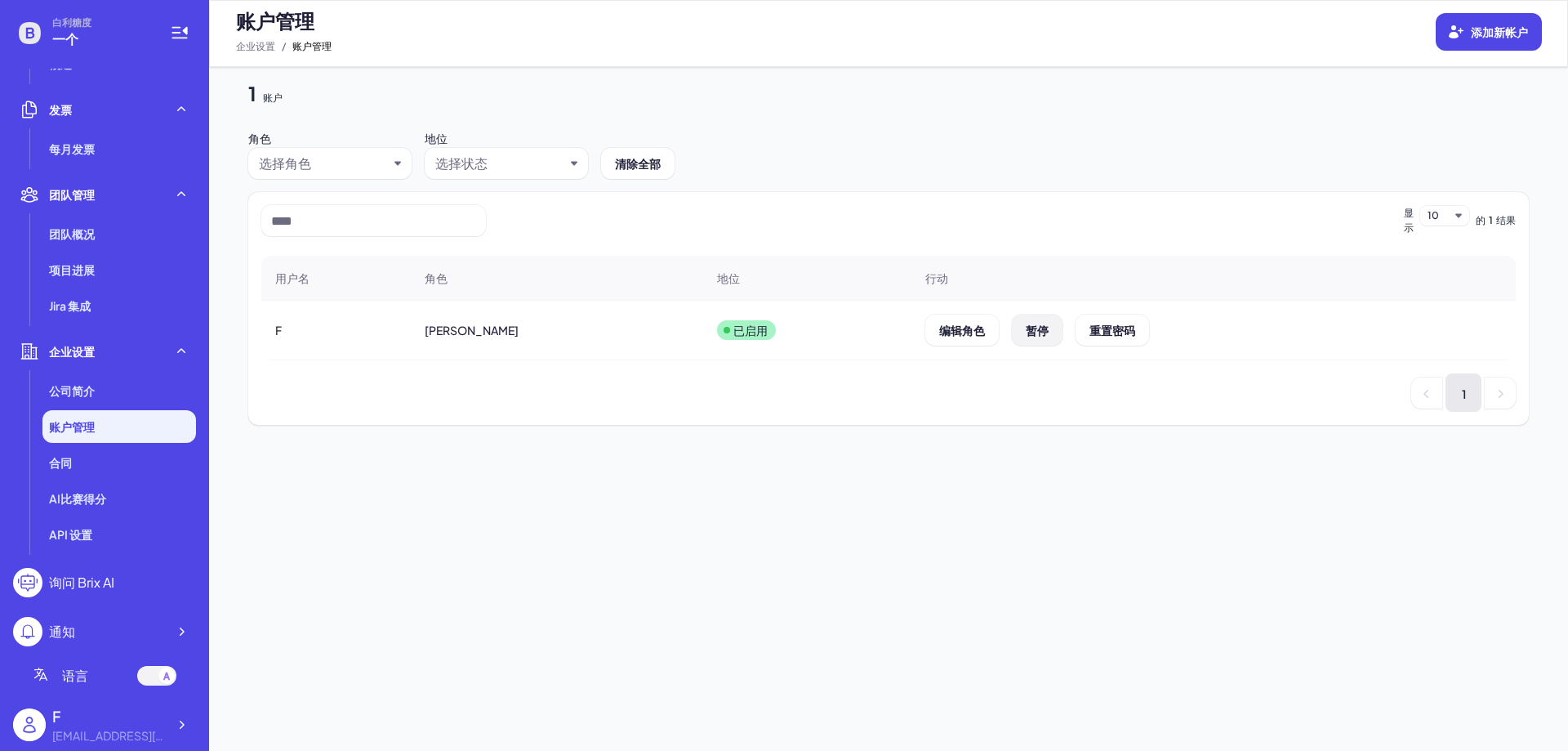
click at [1012, 338] on button "暂停" at bounding box center [1037, 330] width 50 height 31
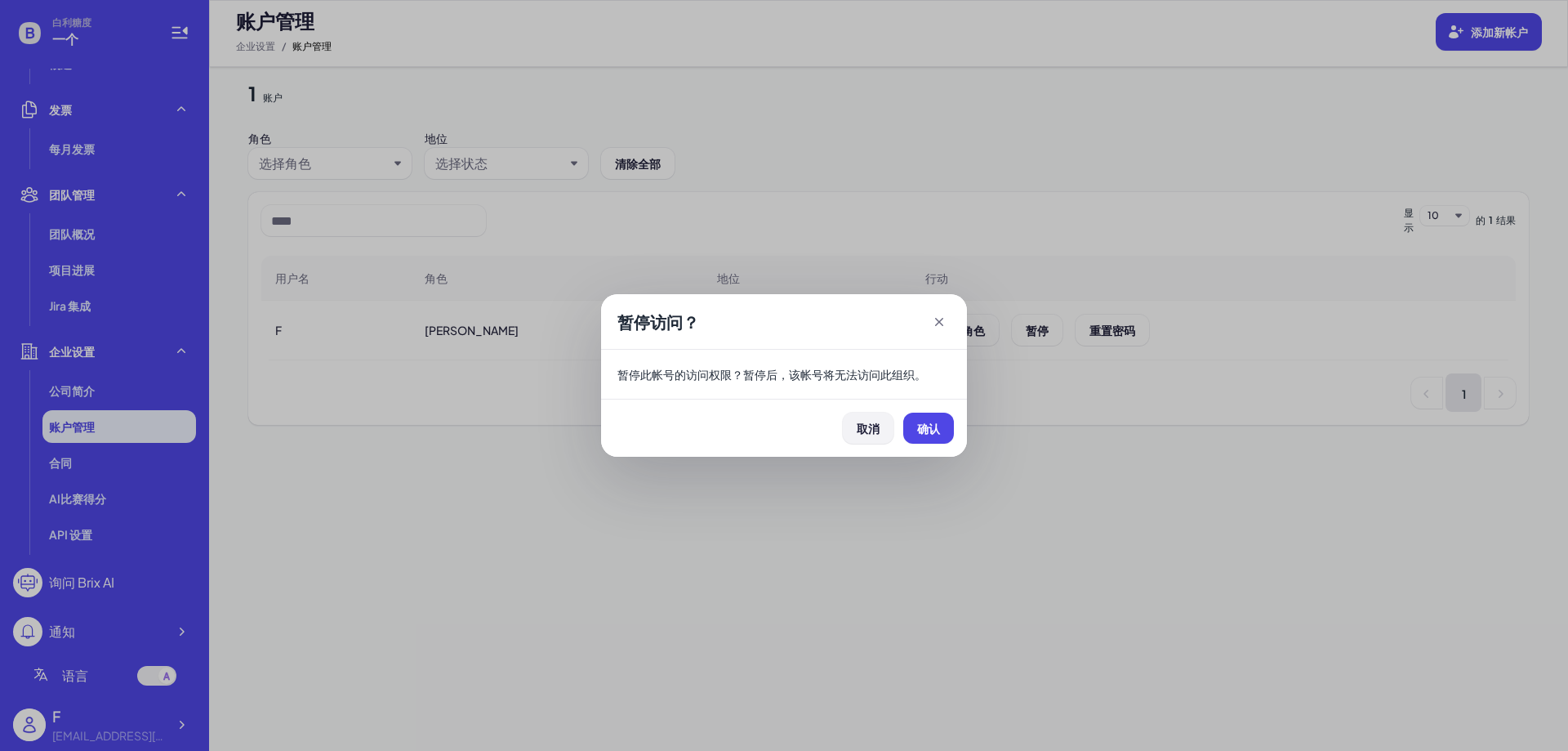
click at [857, 433] on font "取消" at bounding box center [869, 428] width 23 height 15
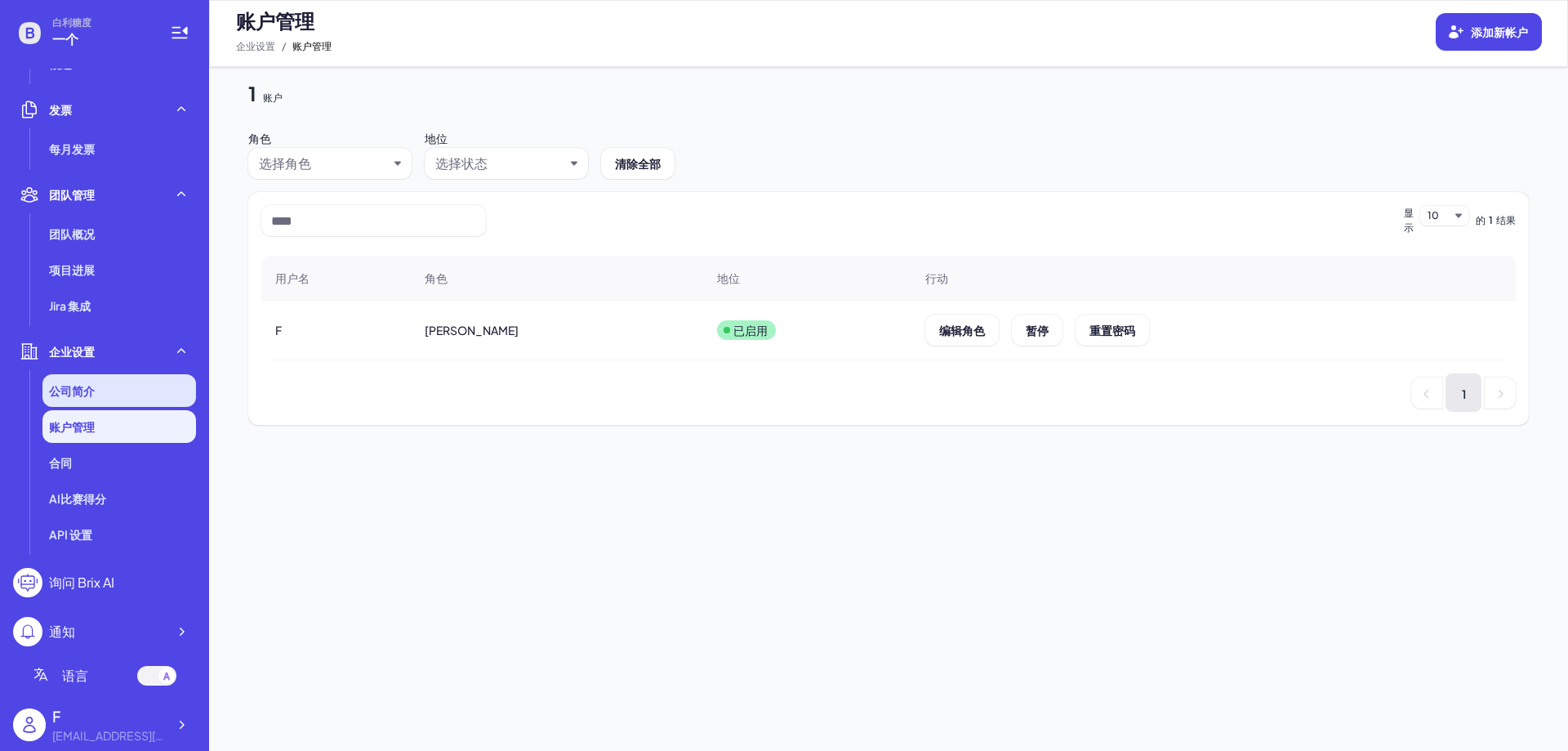
click at [62, 380] on li "公司简介" at bounding box center [119, 391] width 154 height 33
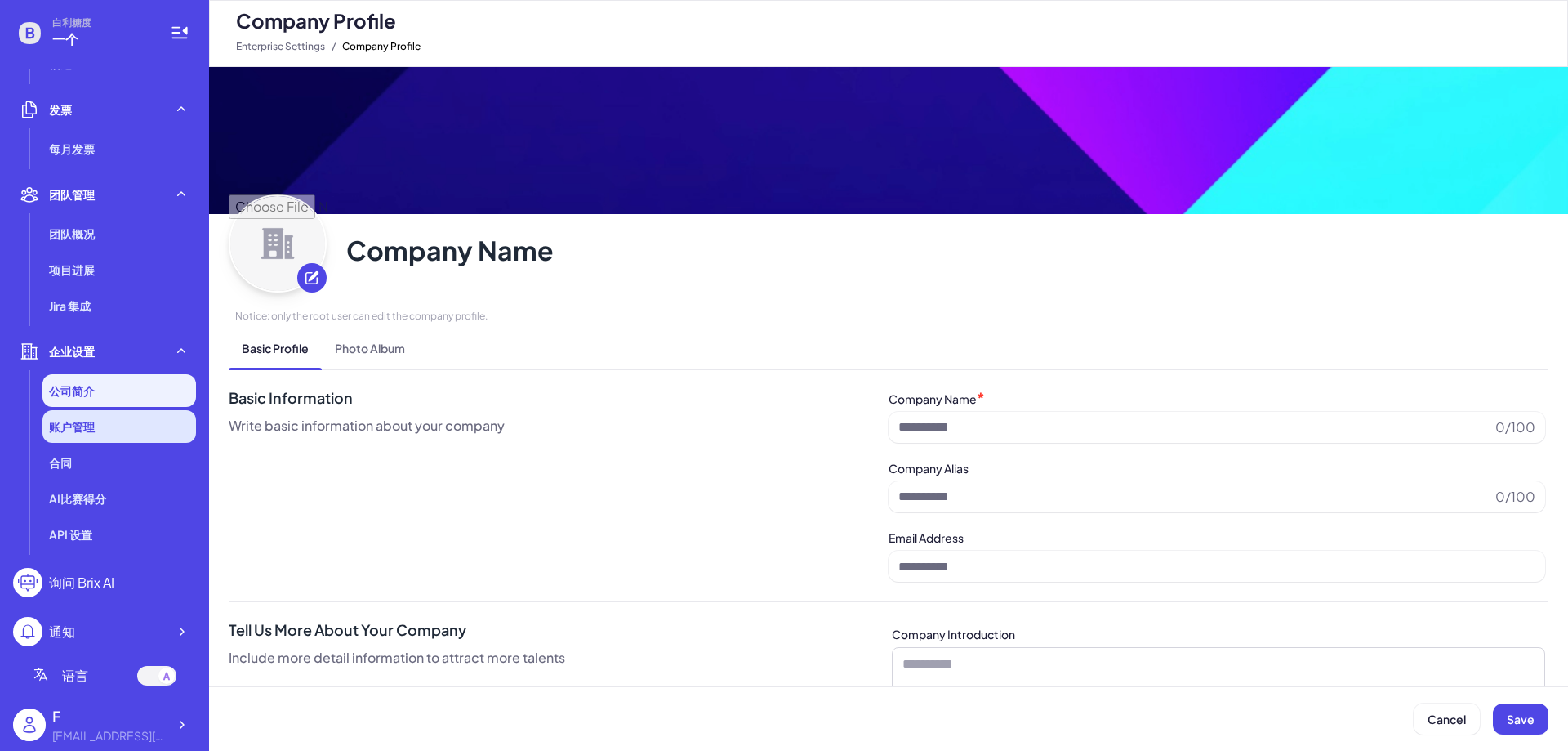
type input "*"
type input "**********"
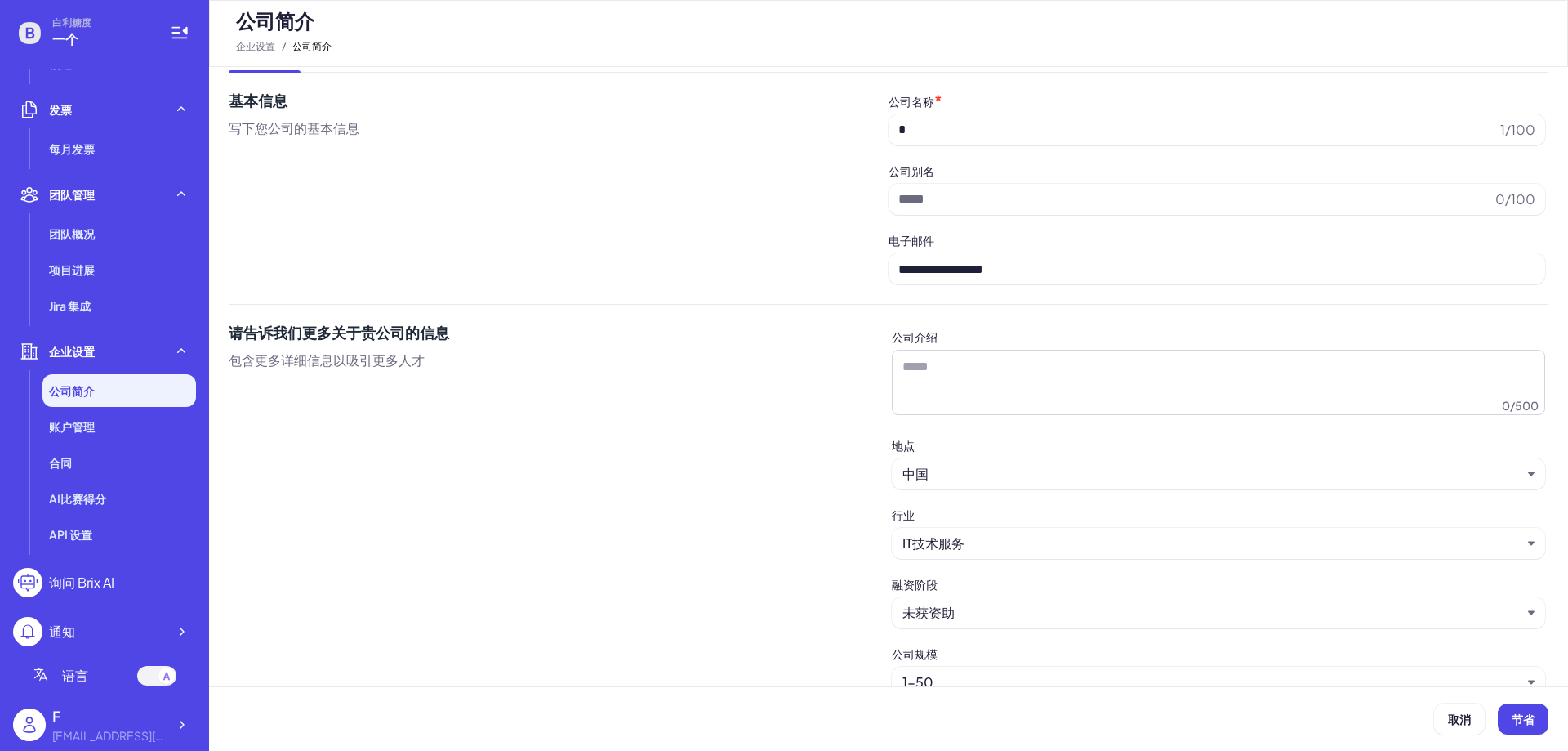
scroll to position [326, 0]
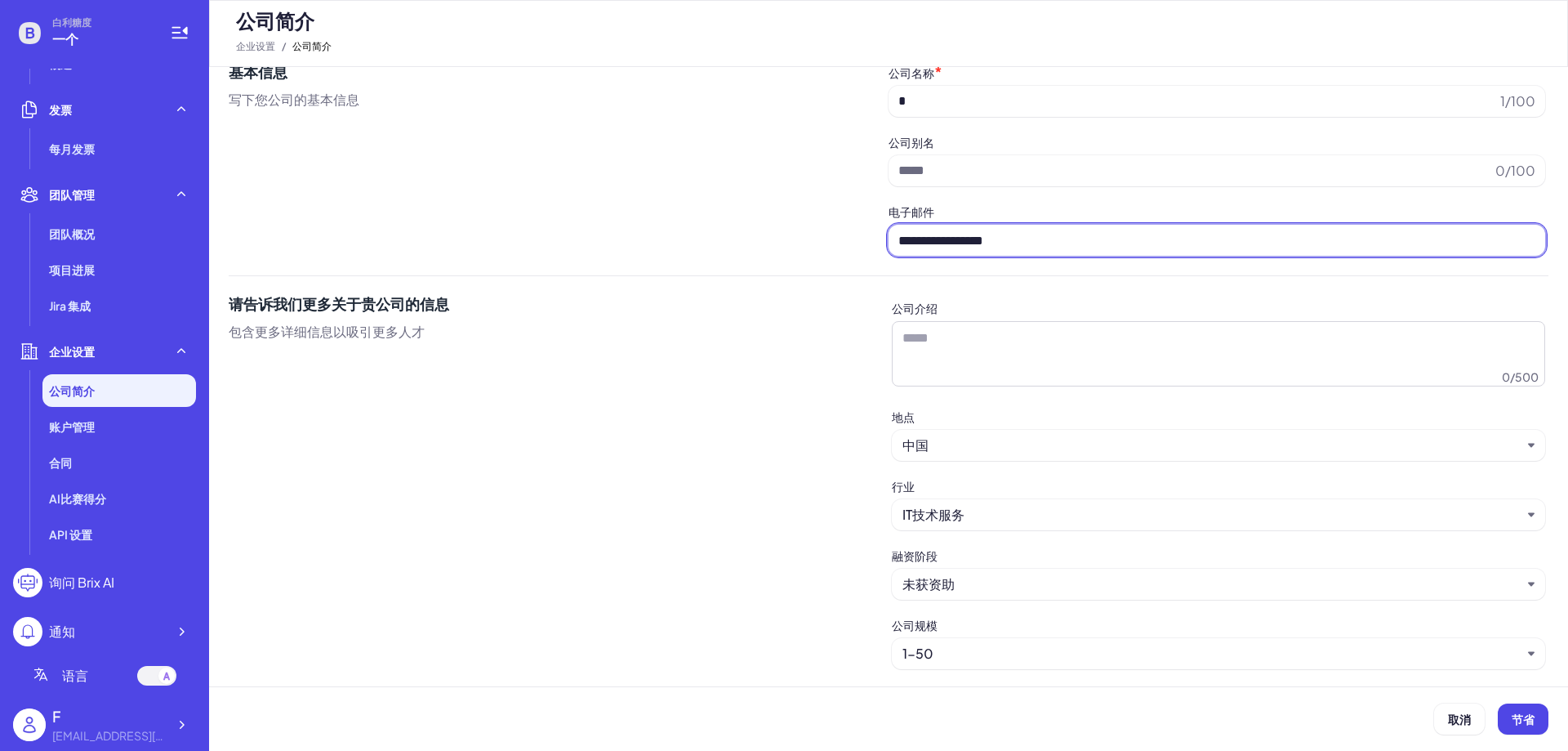
drag, startPoint x: 1086, startPoint y: 244, endPoint x: 762, endPoint y: 248, distance: 324.0
click at [788, 249] on div "**********" at bounding box center [888, 158] width 1319 height 195
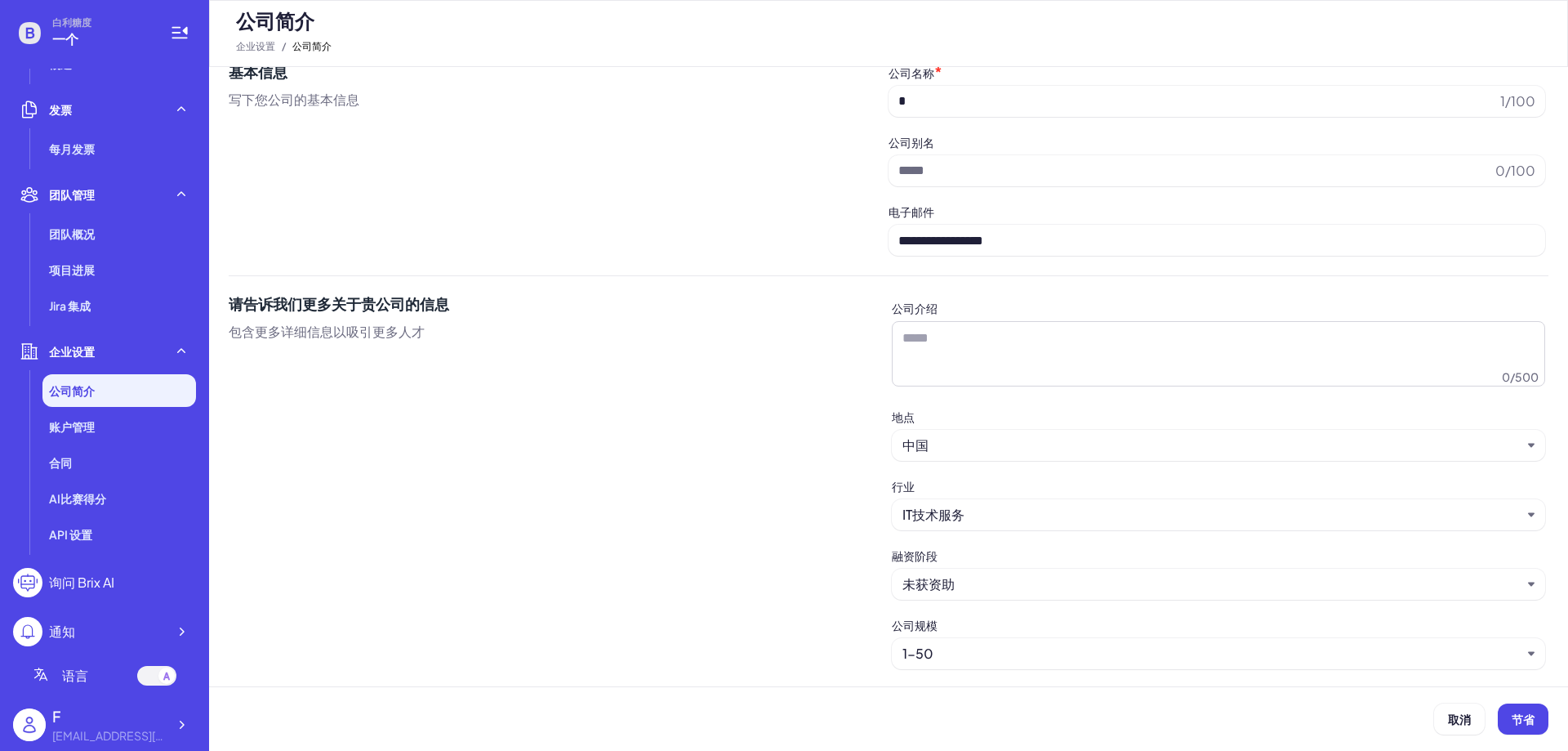
click at [678, 298] on span "请告诉我们更多关于贵公司的信息" at bounding box center [558, 304] width 660 height 23
click at [108, 463] on div "合同" at bounding box center [119, 463] width 154 height 33
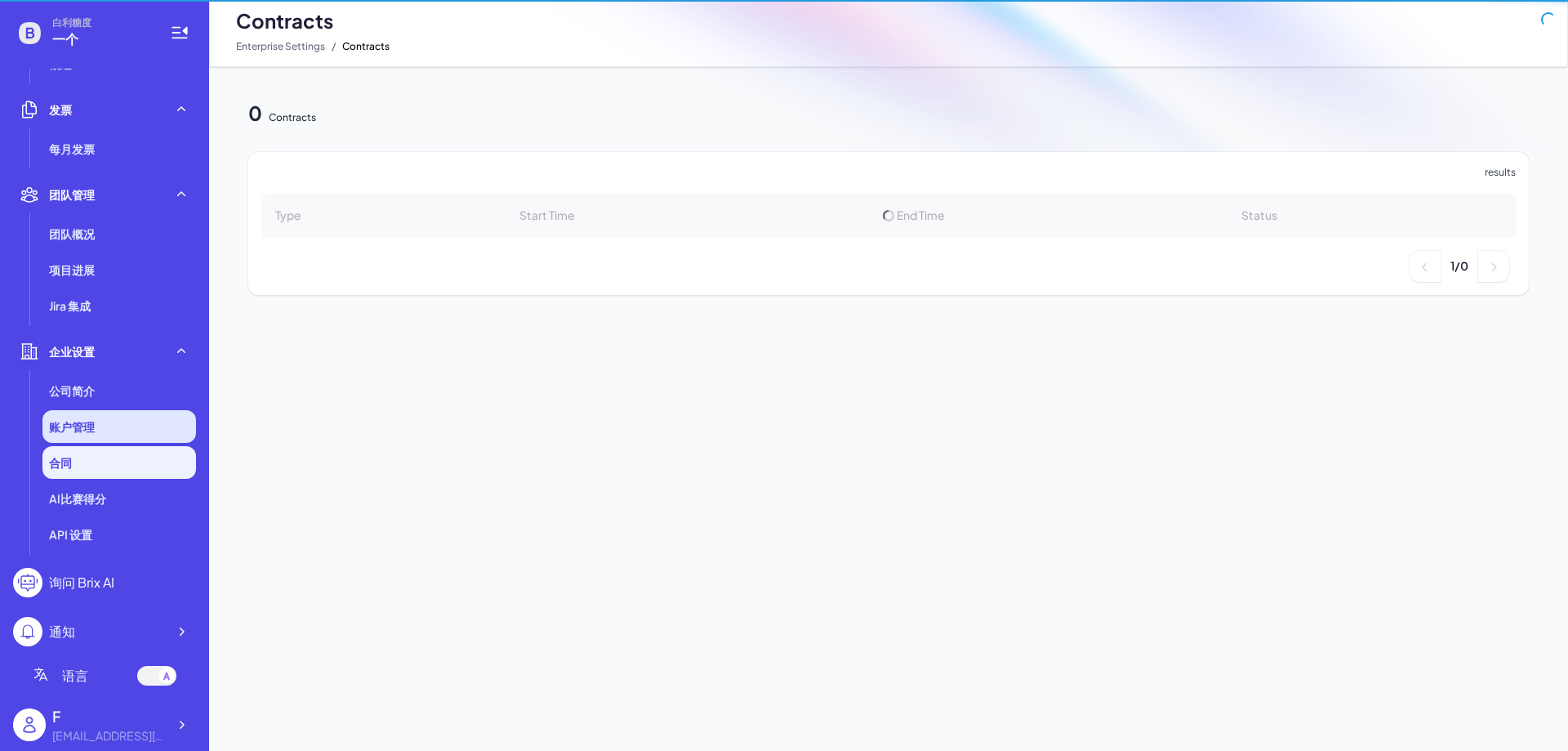
click at [114, 428] on li "账户管理" at bounding box center [119, 427] width 154 height 33
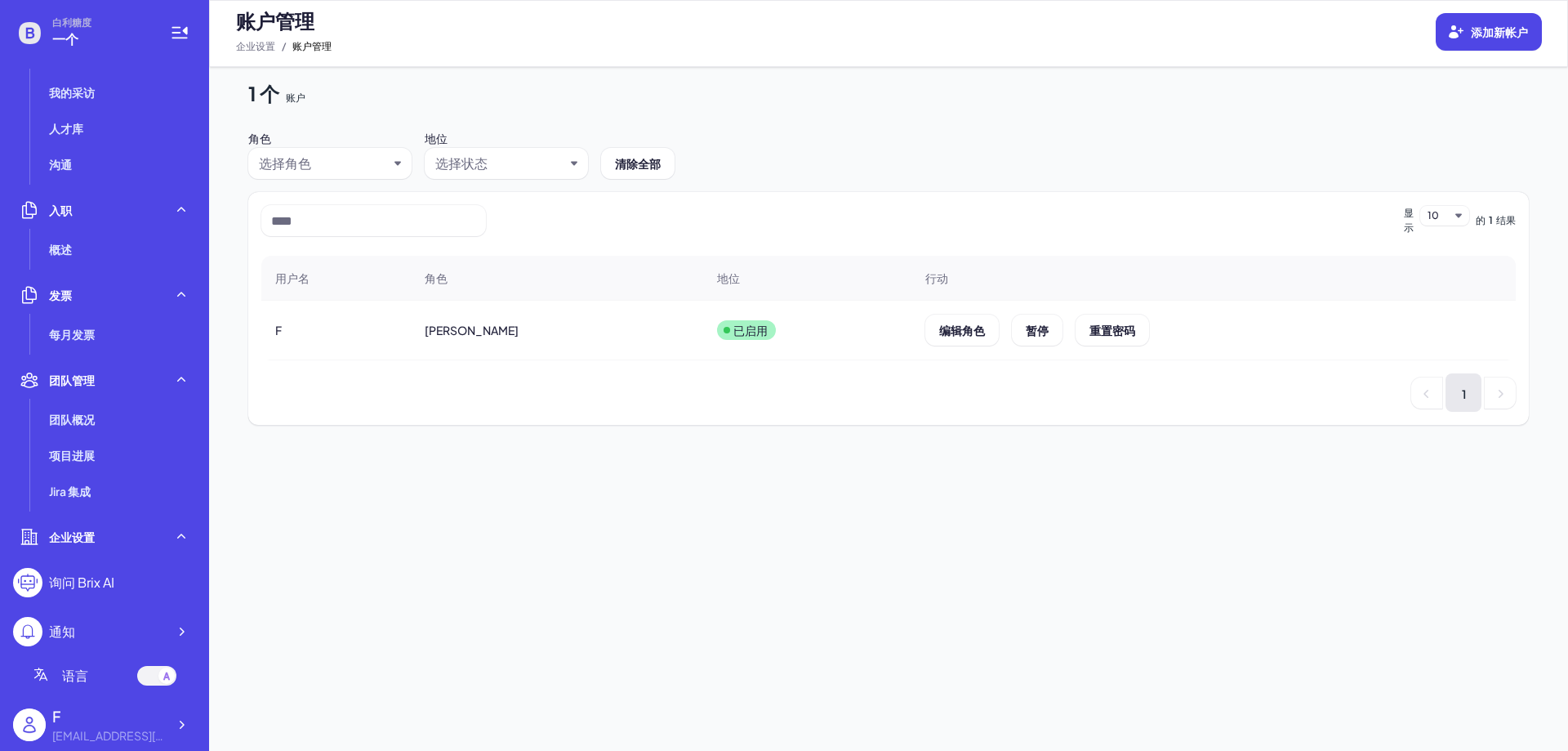
scroll to position [129, 0]
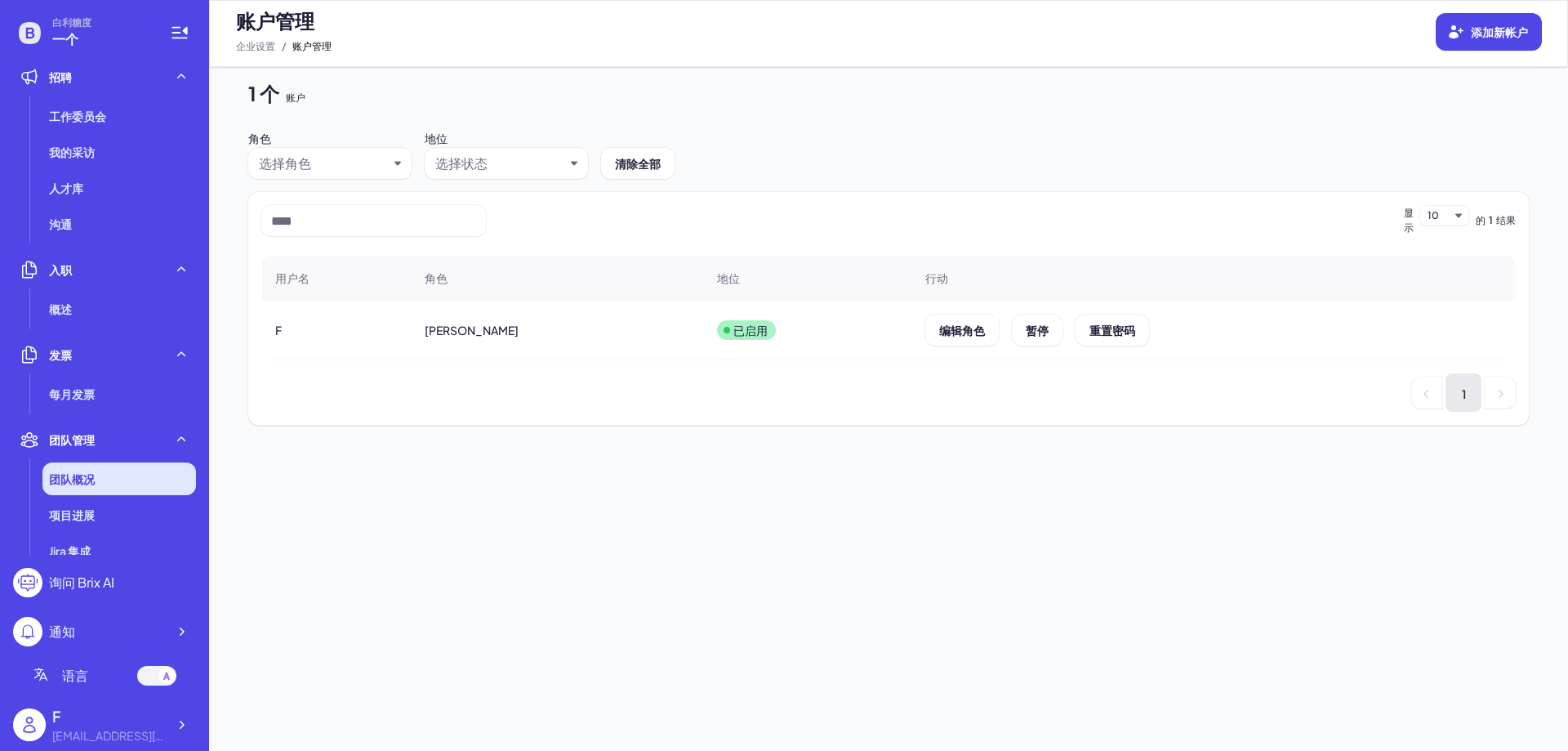
click at [110, 490] on li "团队概况" at bounding box center [119, 479] width 154 height 33
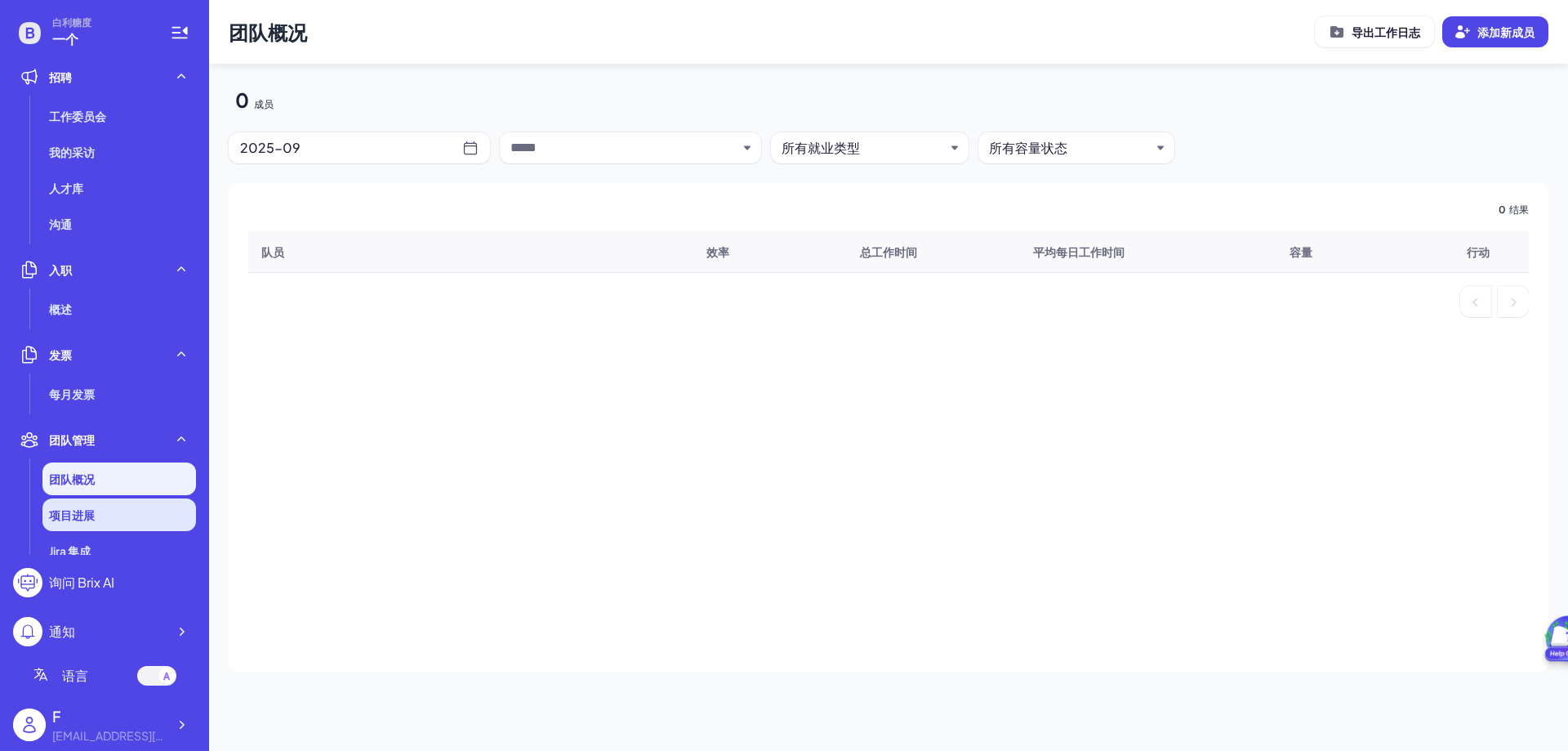
click at [101, 517] on li "项目进展" at bounding box center [119, 515] width 154 height 33
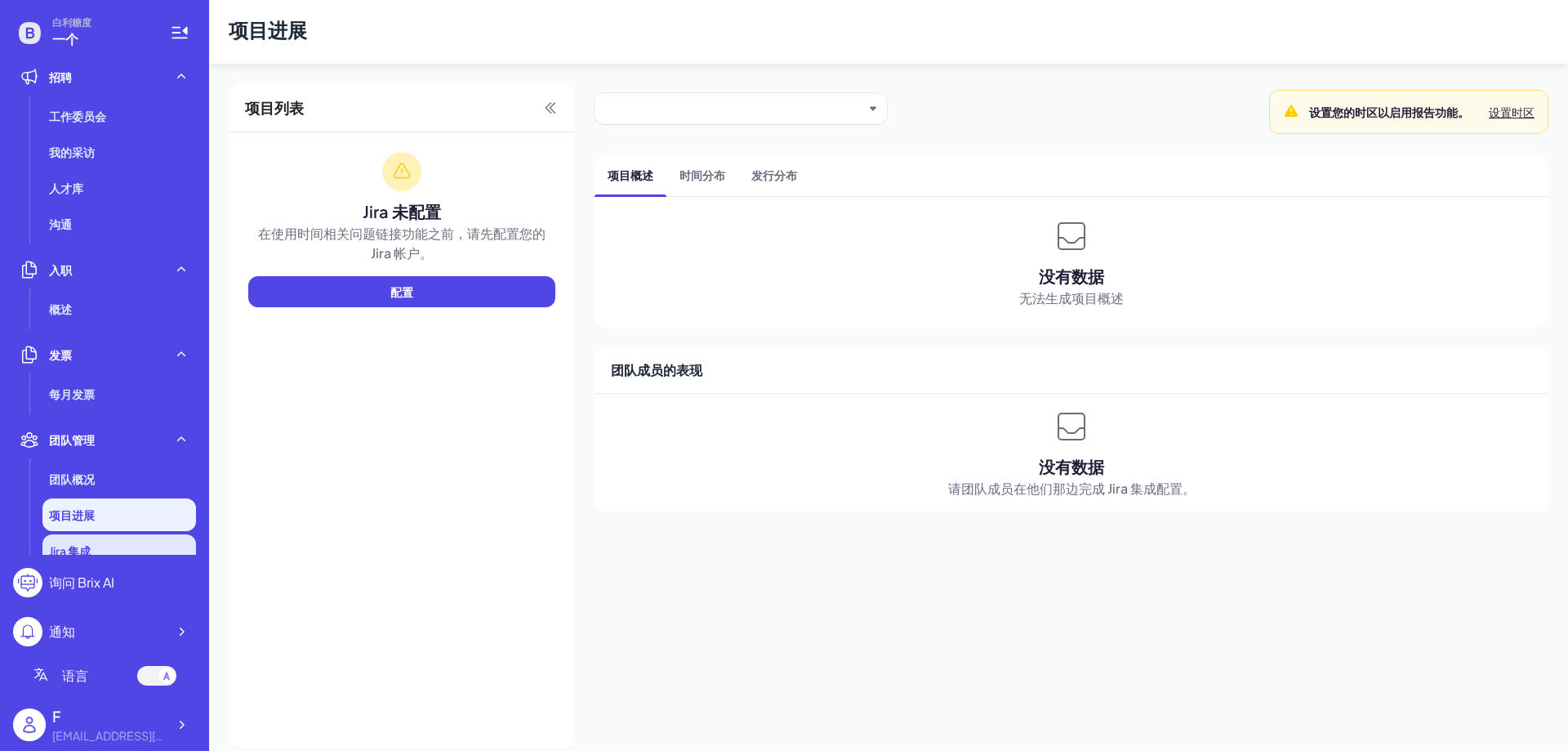
click at [100, 537] on li "Jira 集成" at bounding box center [119, 551] width 154 height 33
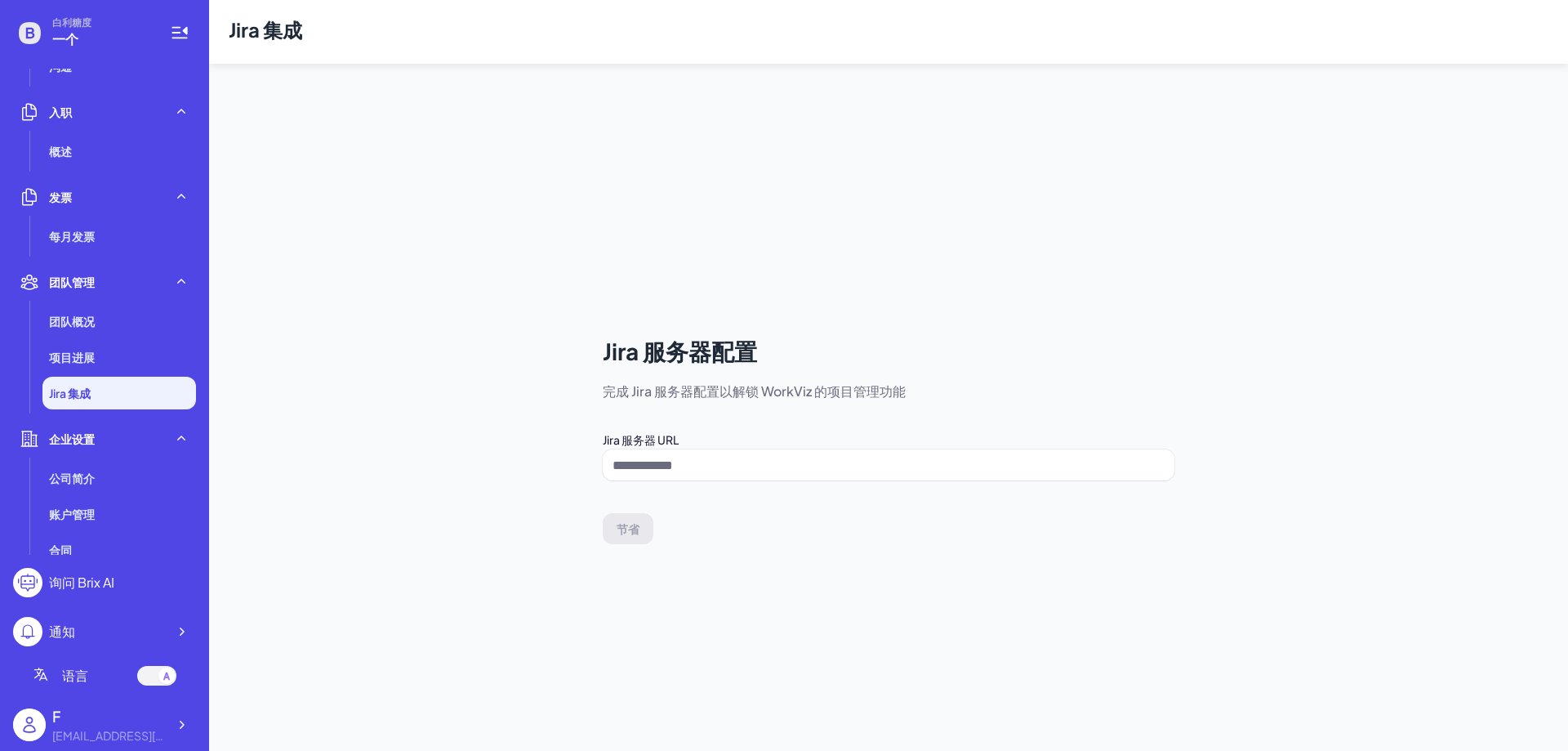
scroll to position [375, 0]
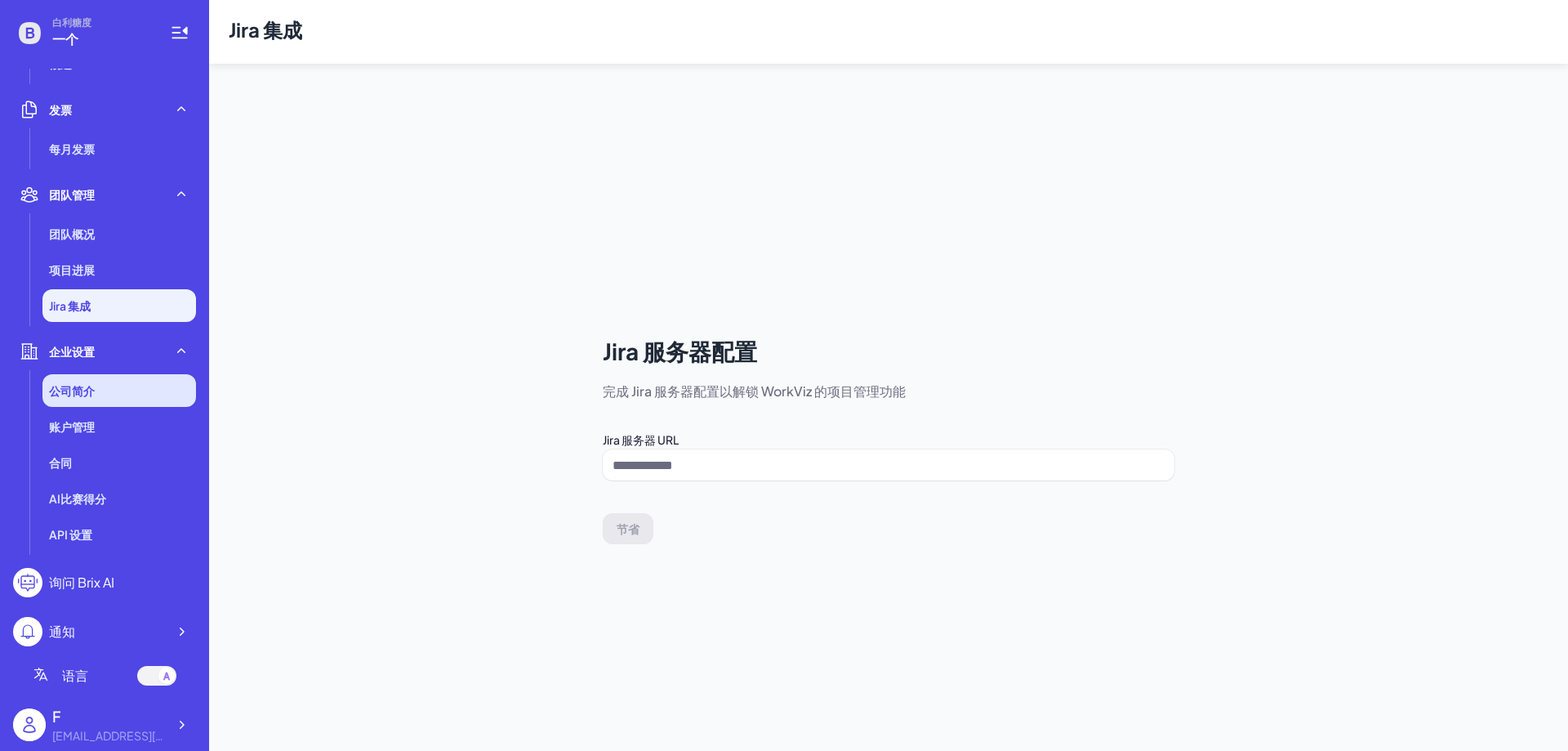
click at [101, 405] on li "公司简介" at bounding box center [119, 391] width 154 height 33
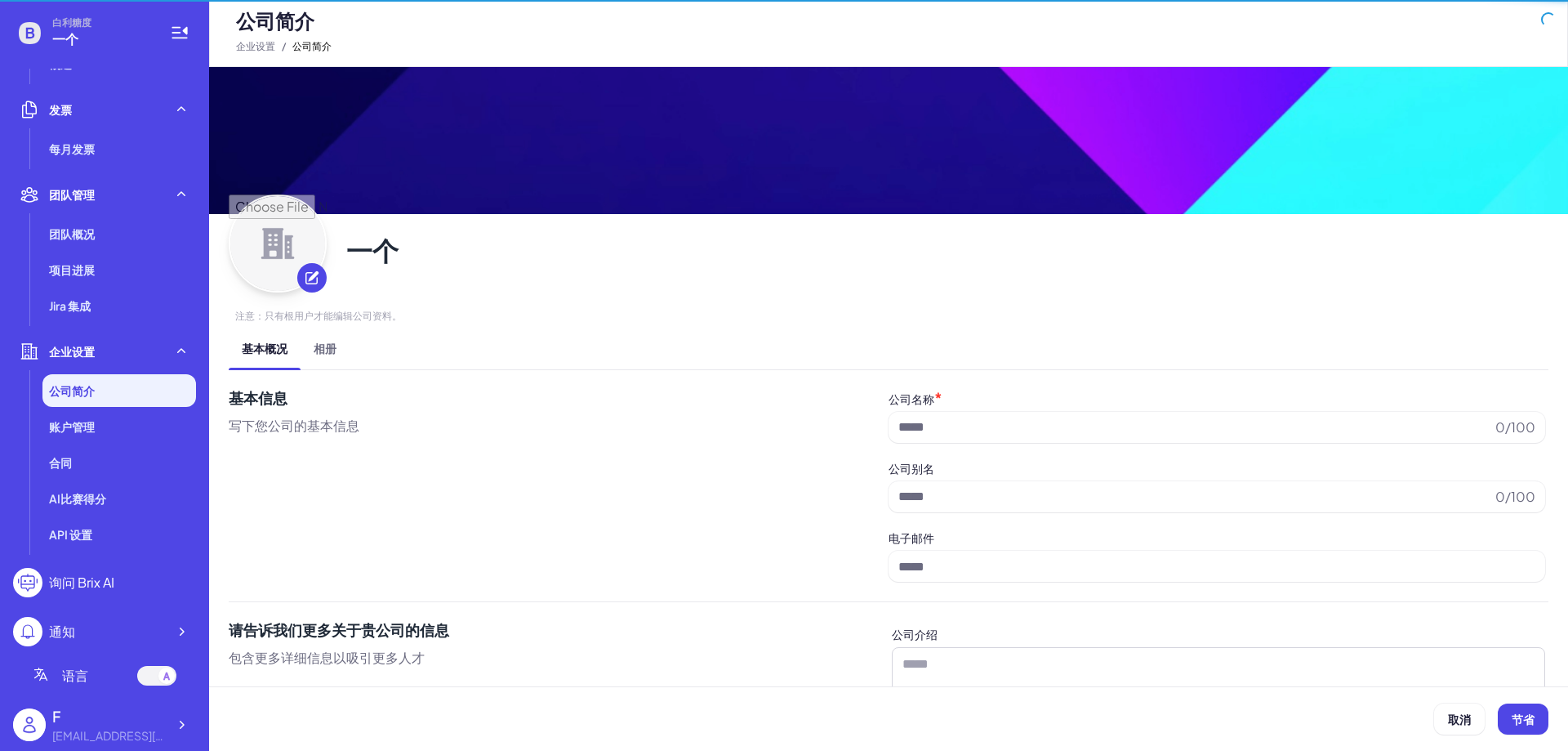
type input "*"
type input "**********"
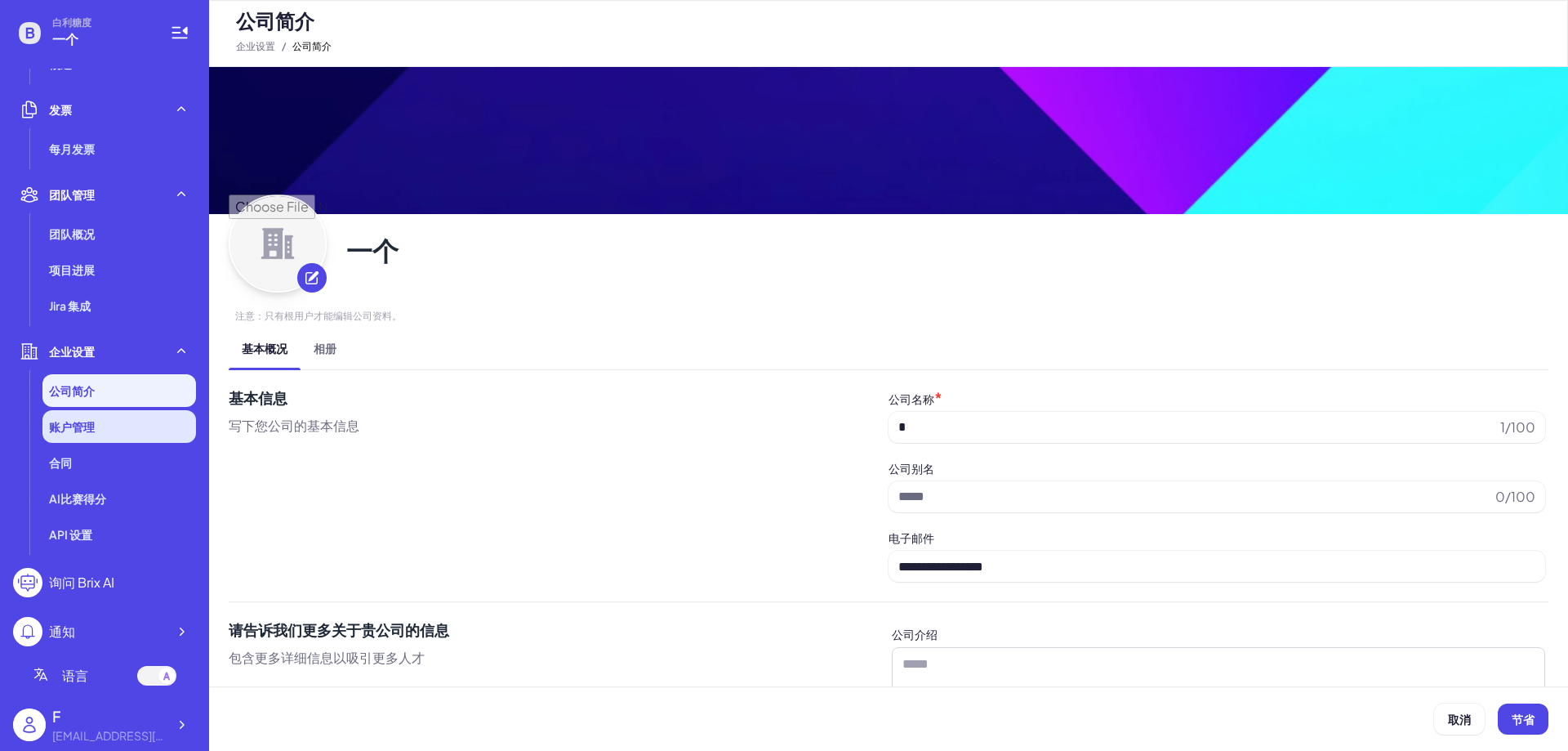
click at [133, 421] on li "账户管理" at bounding box center [119, 427] width 154 height 33
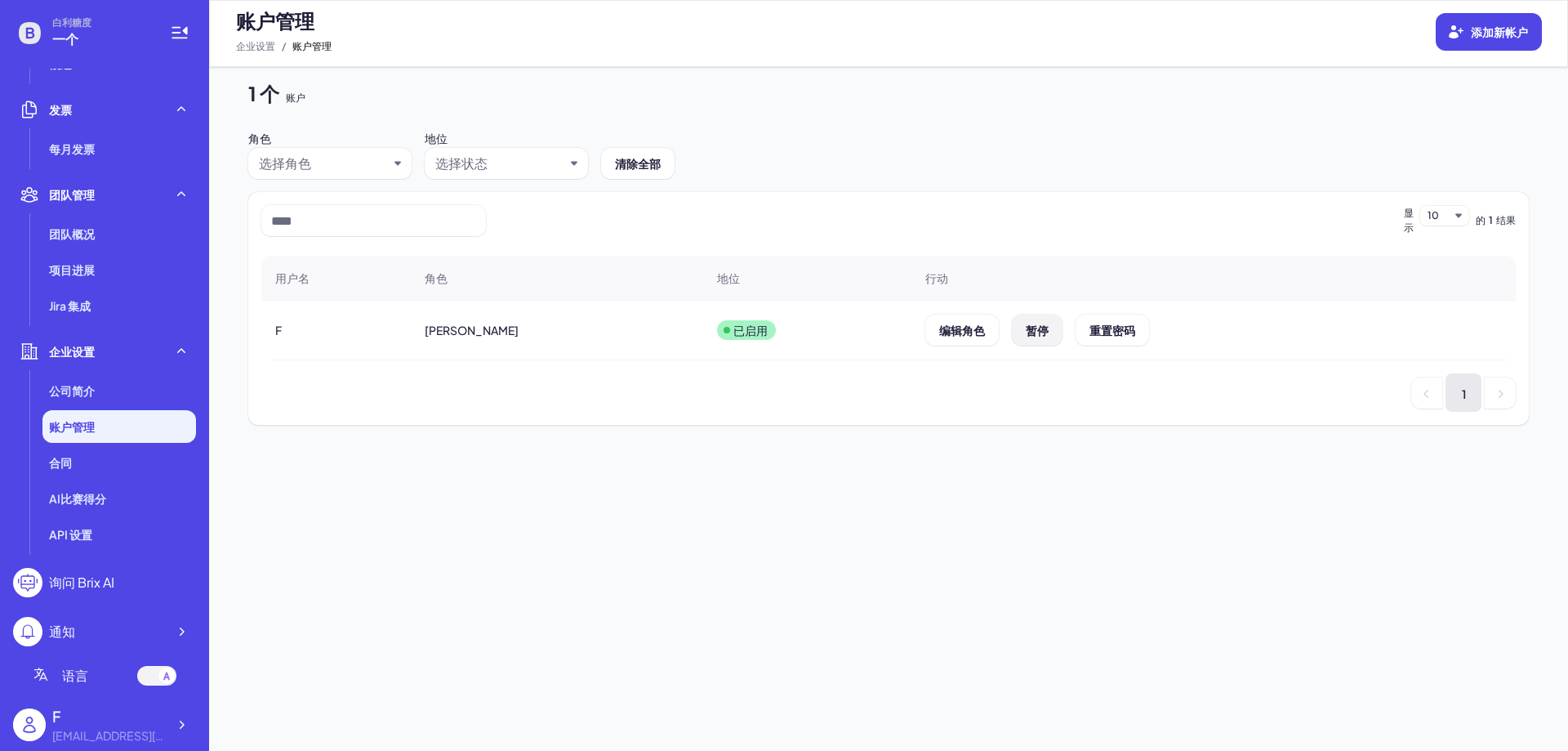
click at [1025, 331] on font "暂停" at bounding box center [1037, 329] width 23 height 15
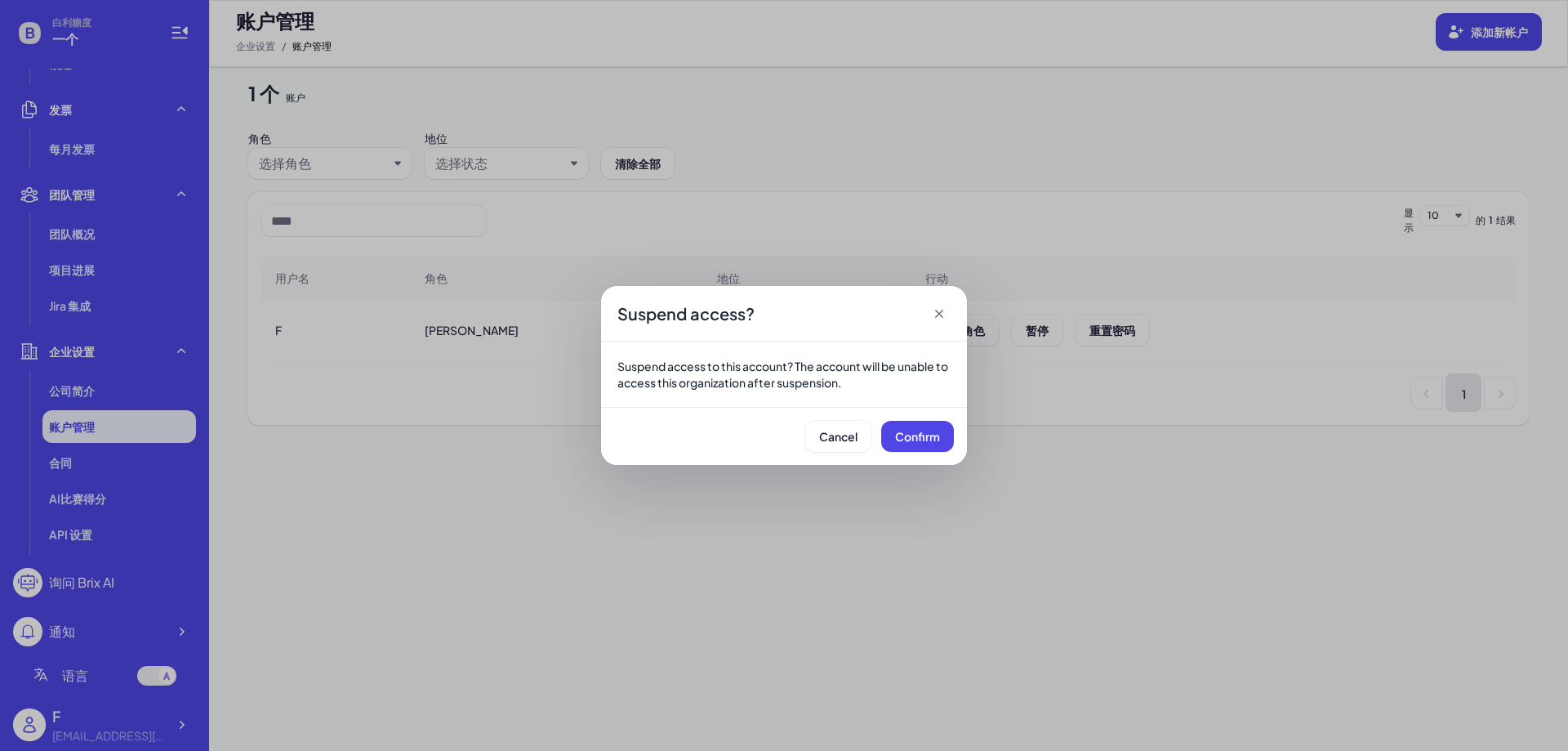
drag, startPoint x: 927, startPoint y: 454, endPoint x: 927, endPoint y: 437, distance: 17.0
click at [927, 453] on div "Cancel Confirm" at bounding box center [784, 436] width 366 height 58
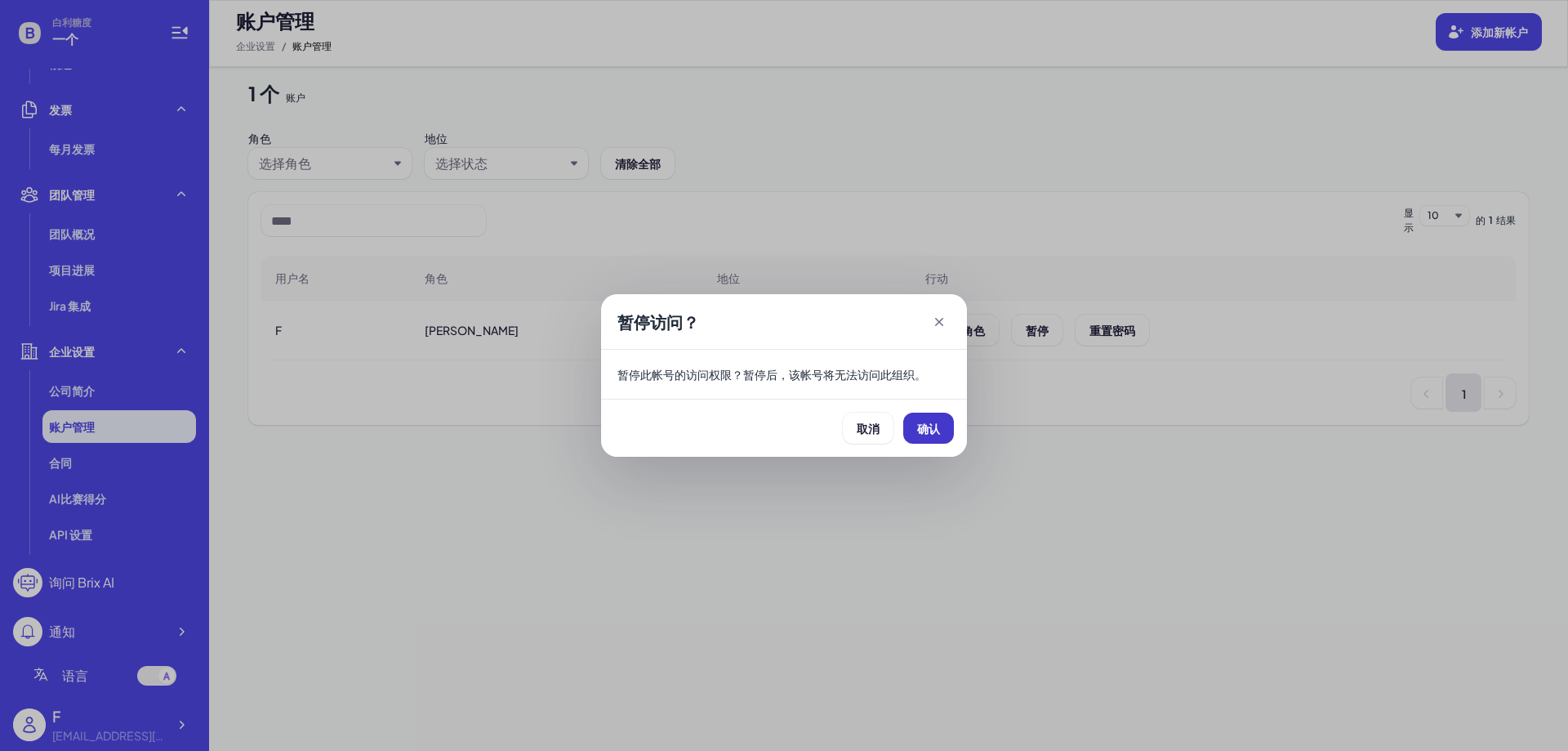
click at [927, 437] on button "确认" at bounding box center [929, 428] width 50 height 31
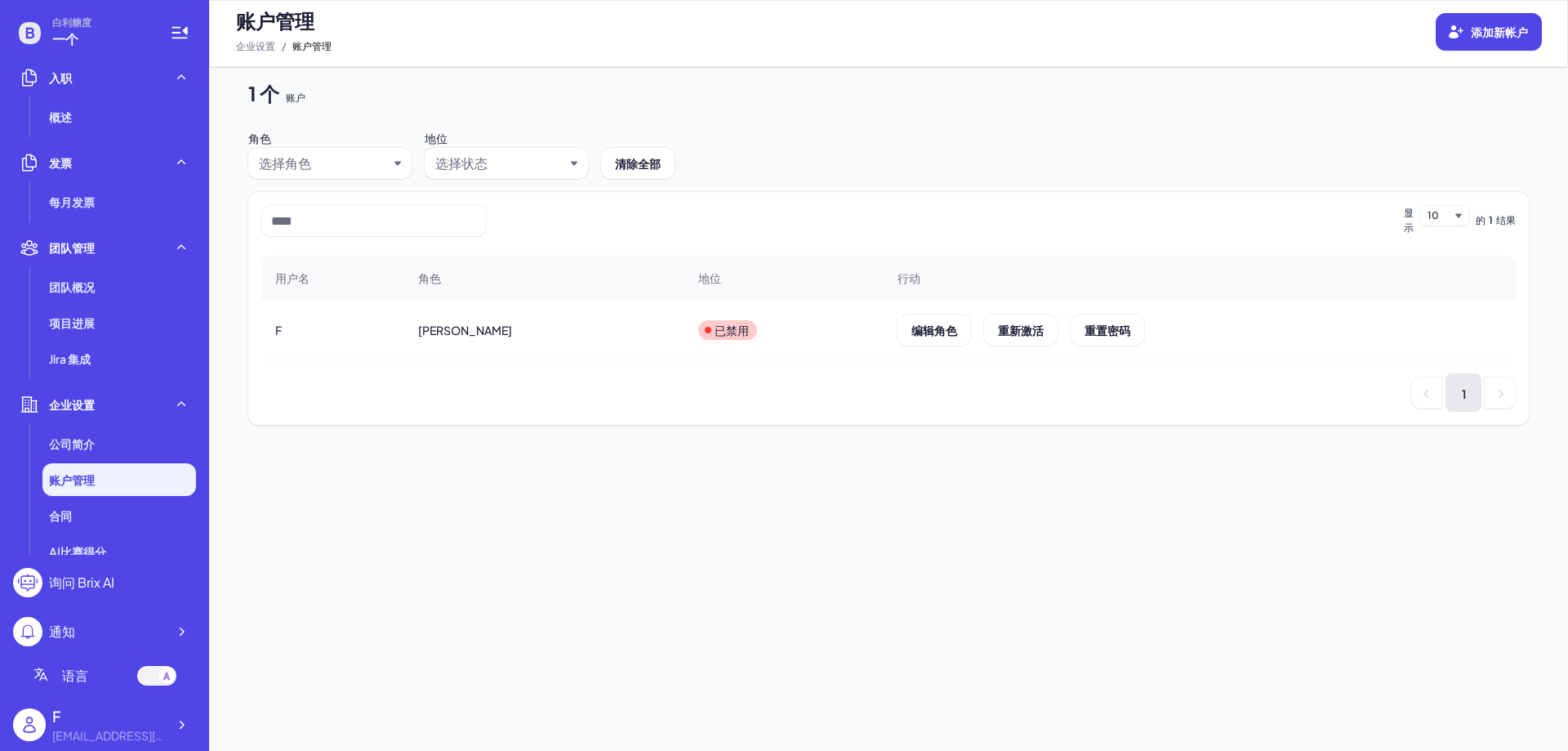
scroll to position [129, 0]
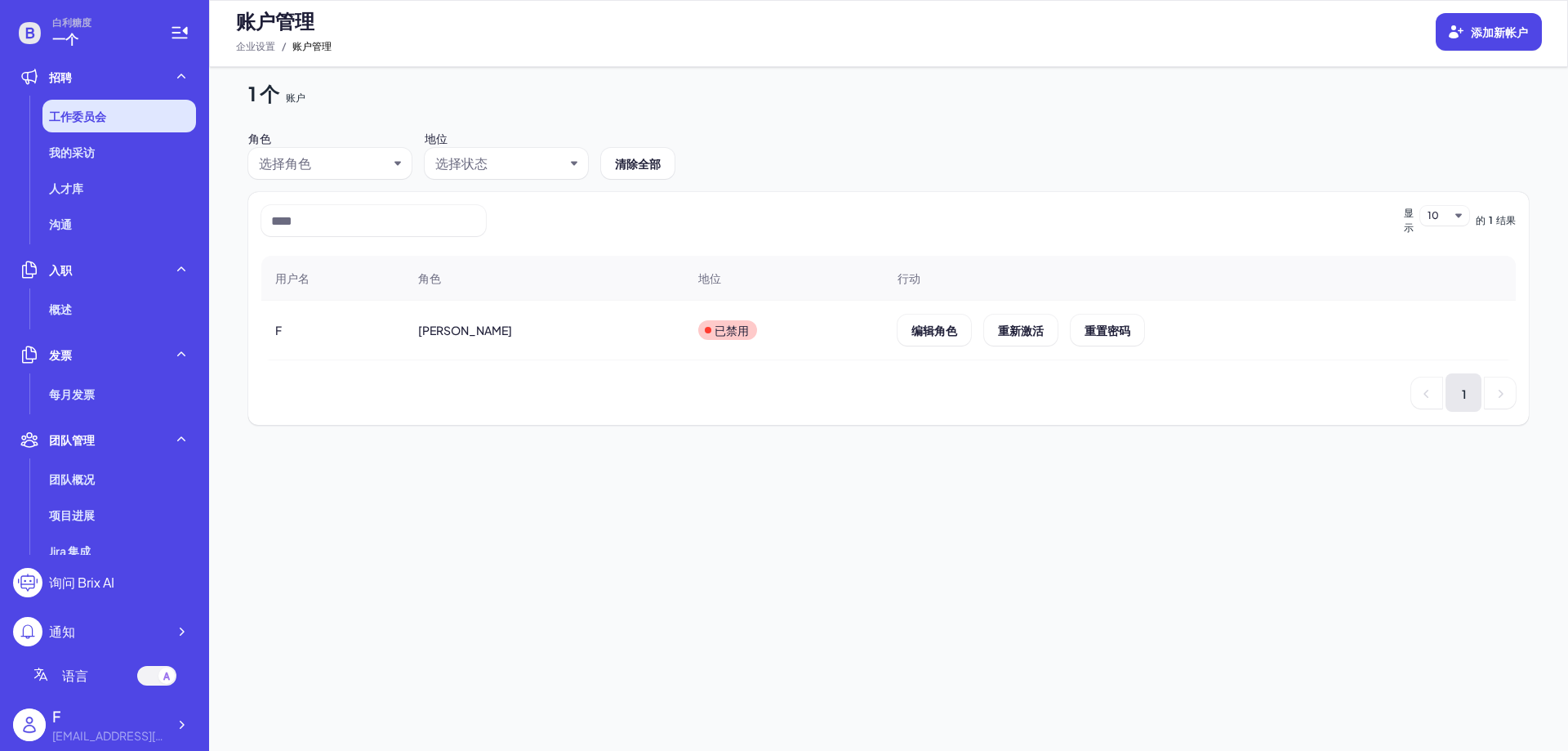
click at [86, 123] on span "工作委员会" at bounding box center [77, 115] width 57 height 16
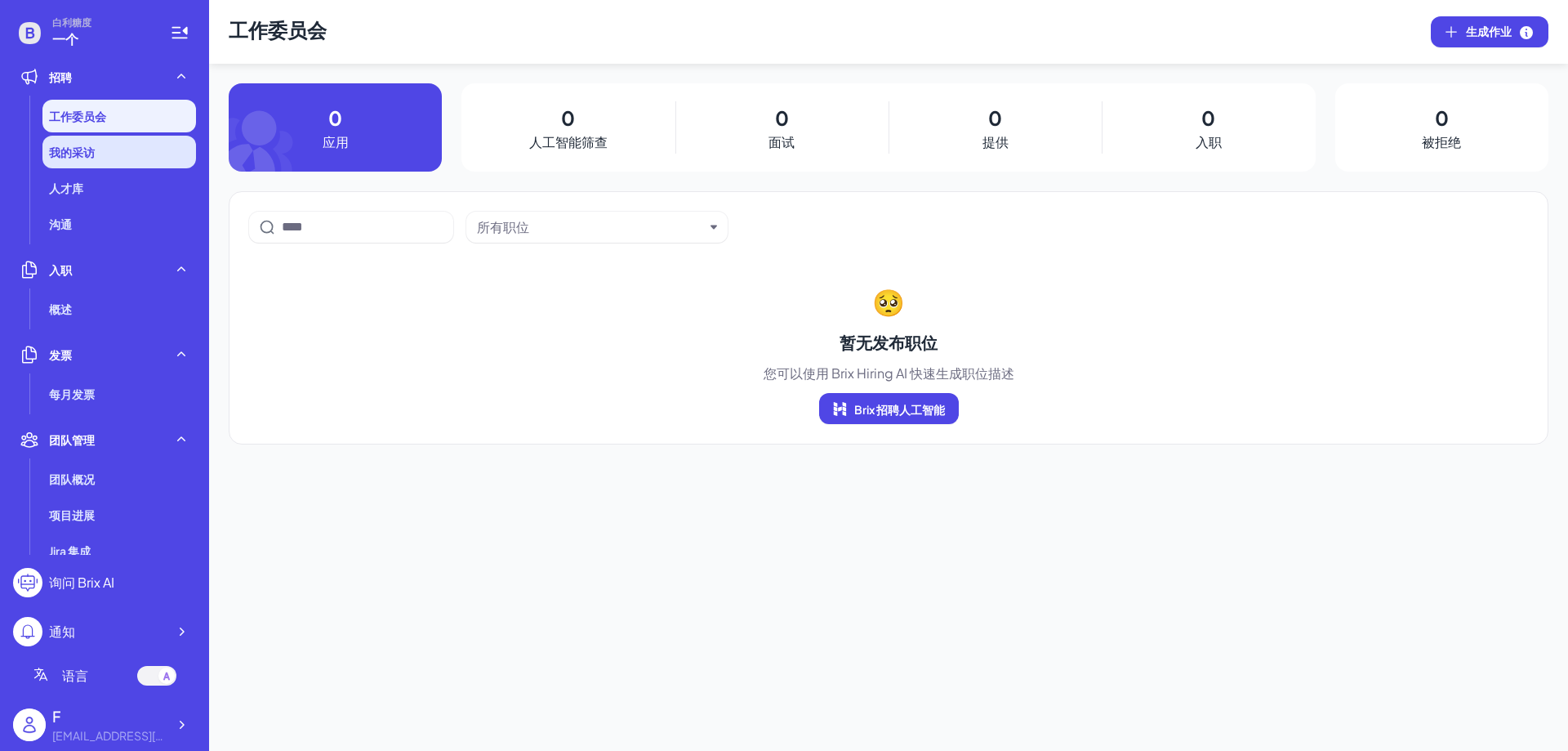
click at [86, 155] on font "我的采访" at bounding box center [72, 151] width 45 height 15
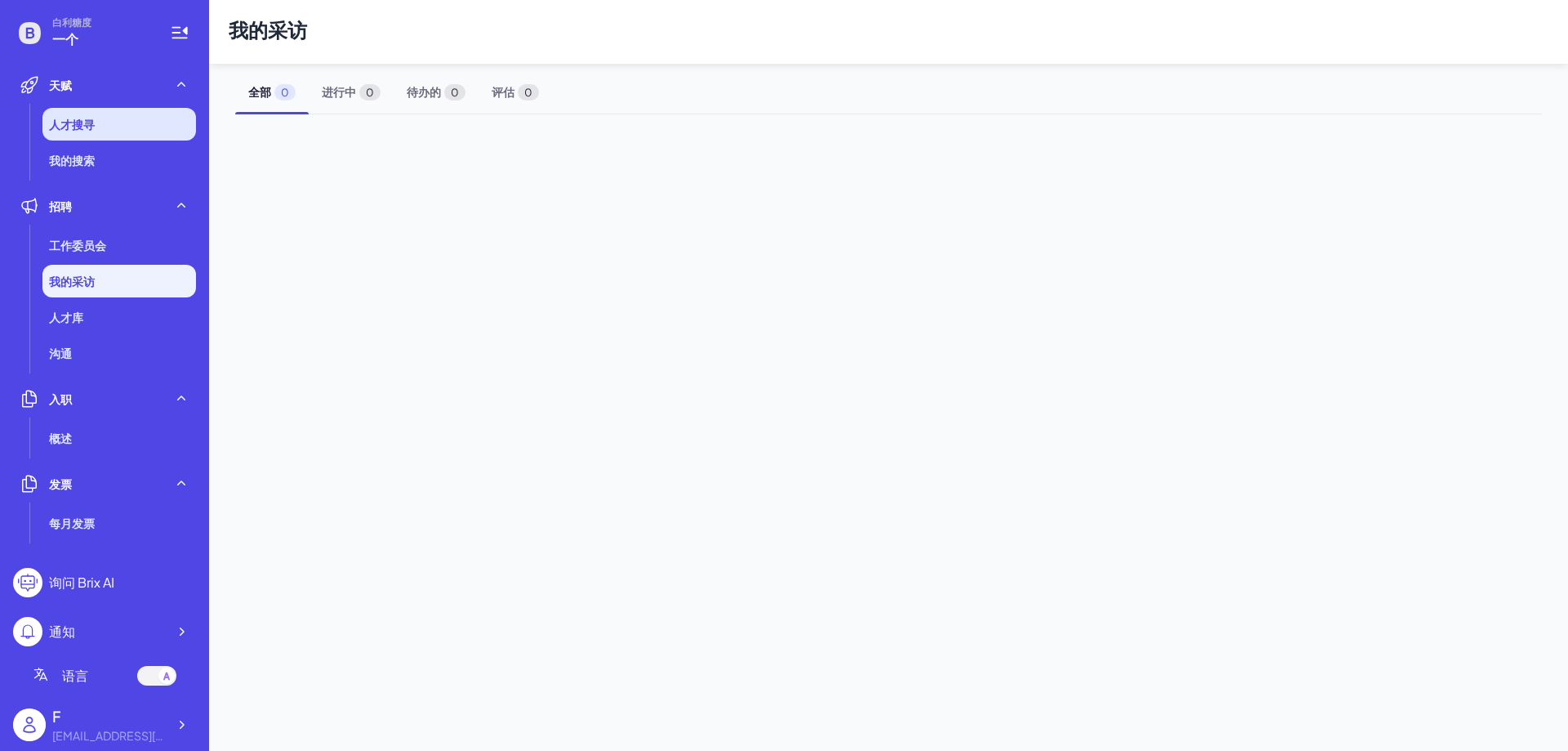
click at [97, 130] on li "人才搜寻" at bounding box center [119, 124] width 154 height 33
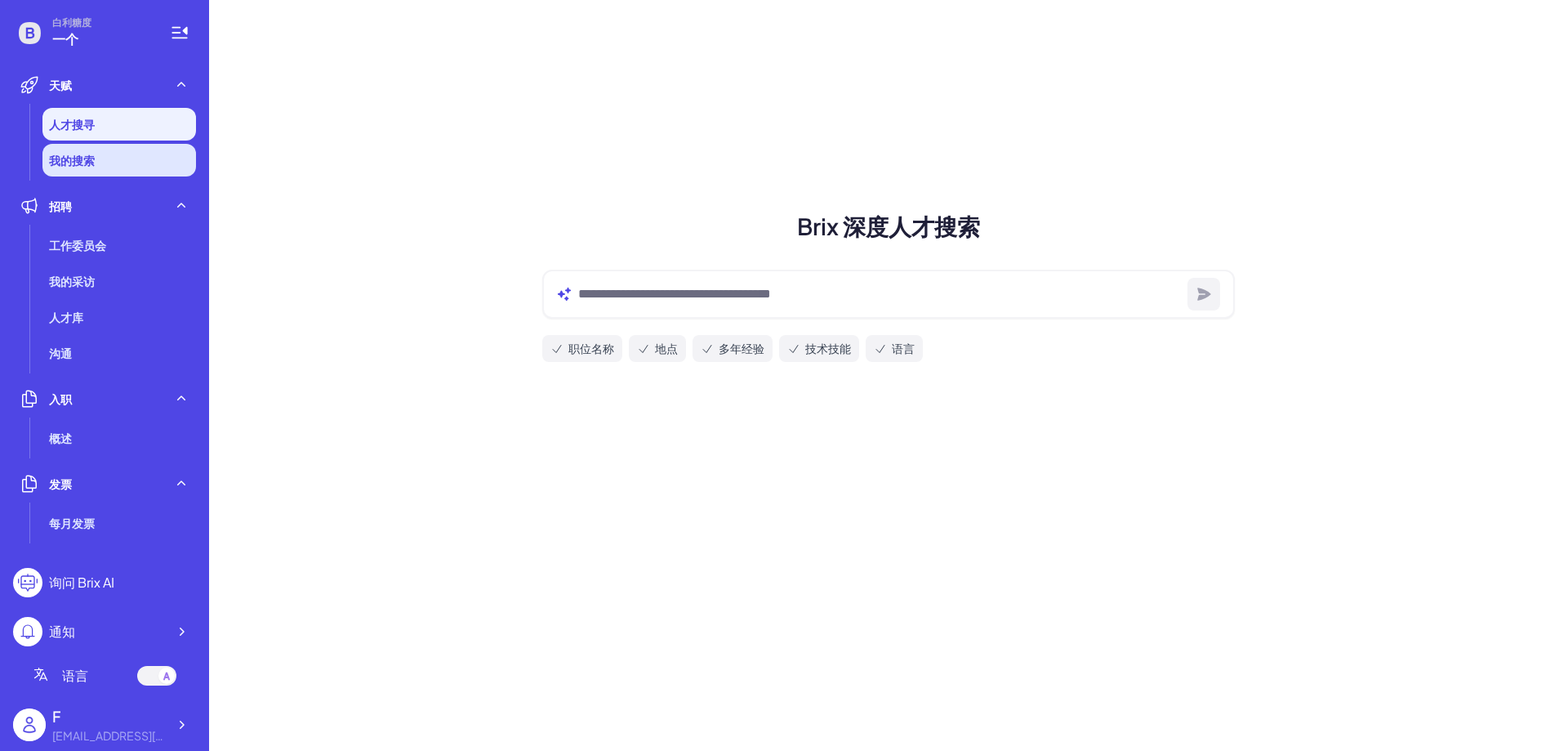
click at [97, 161] on li "我的搜索" at bounding box center [119, 161] width 154 height 33
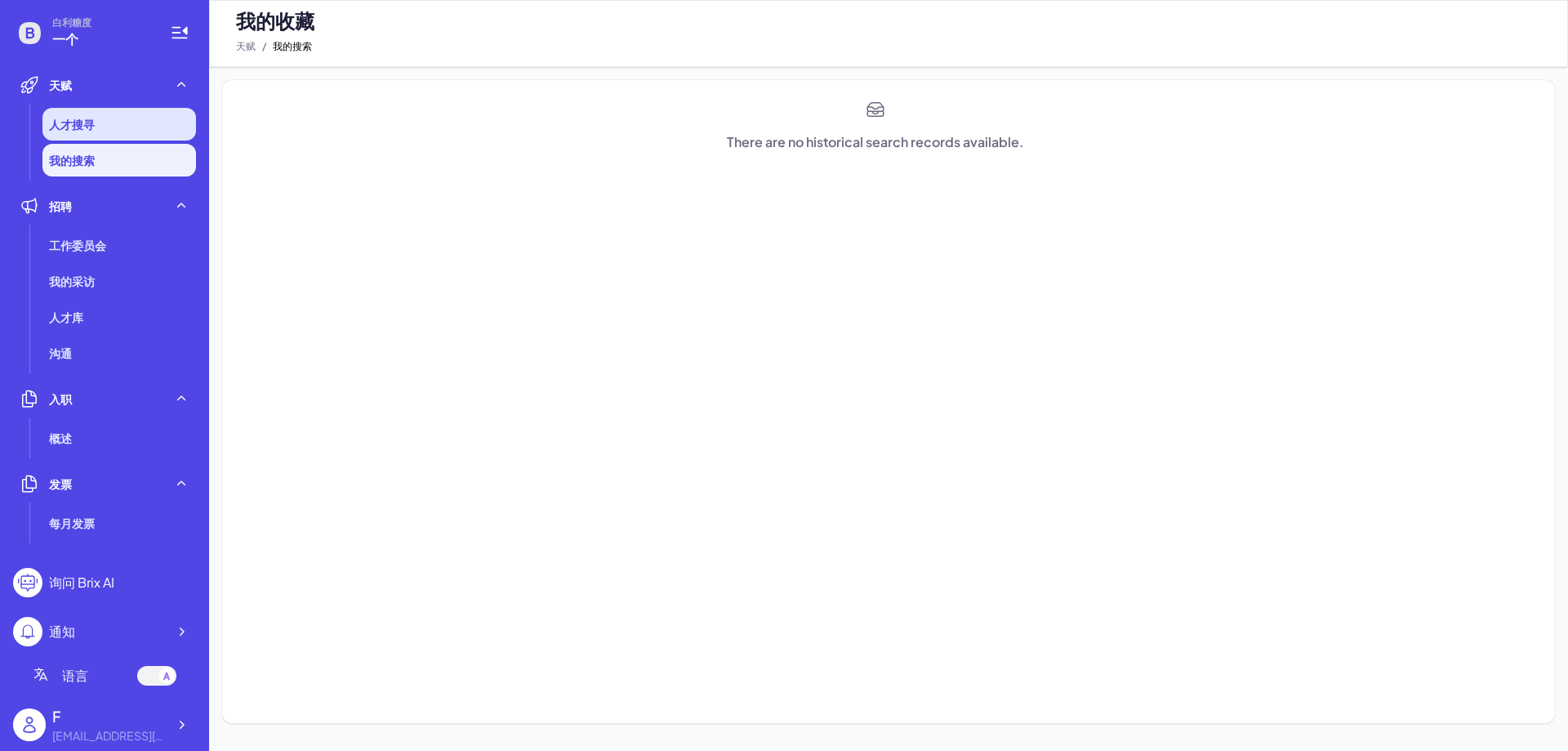
click at [97, 128] on li "人才搜寻" at bounding box center [119, 124] width 154 height 33
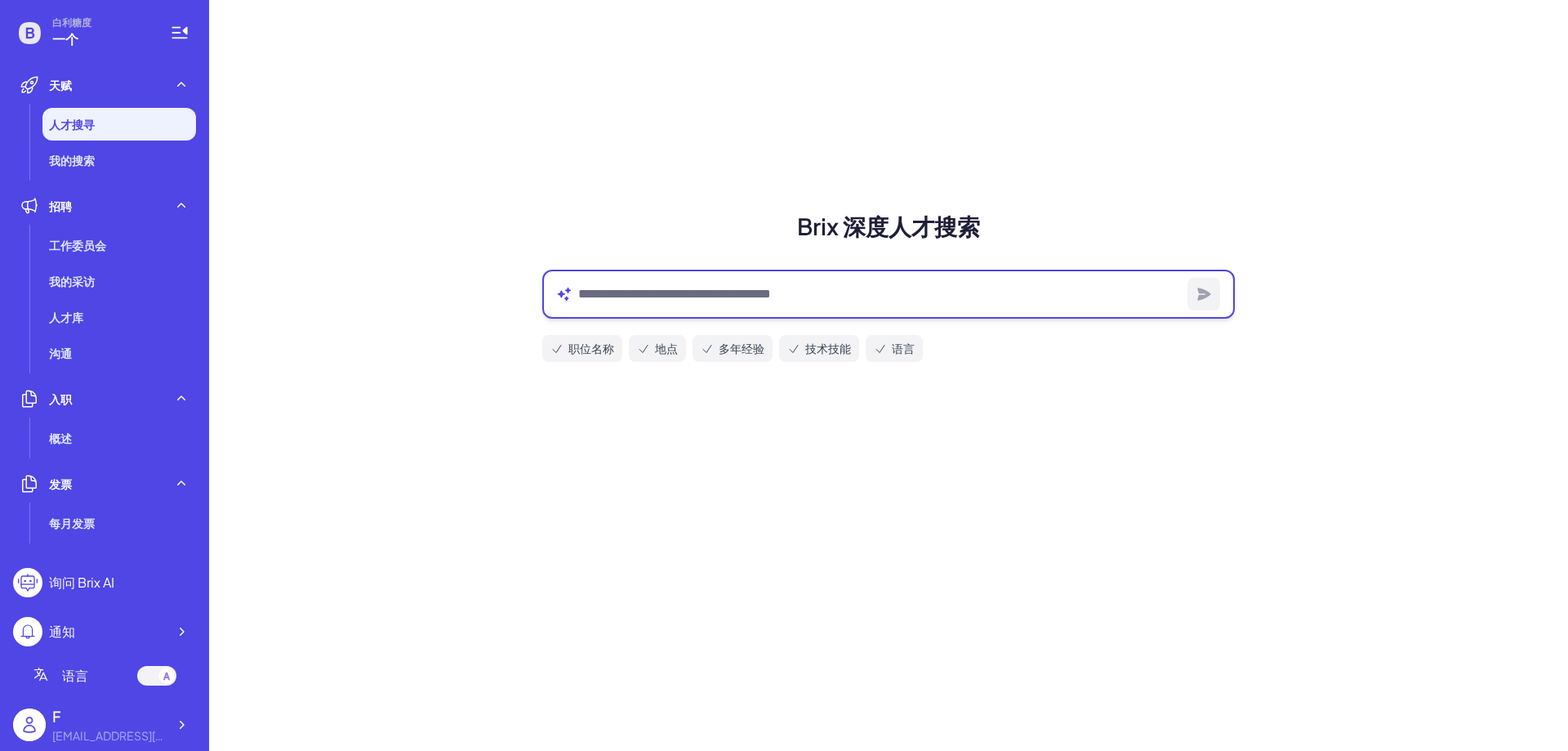
click at [695, 300] on textarea at bounding box center [879, 294] width 603 height 19
type textarea "*"
type textarea "****"
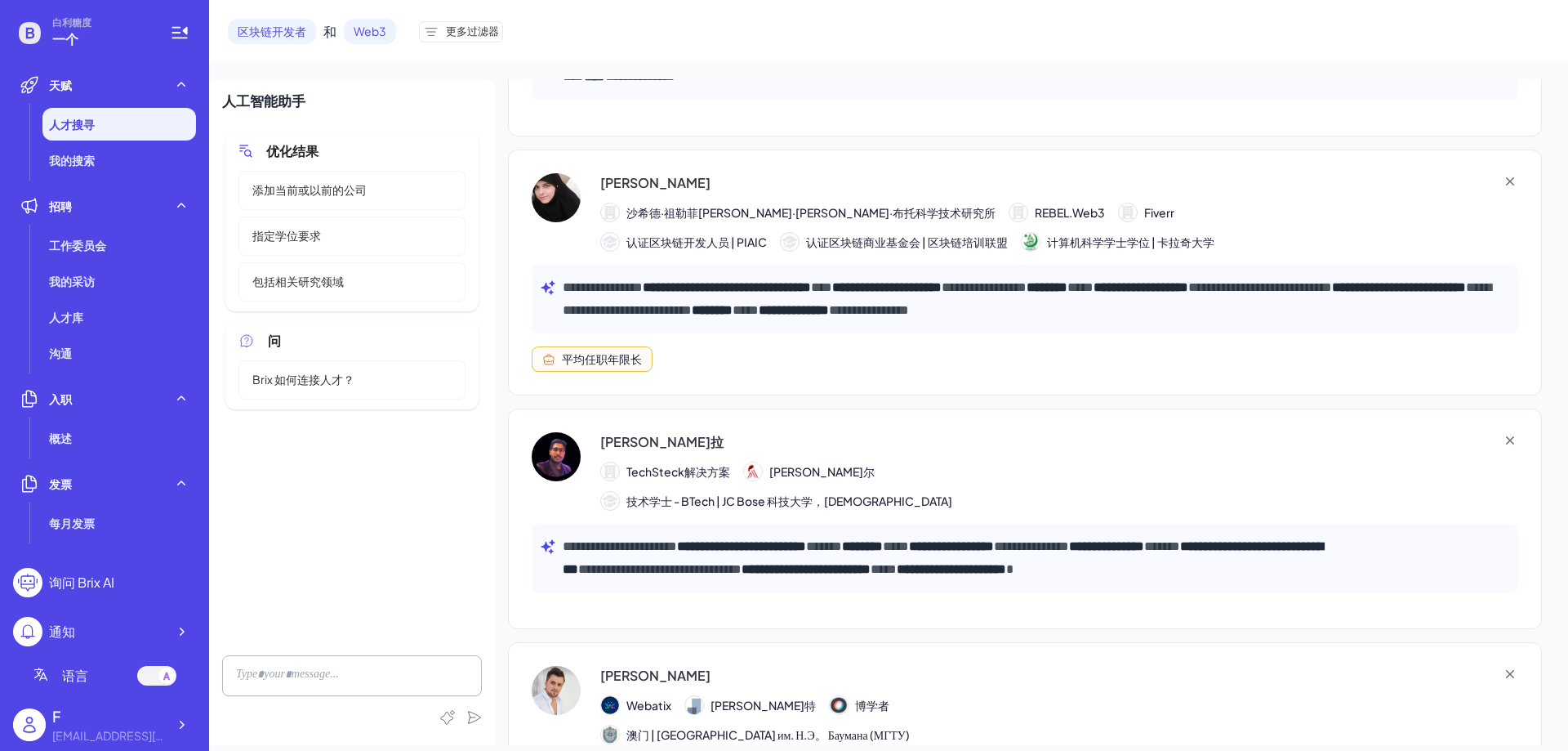
scroll to position [245, 0]
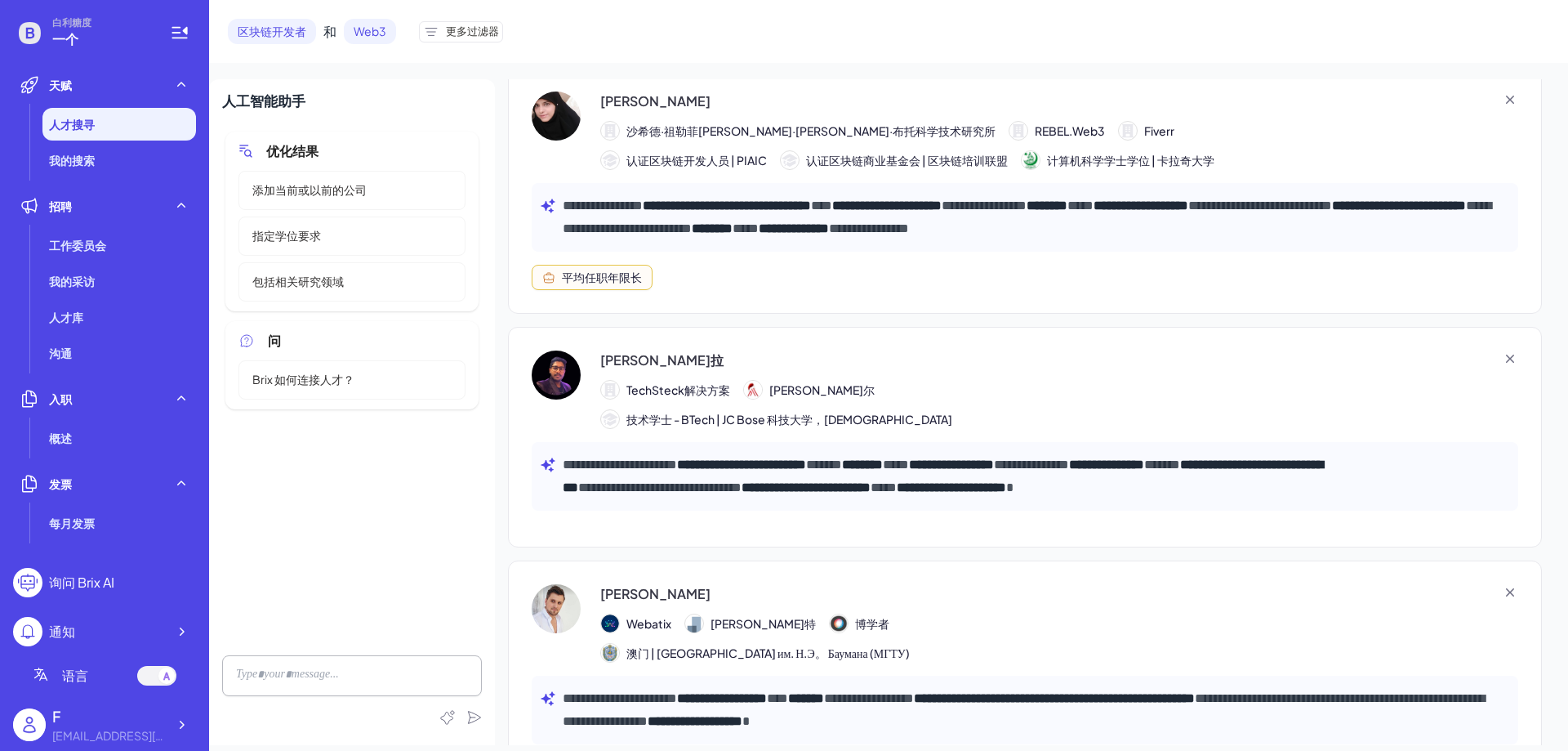
click at [1007, 409] on div "库纳尔·戈拉 TechSteck解决方案 阿卡德莫尔 技术学士 - BTech | JC Bose 科技大学，基督教青年会" at bounding box center [1025, 389] width 987 height 78
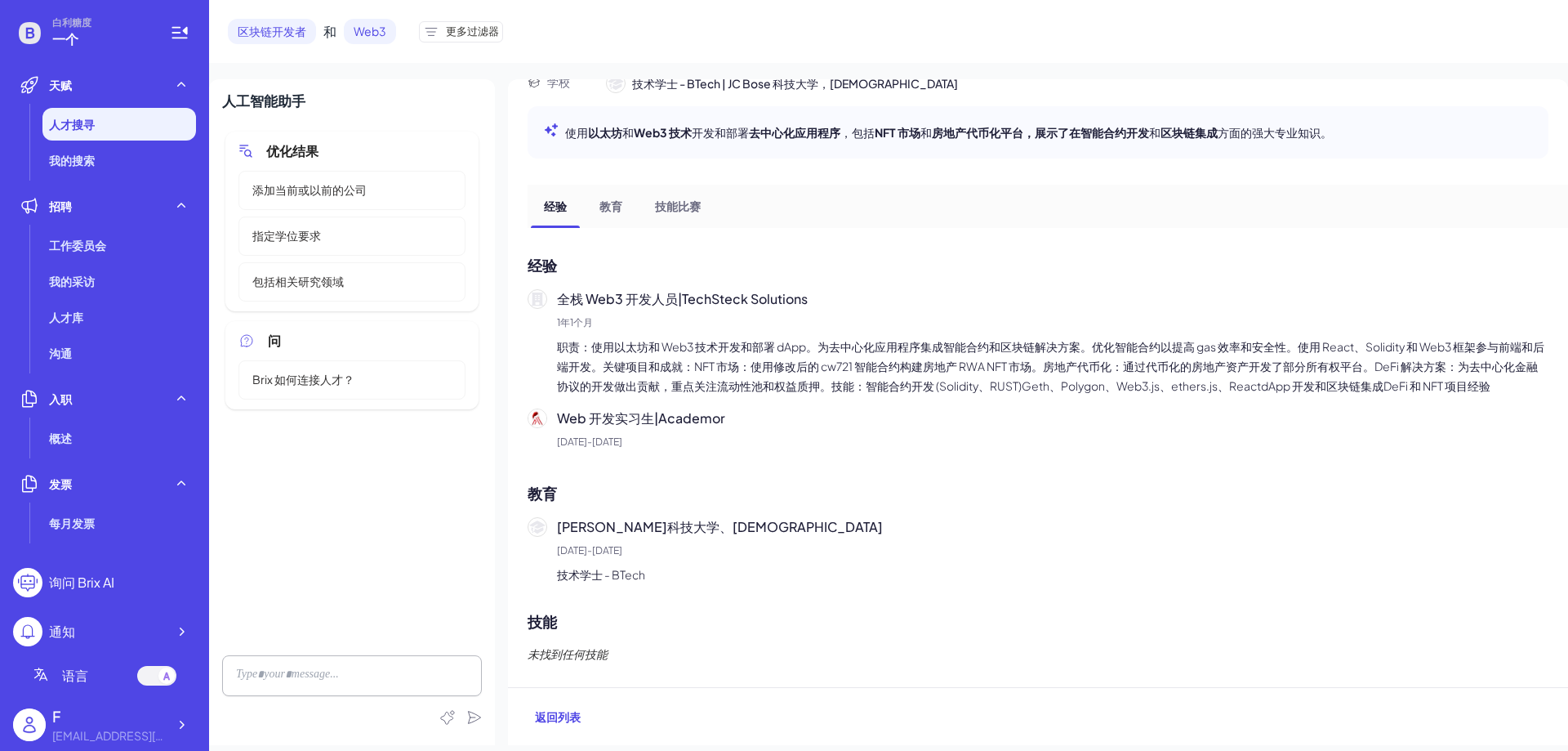
scroll to position [179, 0]
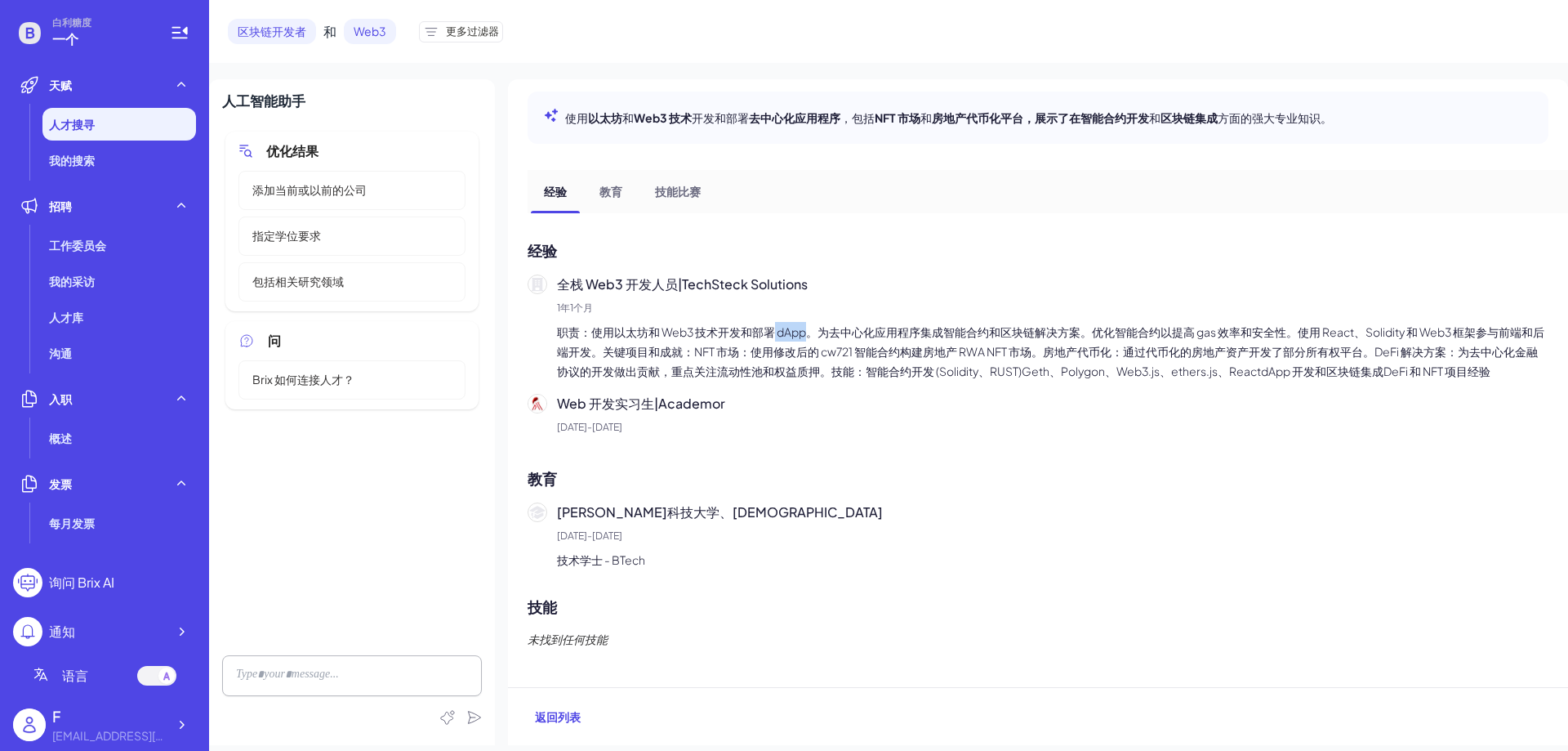
drag, startPoint x: 807, startPoint y: 334, endPoint x: 774, endPoint y: 330, distance: 33.2
click at [774, 330] on font "职责：使用以太坊和 Web3 技术开发和部署 dApp。为去中心化应用程序集成智能合约和区块链解决方案。优化智能合约以提高 gas 效率和安全性。使用 Rea…" at bounding box center [1050, 351] width 988 height 54
copy font "dApp"
click at [342, 673] on div at bounding box center [352, 676] width 259 height 41
paste div
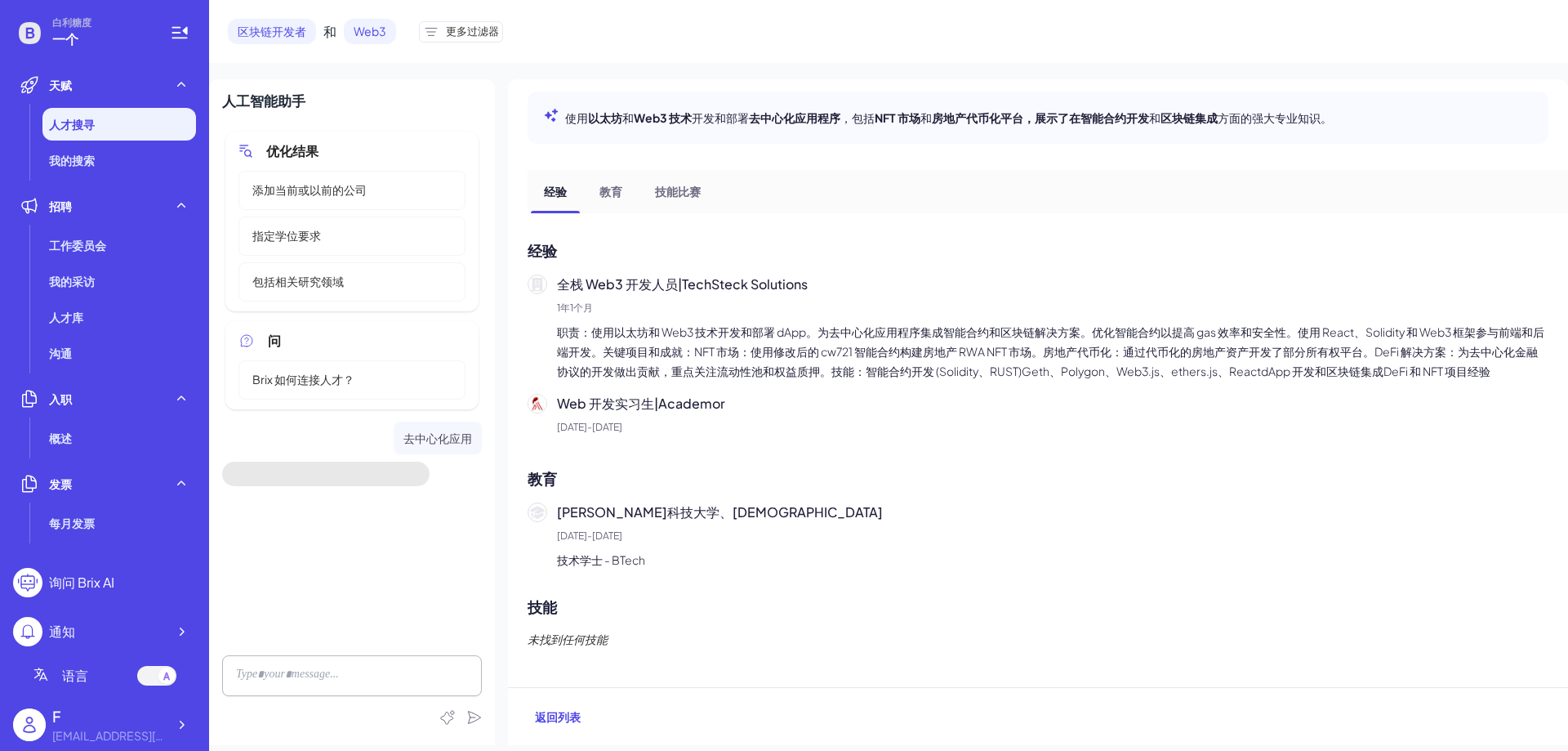
click at [371, 34] on font "Web3" at bounding box center [370, 30] width 33 height 15
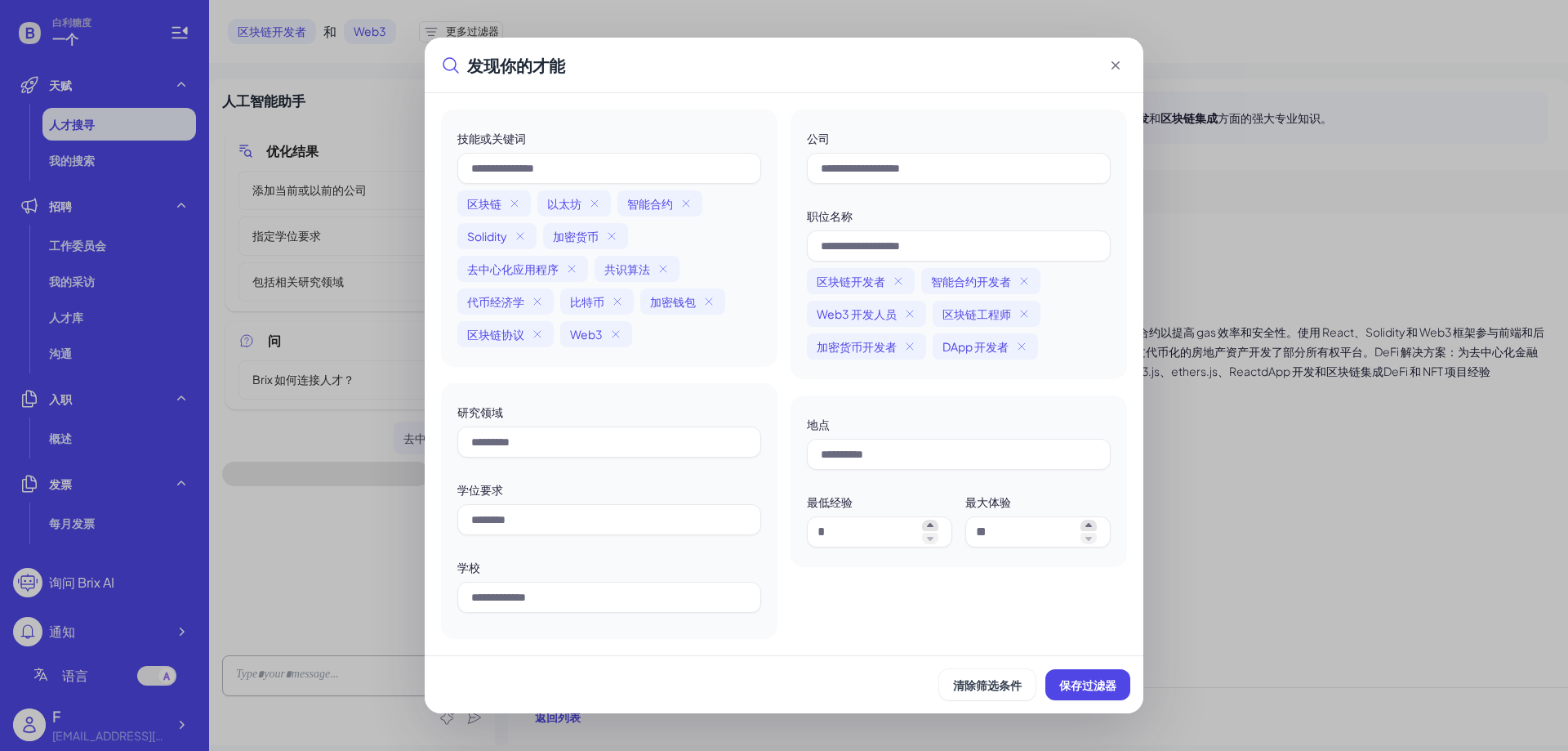
click at [1112, 66] on icon at bounding box center [1115, 65] width 16 height 16
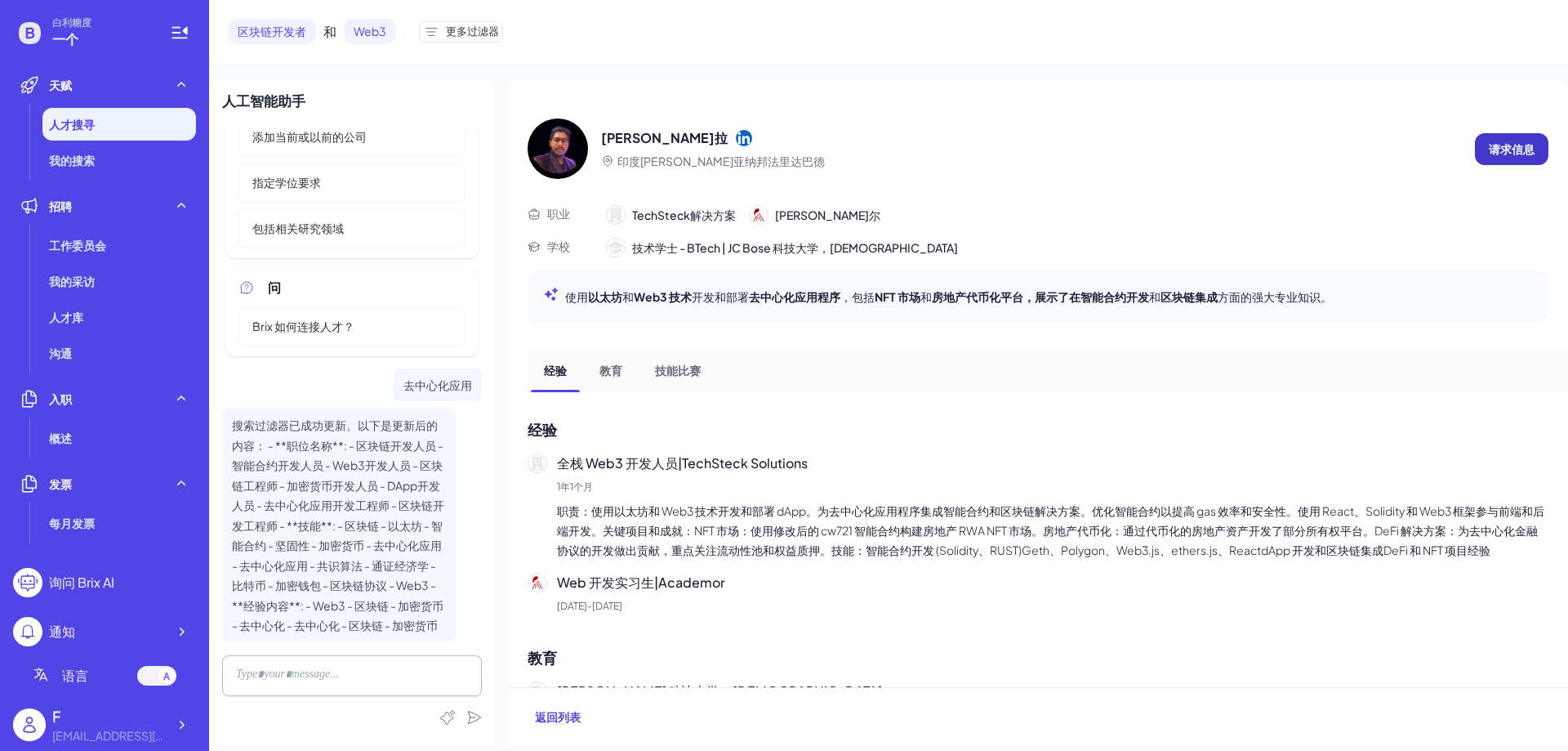
scroll to position [73, 0]
click at [1513, 154] on font "请求信息" at bounding box center [1511, 148] width 45 height 15
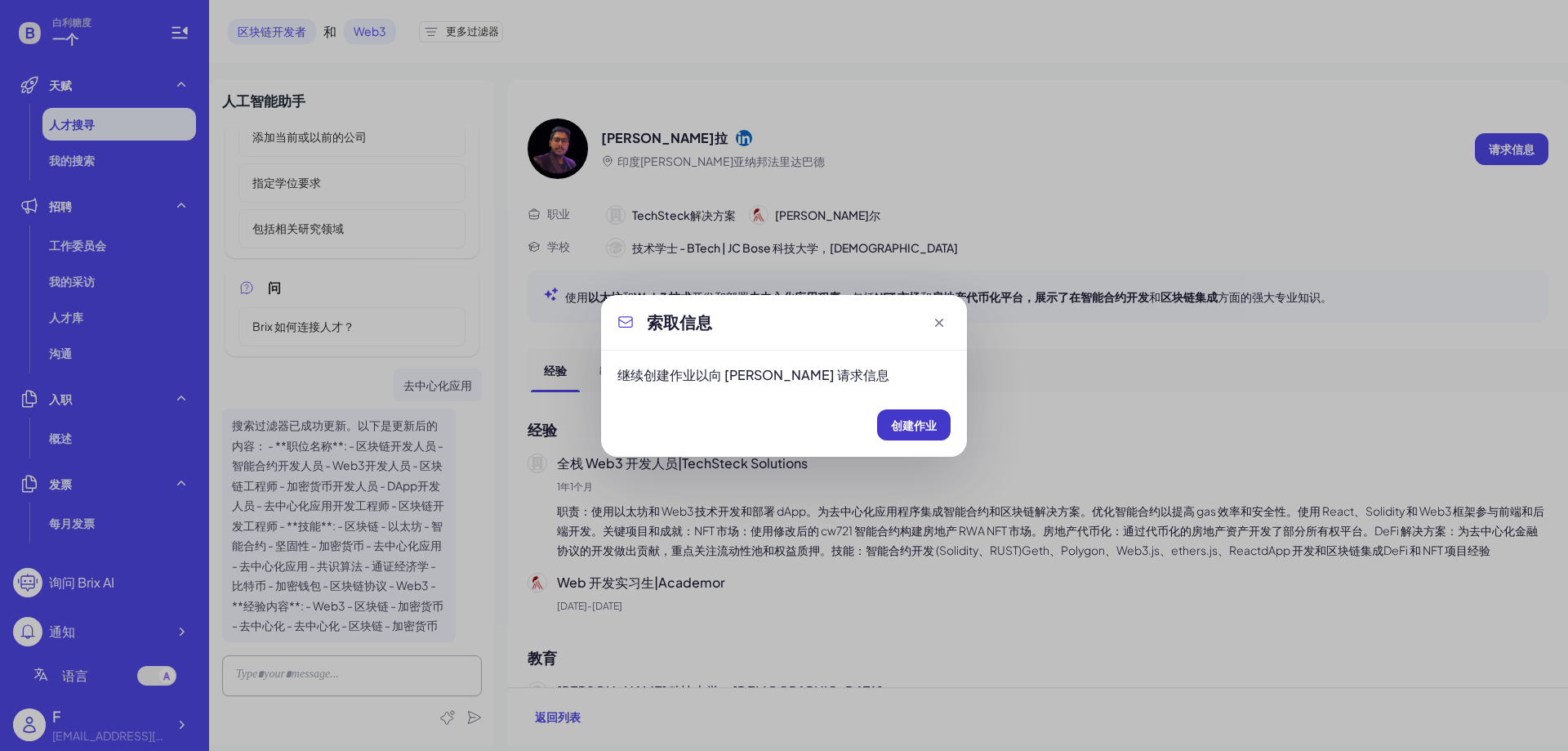
click at [929, 415] on button "创建作业" at bounding box center [914, 425] width 74 height 31
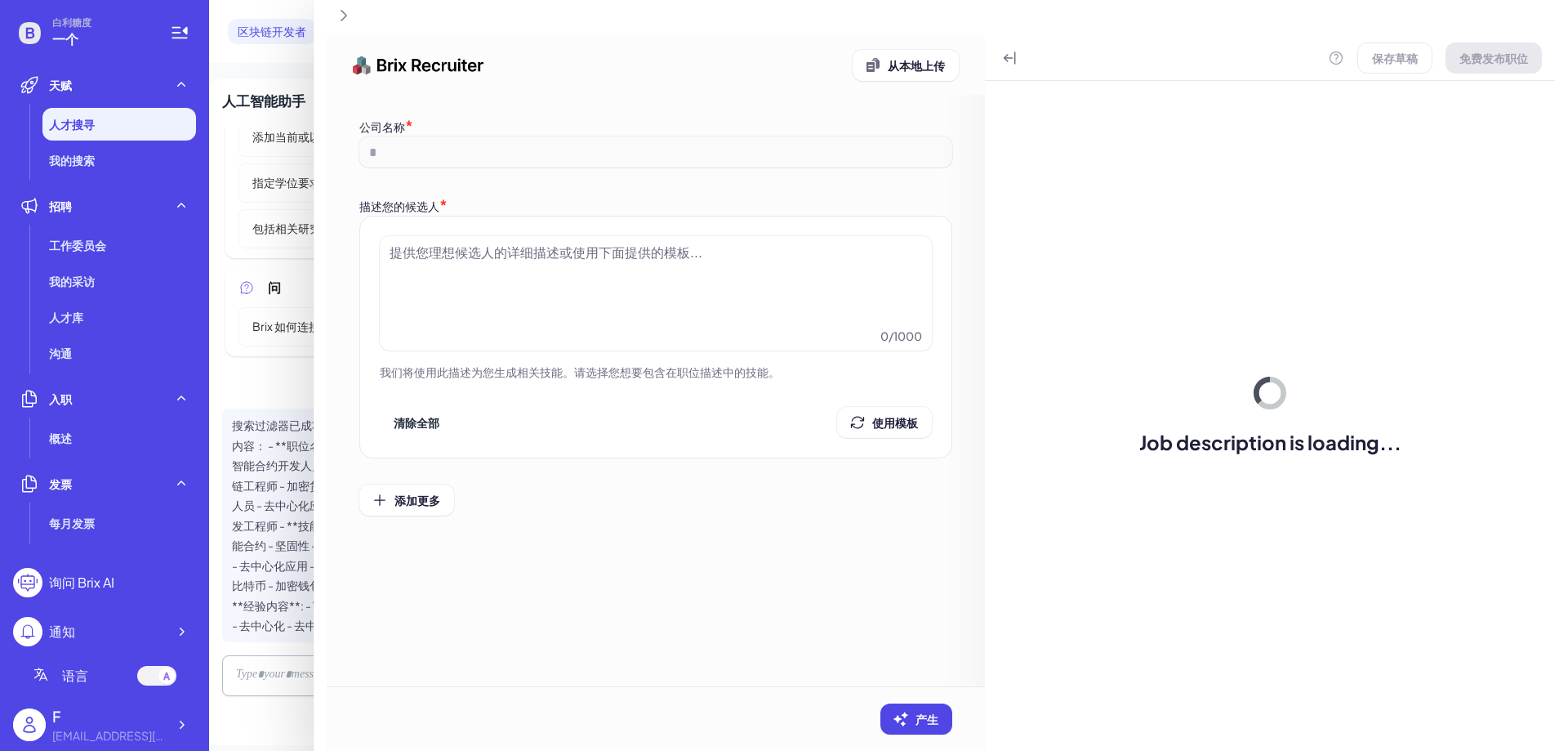
type input "*"
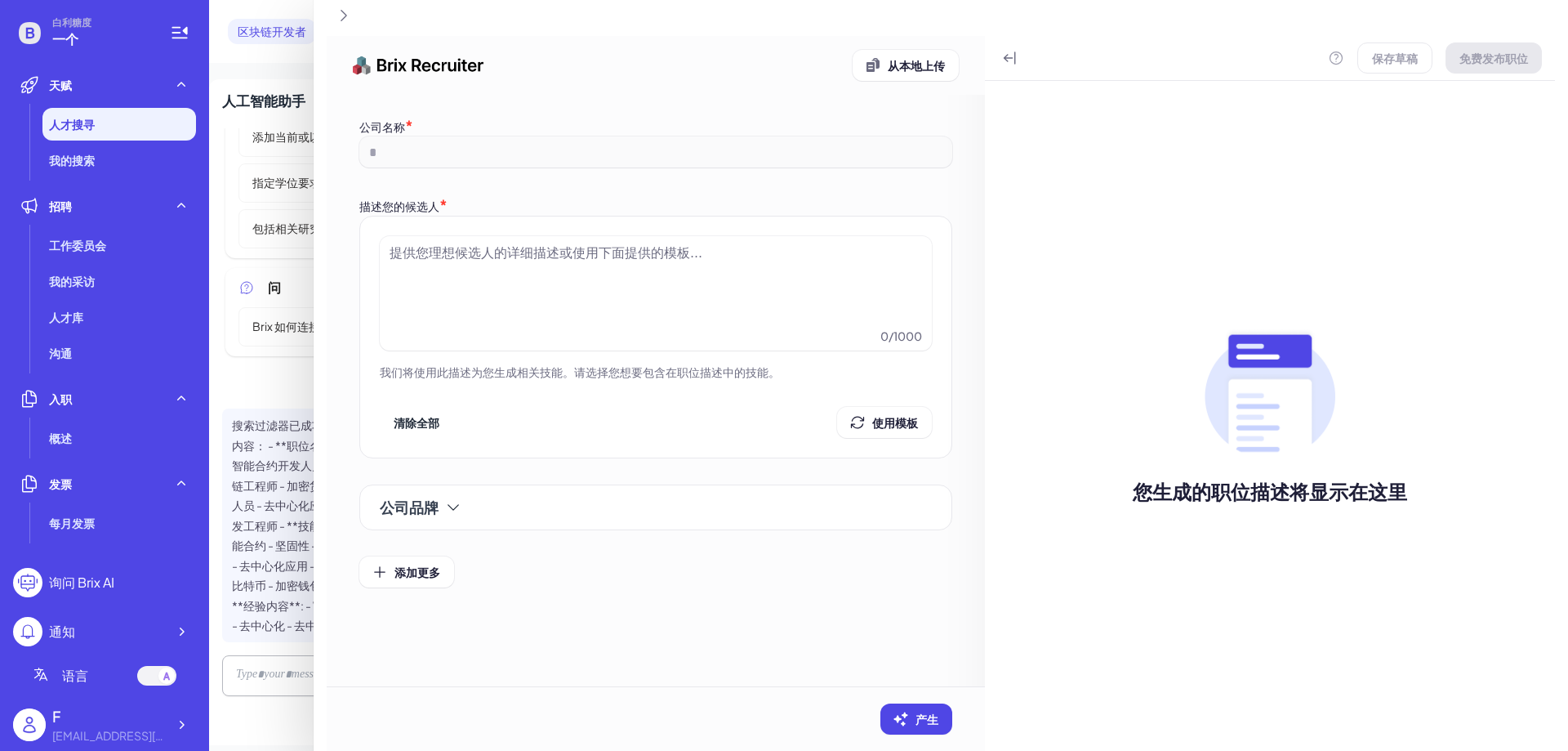
click at [277, 354] on div at bounding box center [784, 376] width 1568 height 751
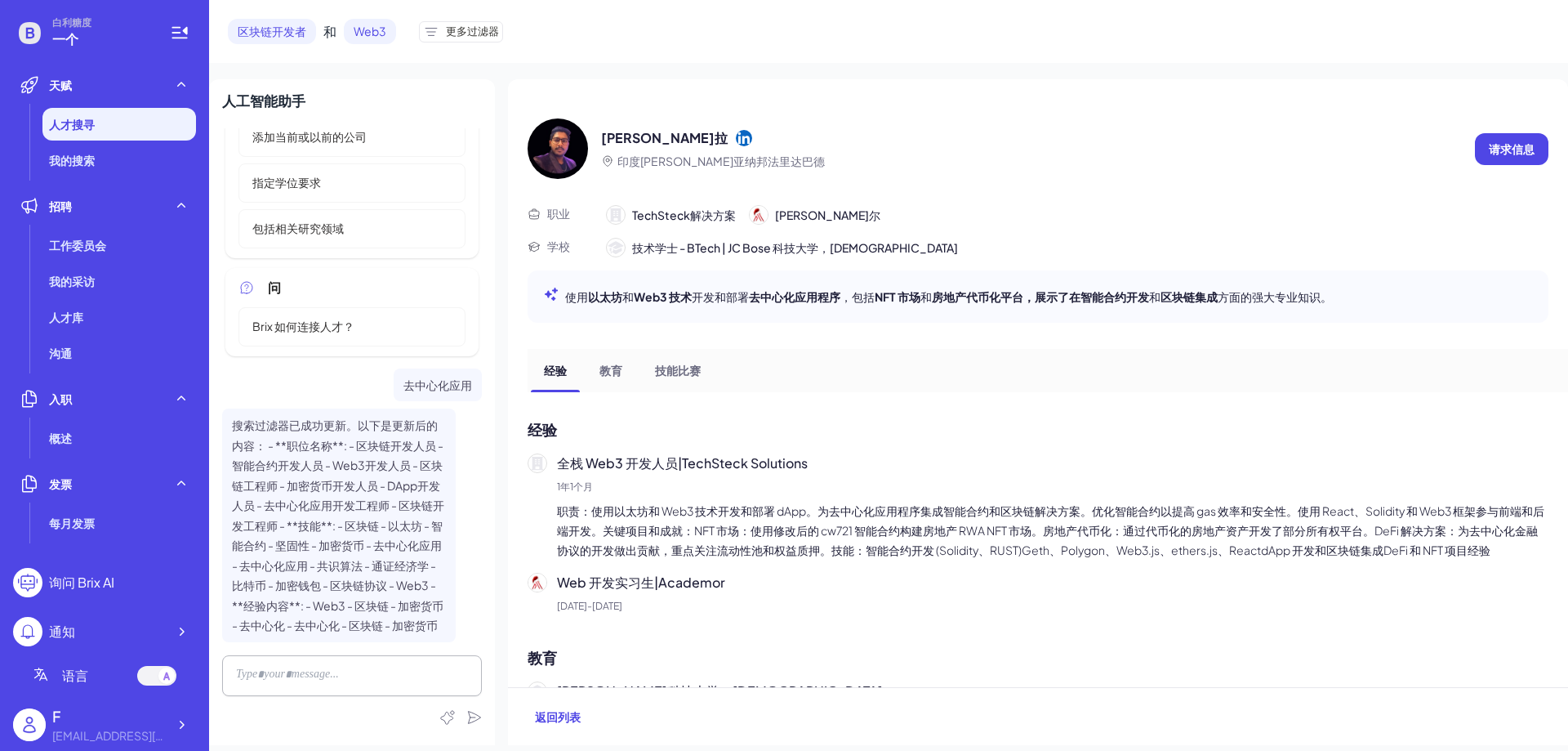
click at [446, 29] on font "更多过滤器" at bounding box center [472, 31] width 53 height 14
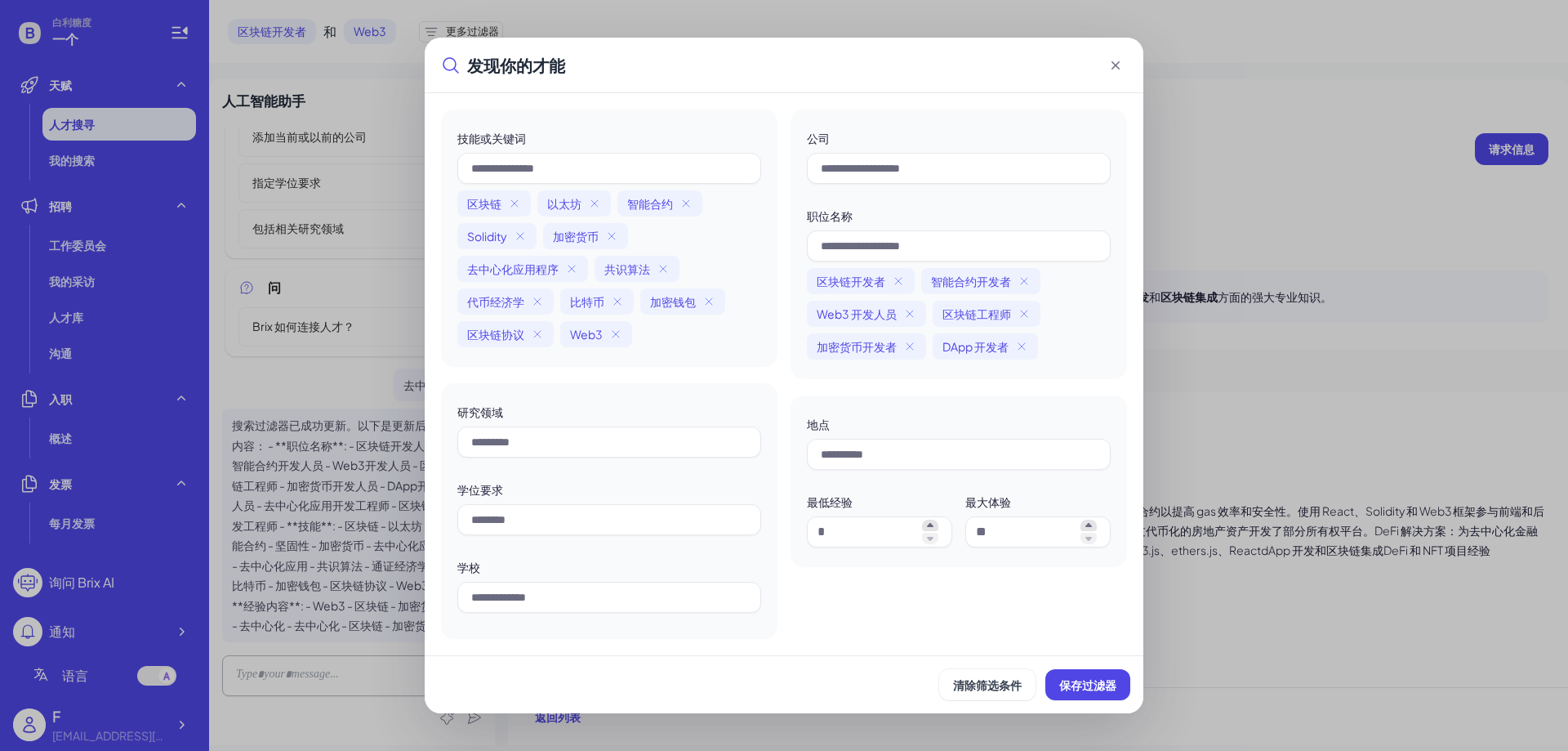
click at [374, 64] on div "发现你的才能 技能或关键词 区块链 以太坊 智能合约 Solidity 加密货币 去中心化应用程序 共识算法 代币经济学 比特币 加密钱包 区块链协议 Web…" at bounding box center [784, 376] width 1568 height 751
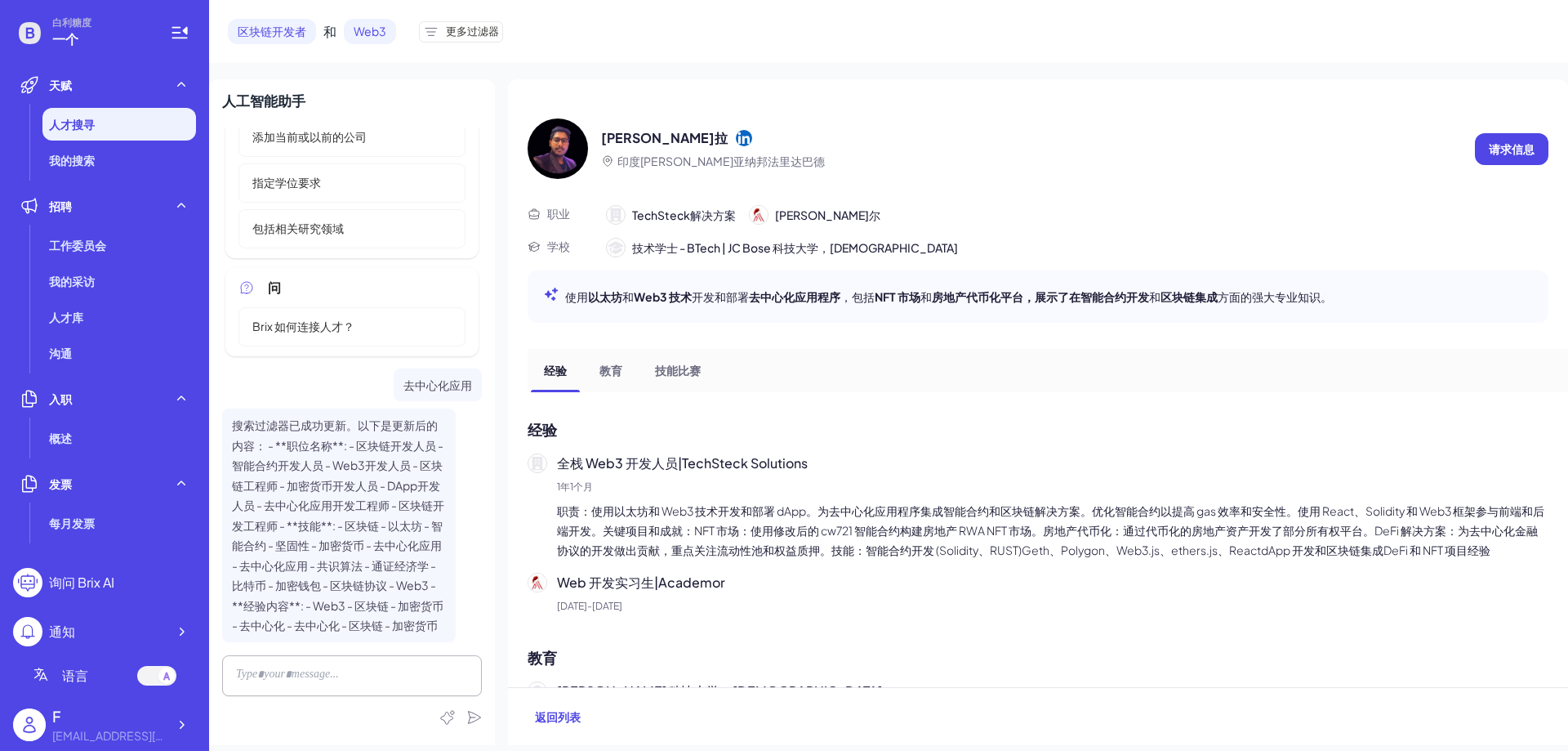
click at [76, 135] on li "人才搜寻" at bounding box center [119, 124] width 154 height 33
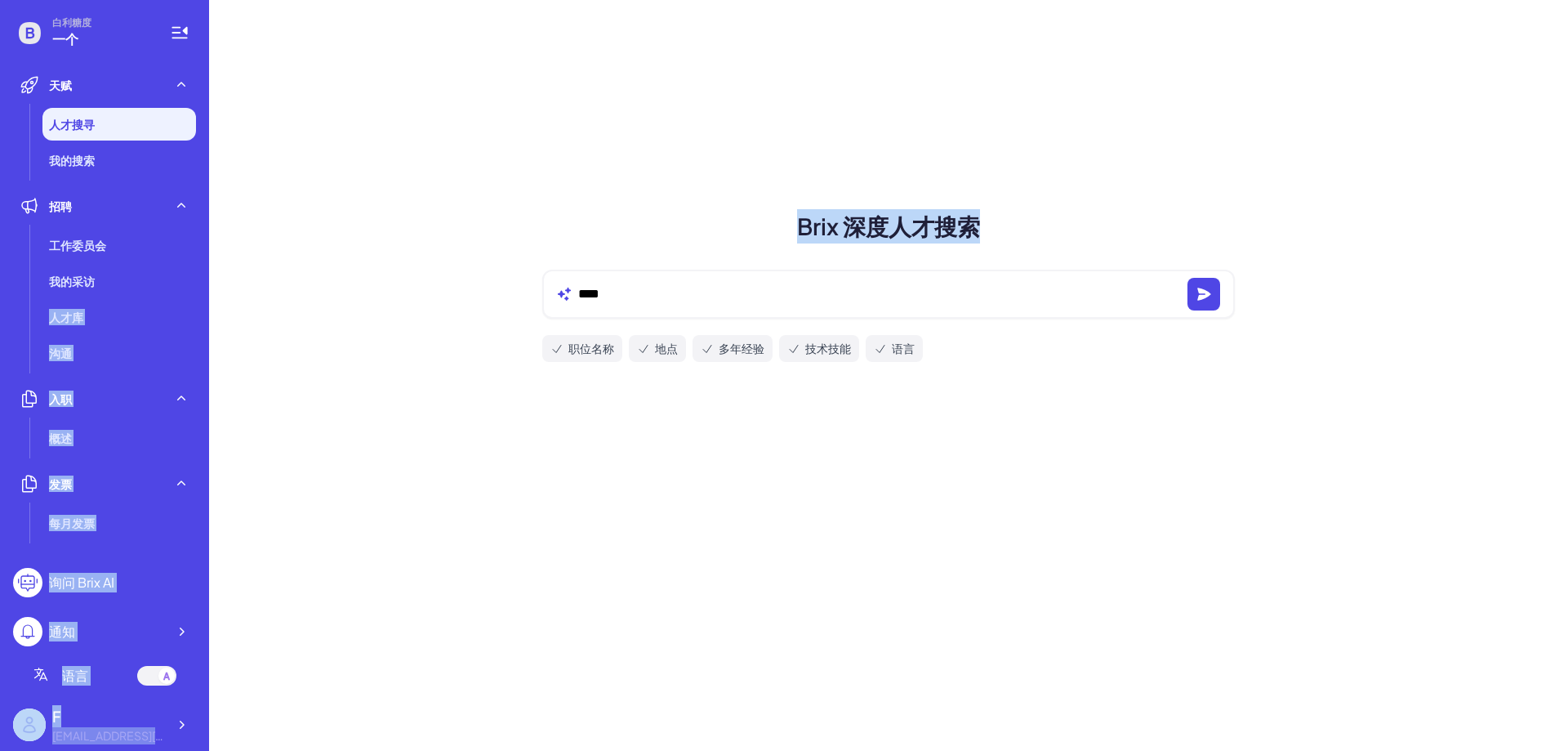
drag, startPoint x: 624, startPoint y: 281, endPoint x: 155, endPoint y: 264, distance: 469.3
click at [155, 264] on section "白利糖度 一个 天赋 人才搜寻 我的搜索 招聘 工作委员会 我的采访 人才库 沟通 入职 概述 发票 每月发票 团队管理 团队概况 项目进展 Jira 集成 …" at bounding box center [784, 376] width 1568 height 751
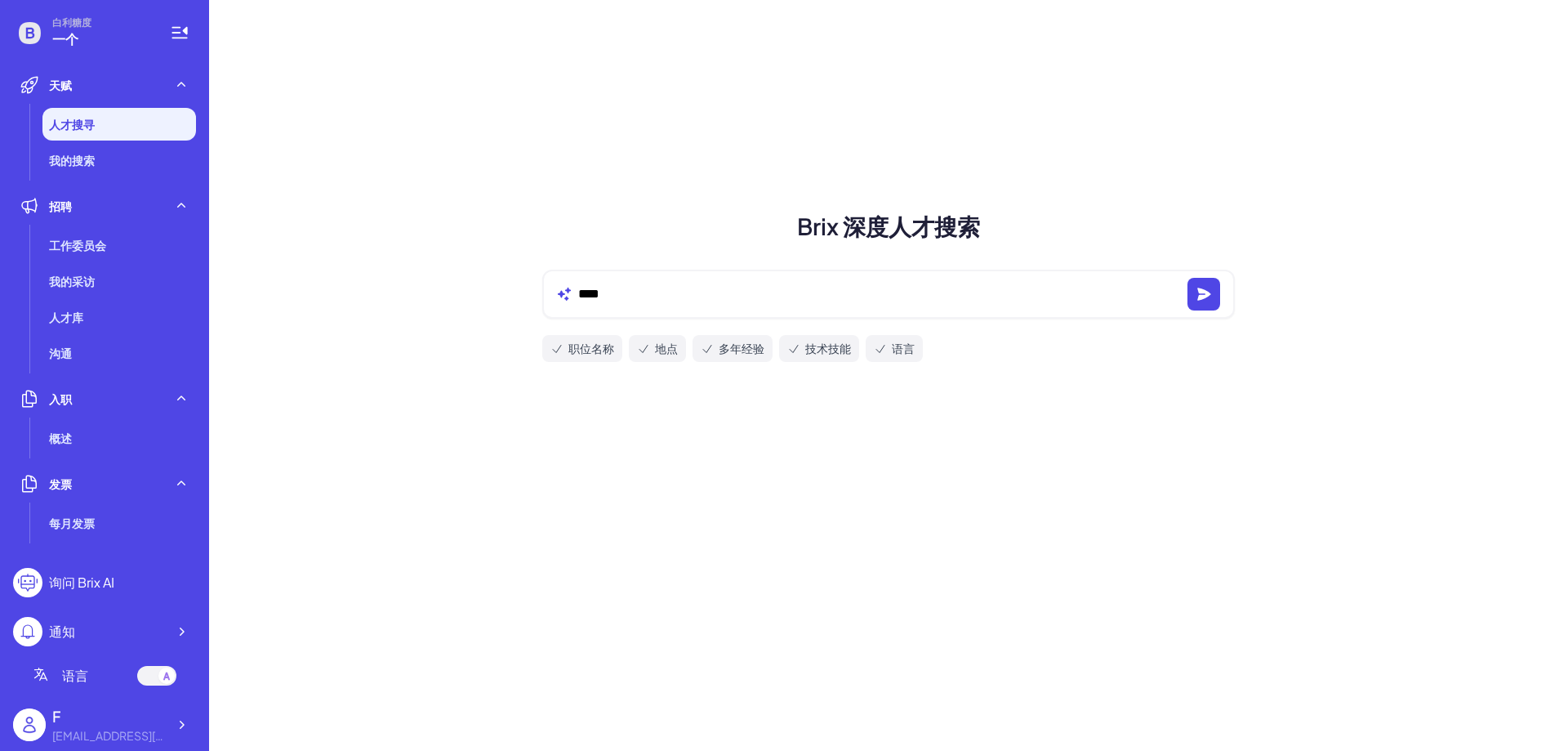
drag, startPoint x: 739, startPoint y: 272, endPoint x: 695, endPoint y: 312, distance: 59.5
click at [738, 273] on div "****" at bounding box center [889, 294] width 693 height 49
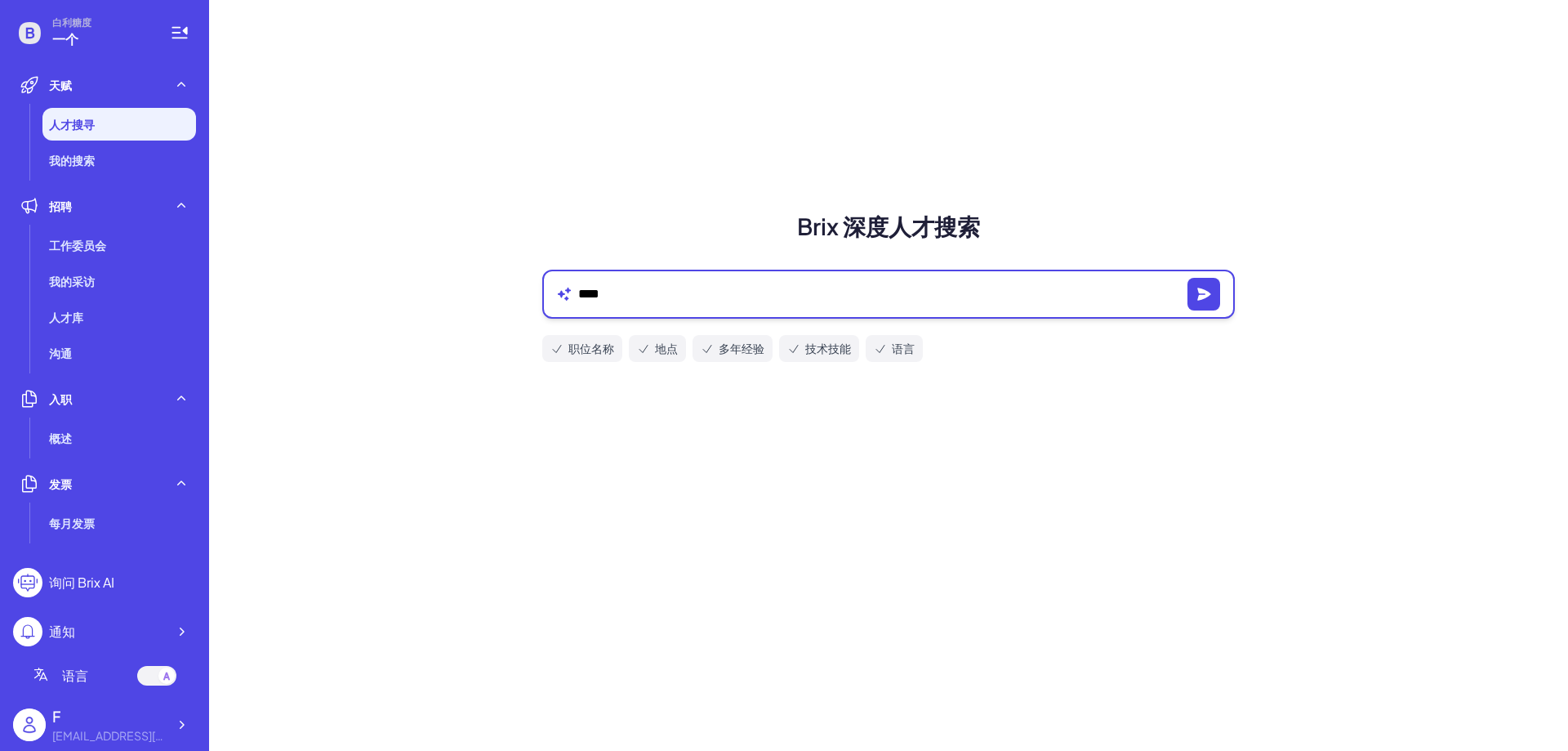
drag, startPoint x: 644, startPoint y: 291, endPoint x: 459, endPoint y: 304, distance: 185.5
click at [459, 304] on div "Brix 深度人才搜索 **** 职位名称 地点 多年经验 技术技能 语言" at bounding box center [888, 376] width 1359 height 751
type textarea "**"
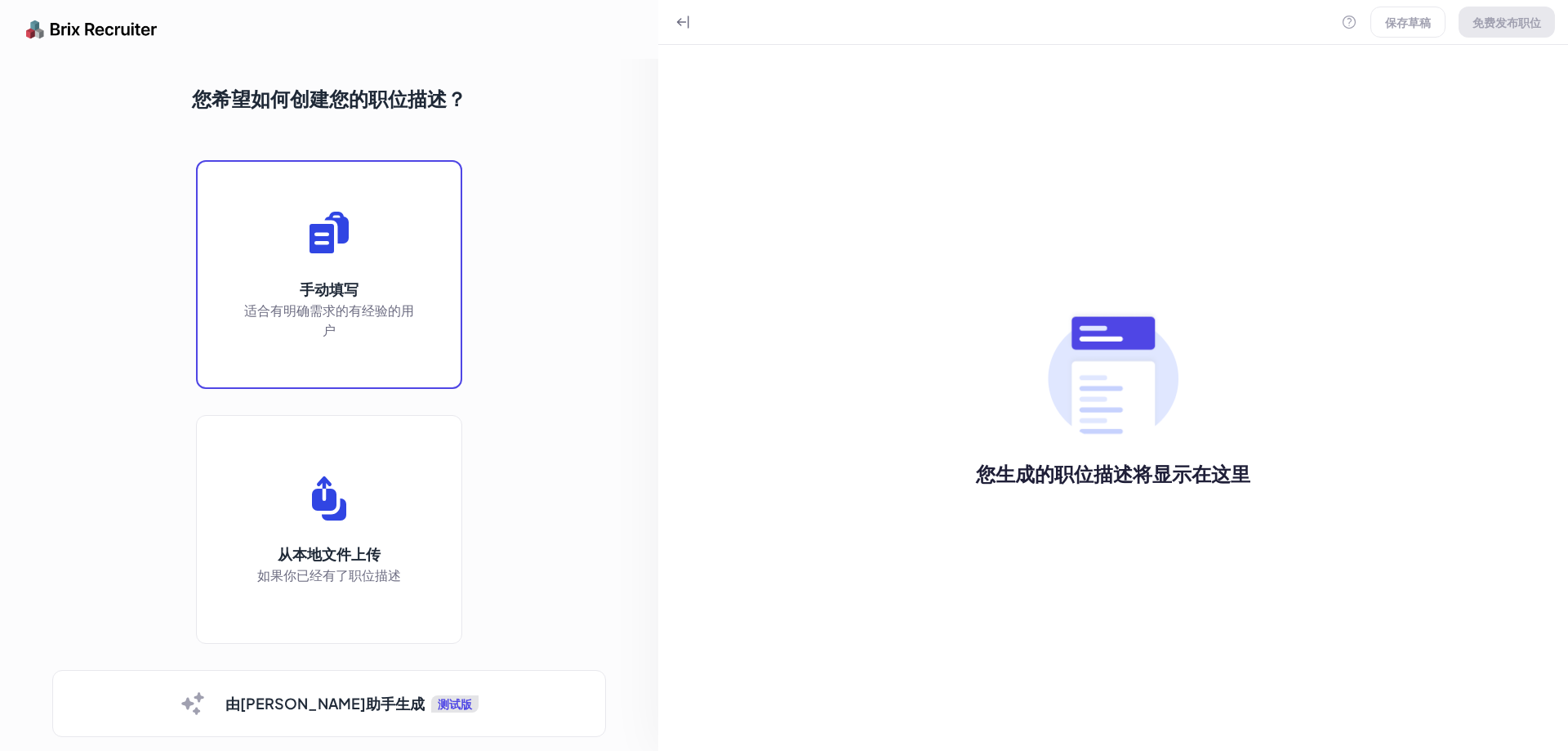
click at [393, 301] on font "适合有明确需求的有经验的用户" at bounding box center [329, 319] width 170 height 37
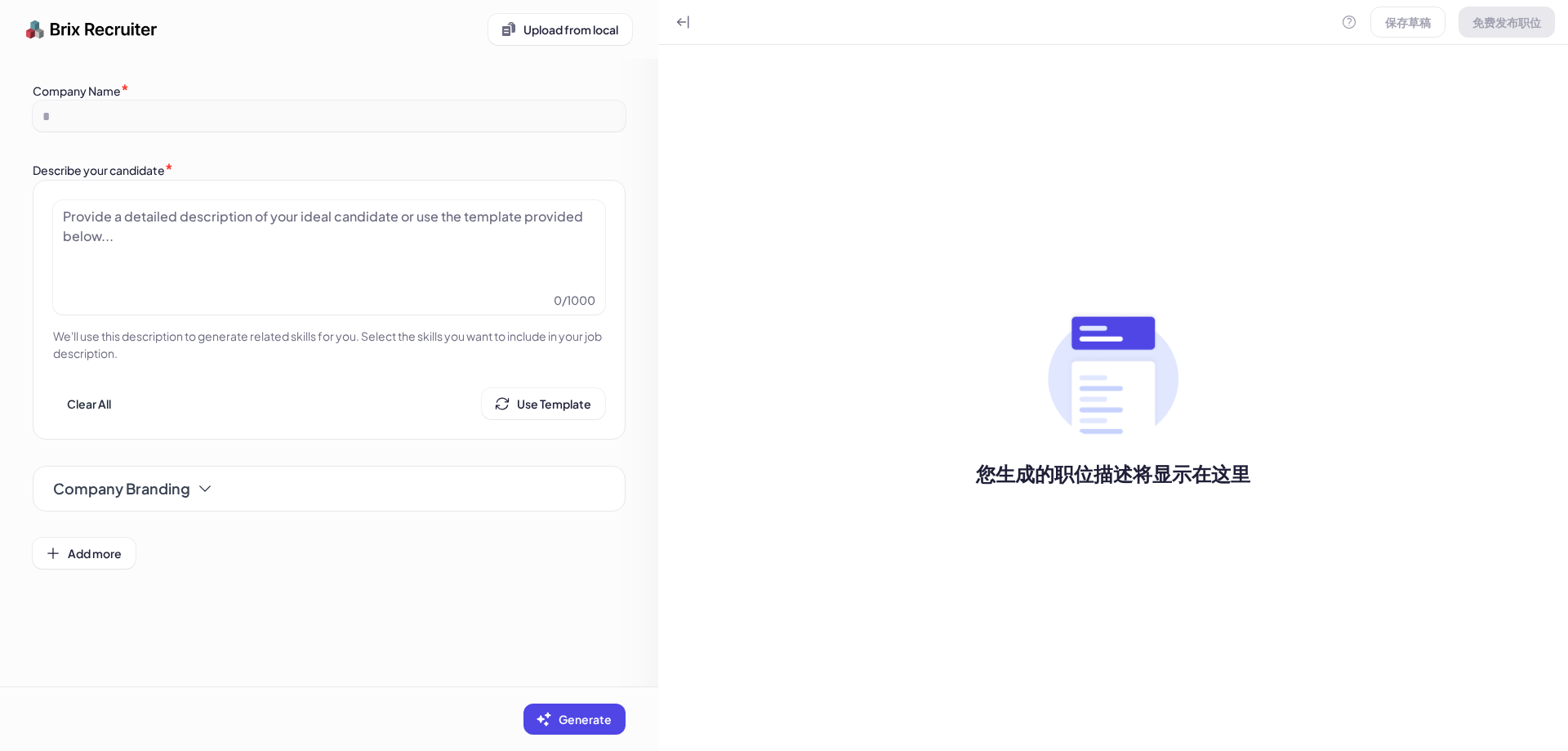
click at [186, 225] on div at bounding box center [329, 248] width 532 height 81
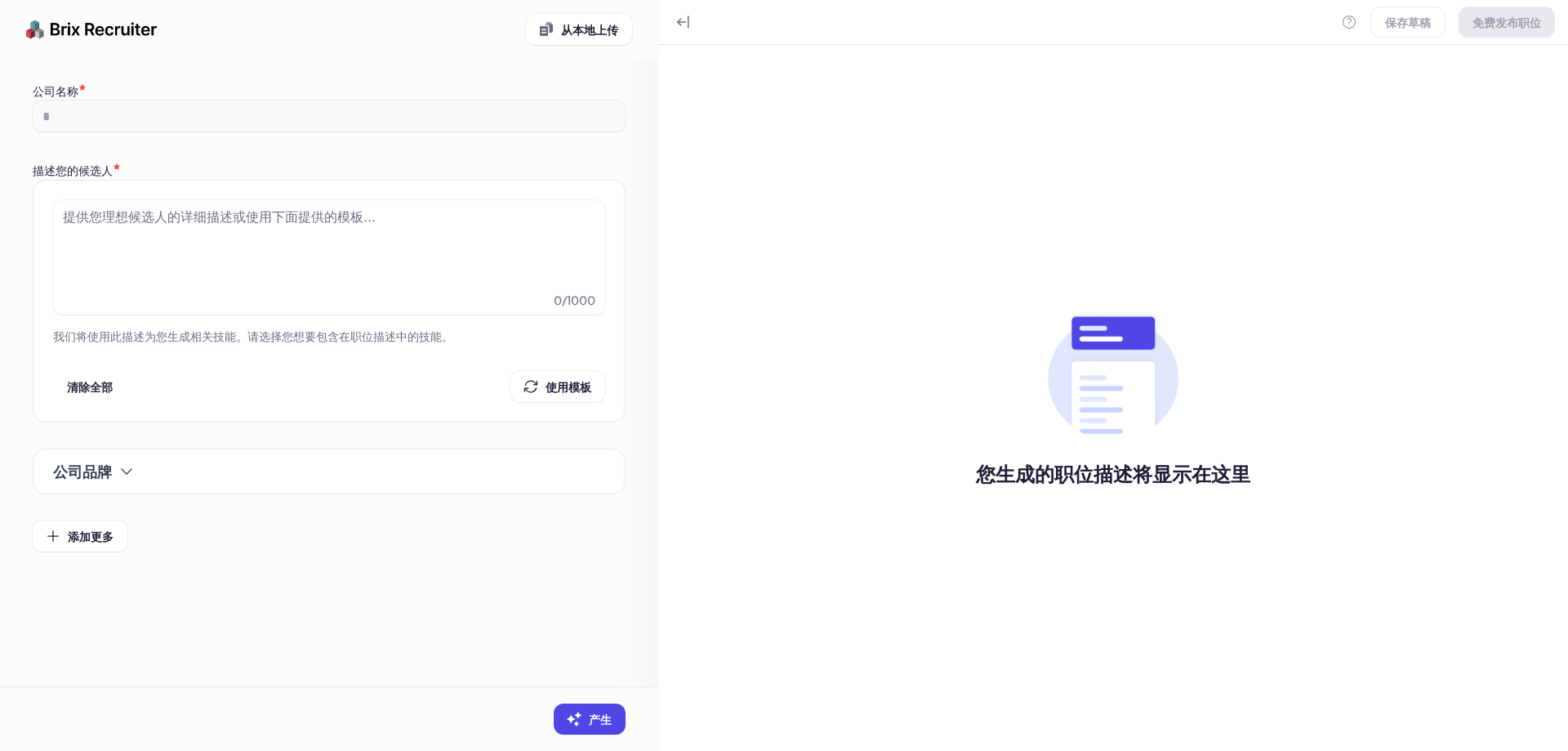
click at [143, 118] on div "*" at bounding box center [329, 116] width 593 height 31
click at [157, 227] on div at bounding box center [329, 248] width 532 height 81
